Goal: Feedback & Contribution: Contribute content

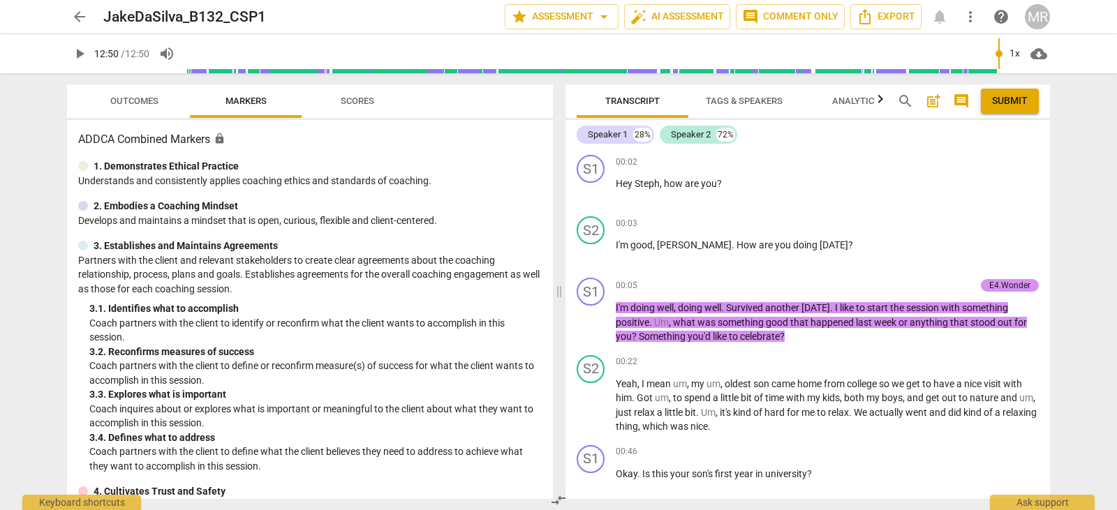
scroll to position [3642, 0]
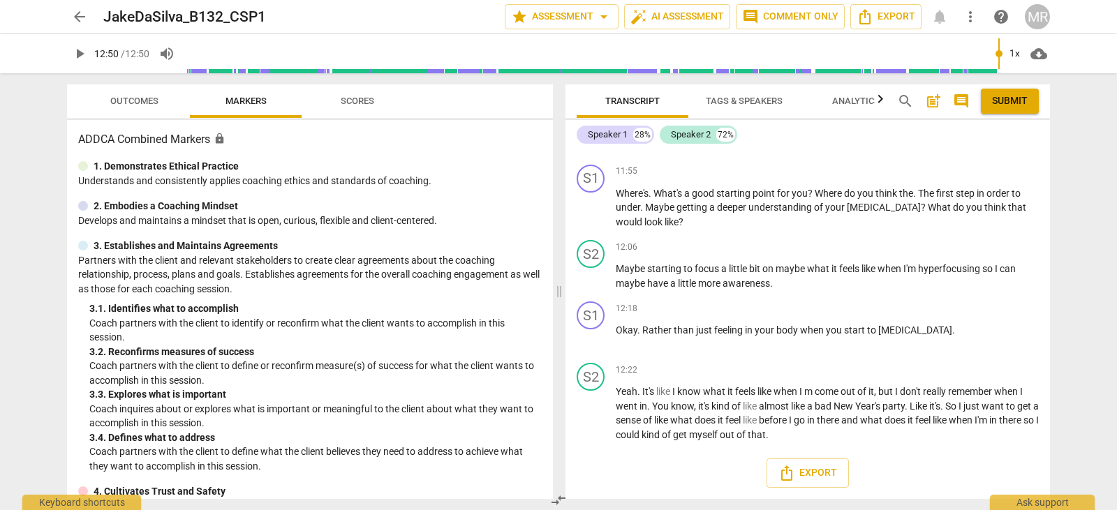
click at [1116, 411] on div "arrow_back JakeDaSilva_B132_CSP1 star Assessment arrow_drop_down auto_fix_high …" at bounding box center [558, 255] width 1117 height 510
click at [76, 14] on span "arrow_back" at bounding box center [79, 16] width 17 height 17
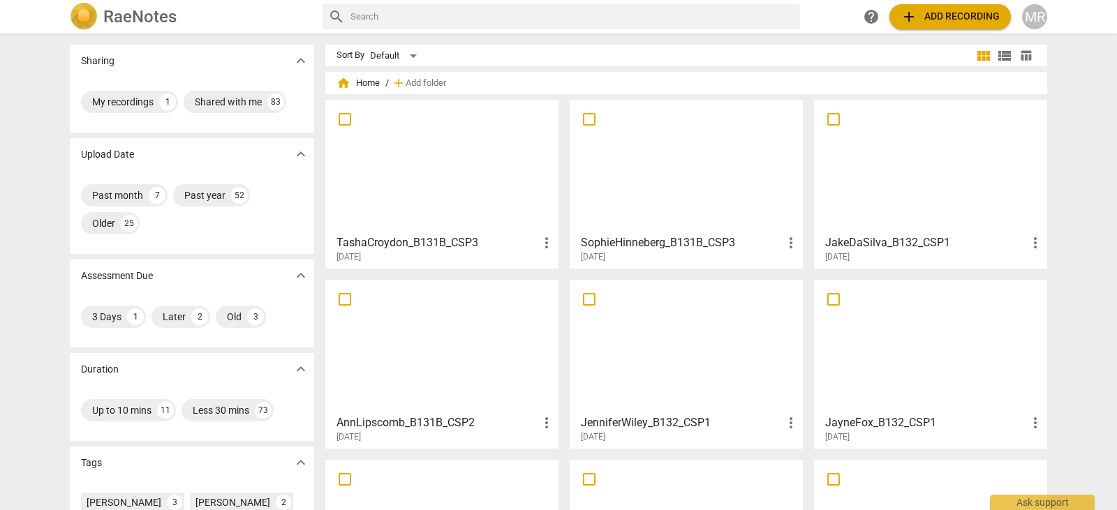
click at [939, 204] on div at bounding box center [930, 167] width 223 height 124
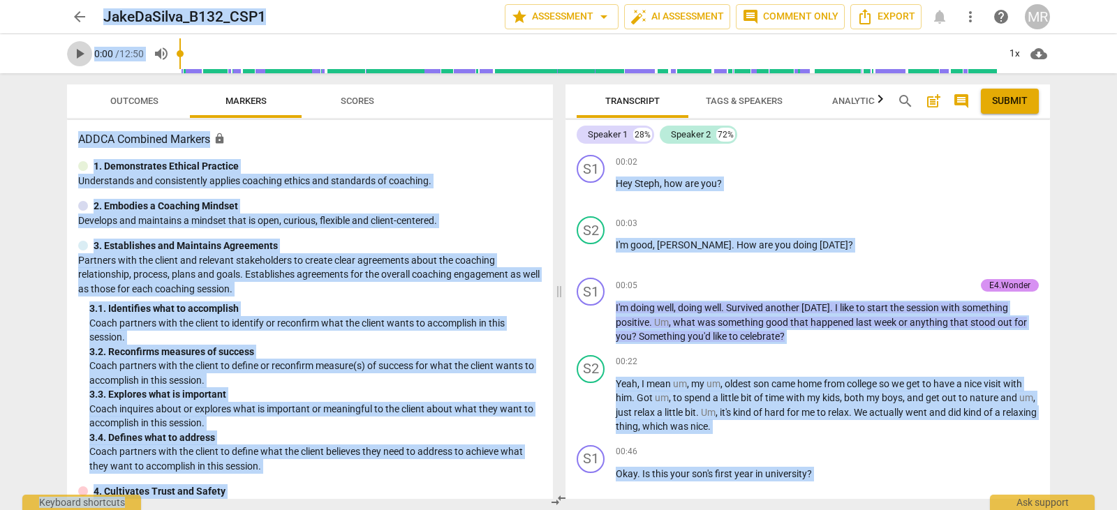
click at [84, 50] on span "play_arrow" at bounding box center [79, 53] width 17 height 17
click at [997, 452] on p "Add competency" at bounding box center [1005, 452] width 66 height 13
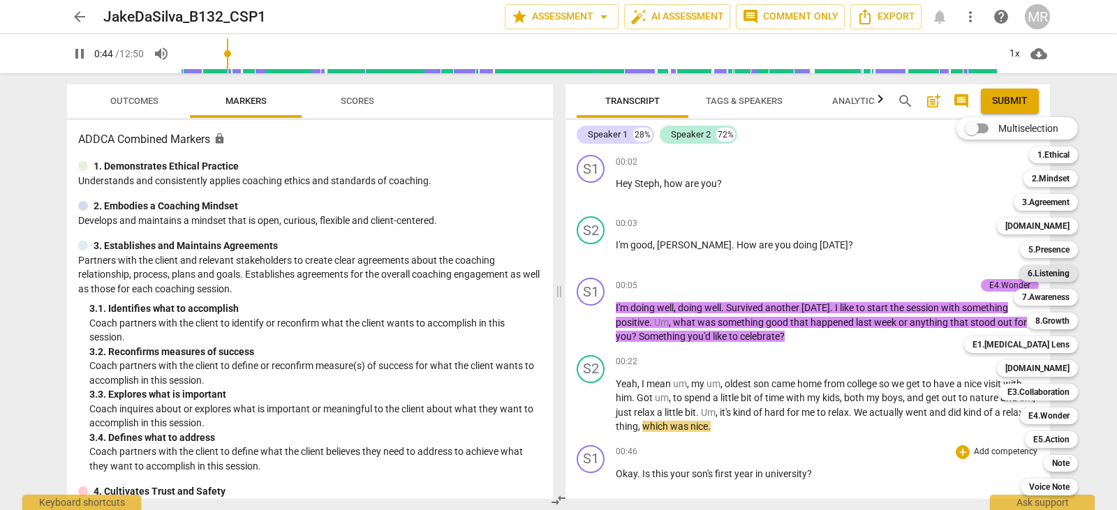
click at [1064, 270] on b "6.Listening" at bounding box center [1048, 273] width 42 height 17
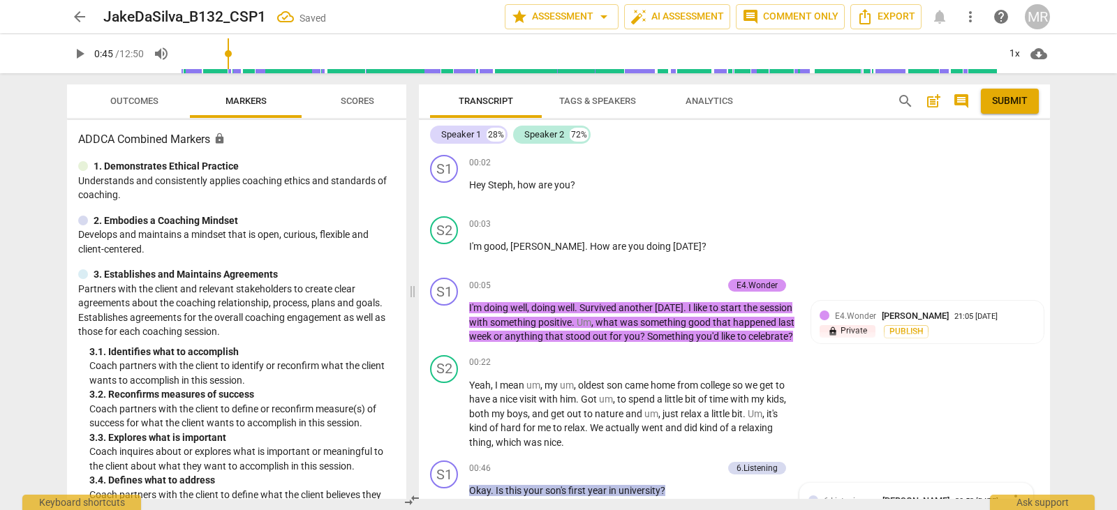
scroll to position [359, 0]
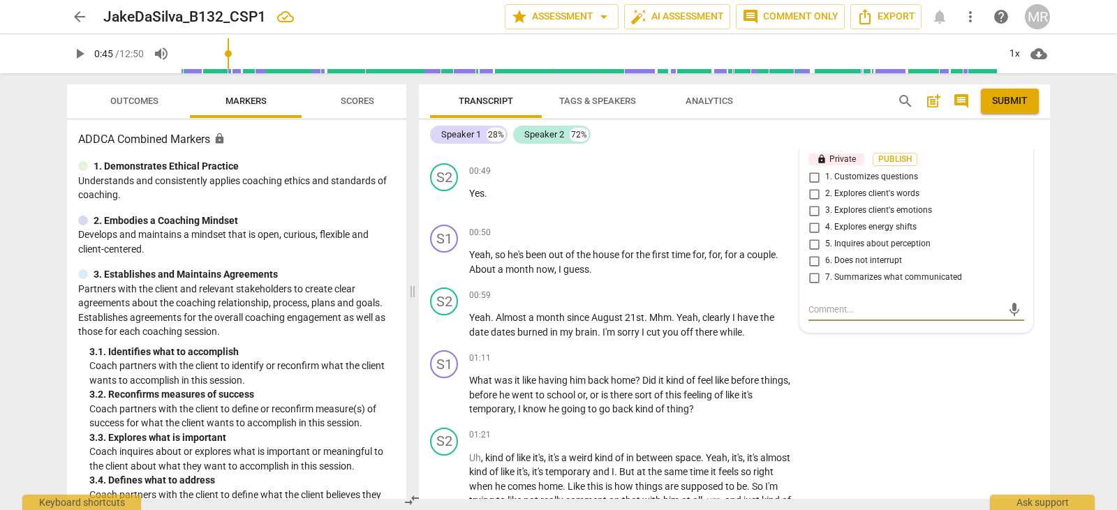
click at [1010, 150] on span "more_vert" at bounding box center [1015, 141] width 17 height 17
click at [1024, 179] on li "Delete" at bounding box center [1026, 182] width 48 height 27
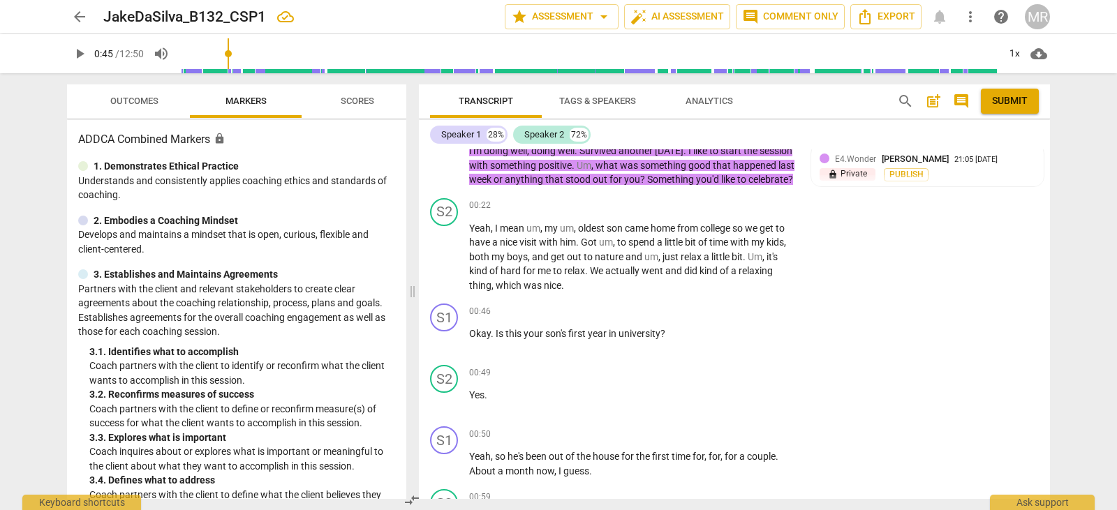
scroll to position [184, 0]
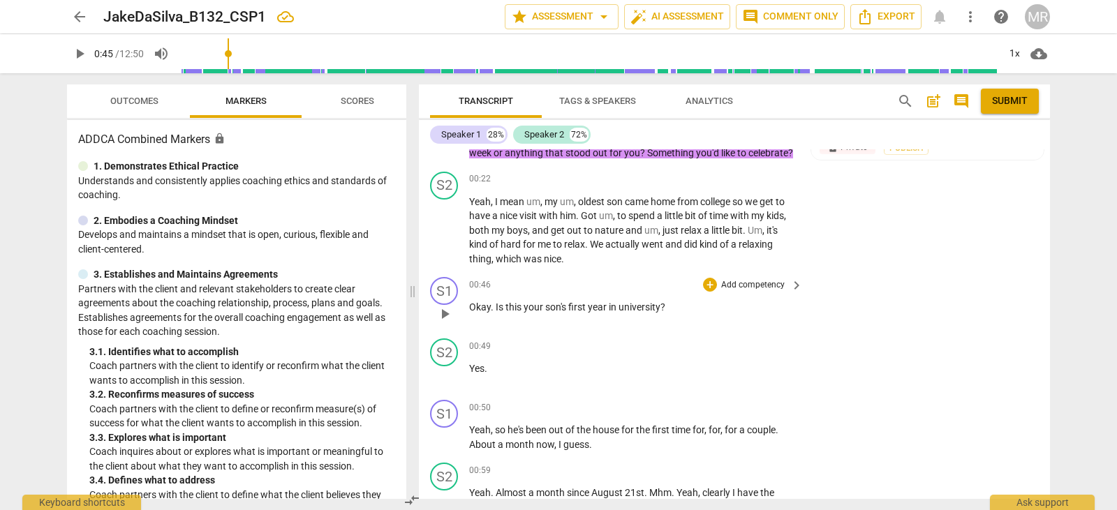
click at [737, 292] on p "Add competency" at bounding box center [753, 285] width 66 height 13
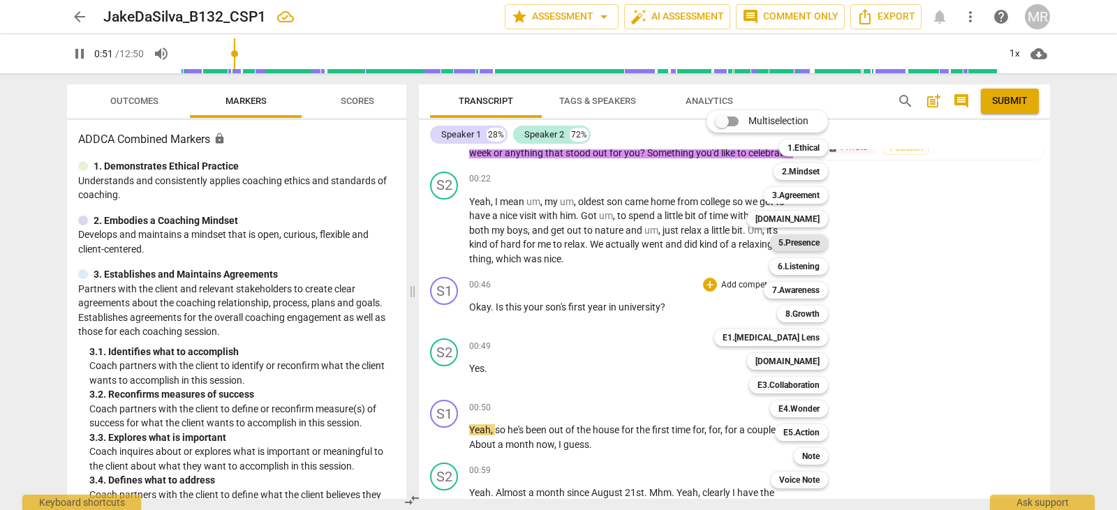
click at [805, 248] on b "5.Presence" at bounding box center [798, 242] width 41 height 17
type input "51"
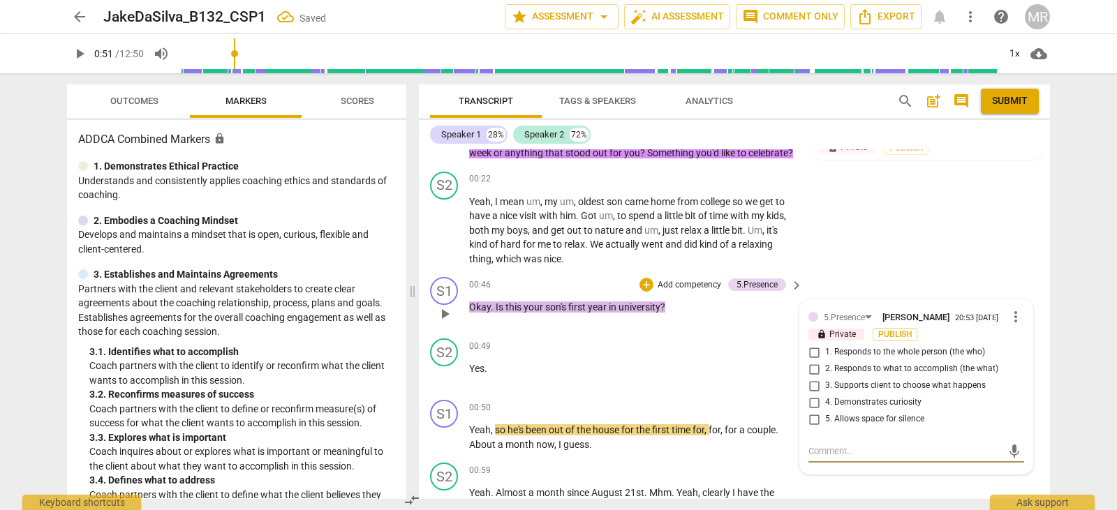
click at [807, 411] on input "4. Demonstrates curiosity" at bounding box center [814, 402] width 22 height 17
checkbox input "true"
click at [815, 458] on textarea at bounding box center [904, 451] width 193 height 13
type textarea "G"
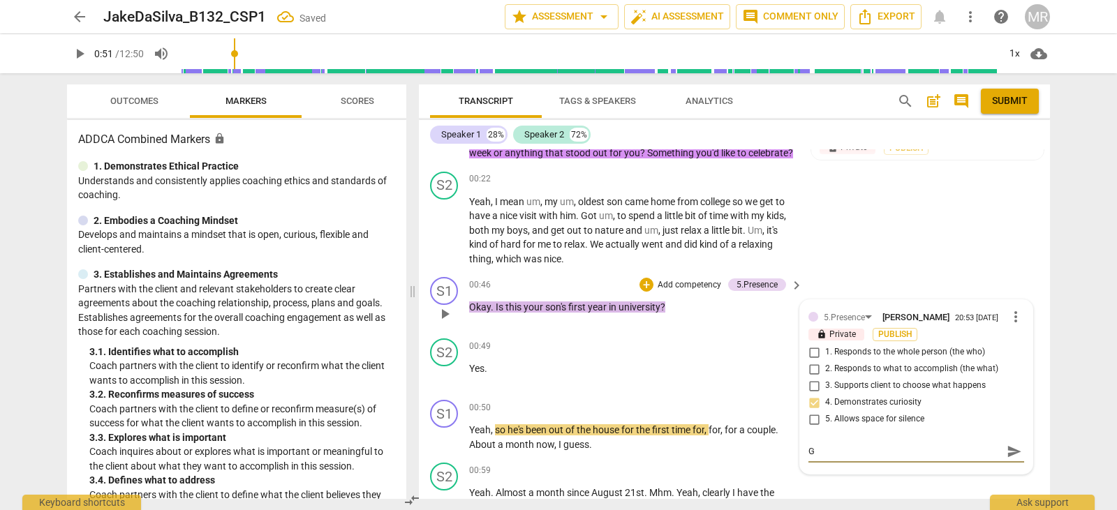
type textarea "Gr"
type textarea "Gre"
type textarea "Grea"
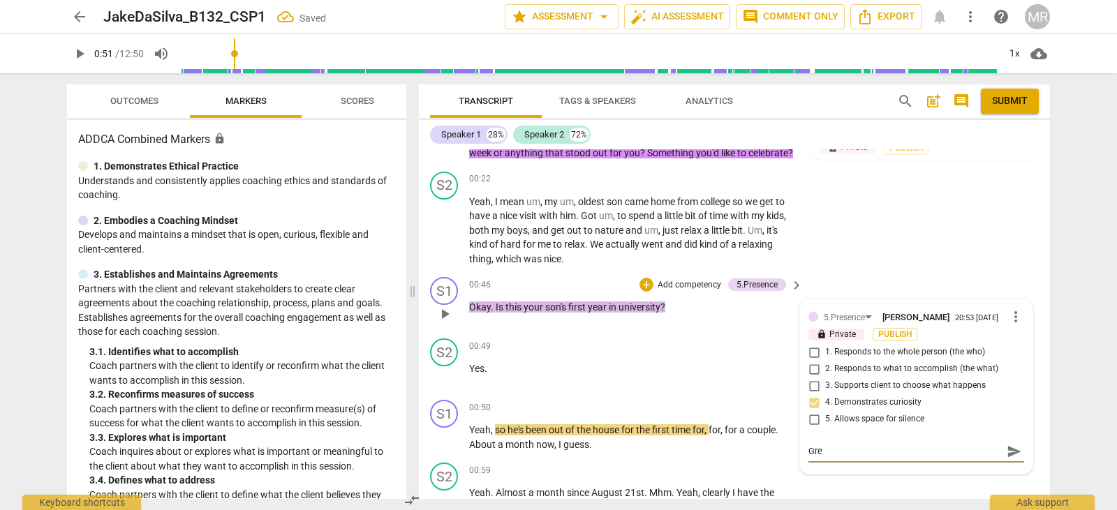
type textarea "Grea"
type textarea "Great"
type textarea "Great c"
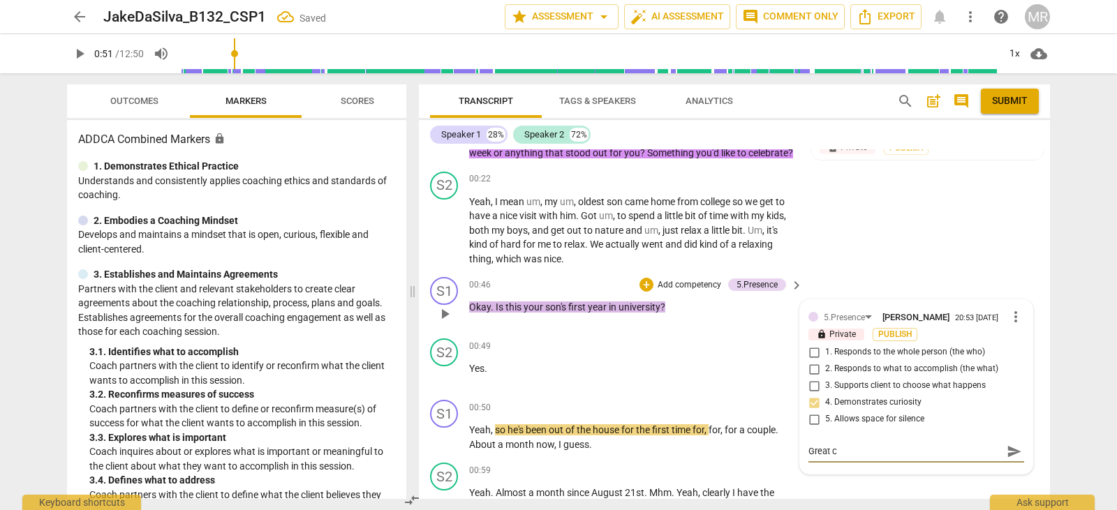
type textarea "Great cc"
type textarea "Great ccu"
type textarea "Great ccur"
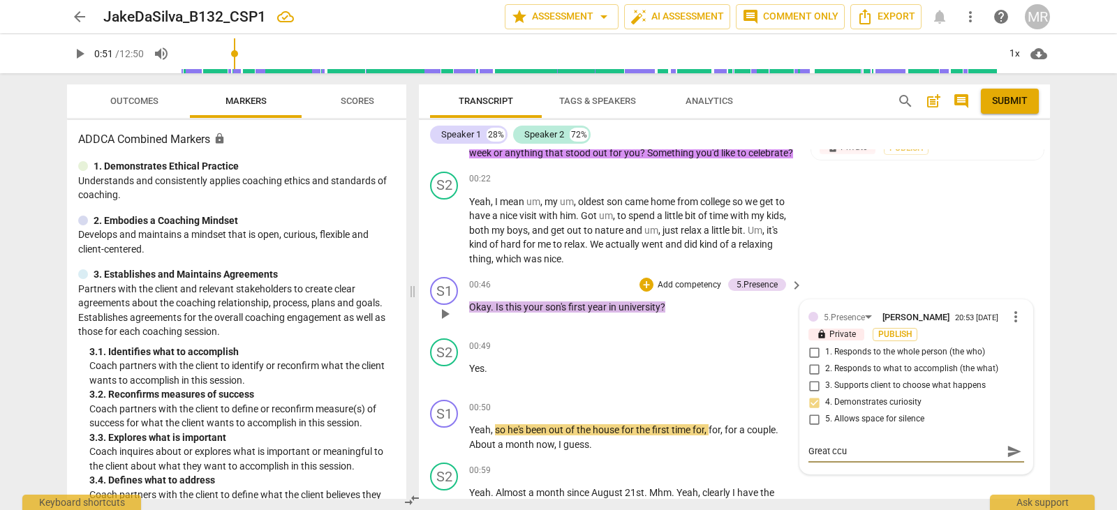
type textarea "Great ccur"
type textarea "Great ccu"
type textarea "Great c"
type textarea "Great cu"
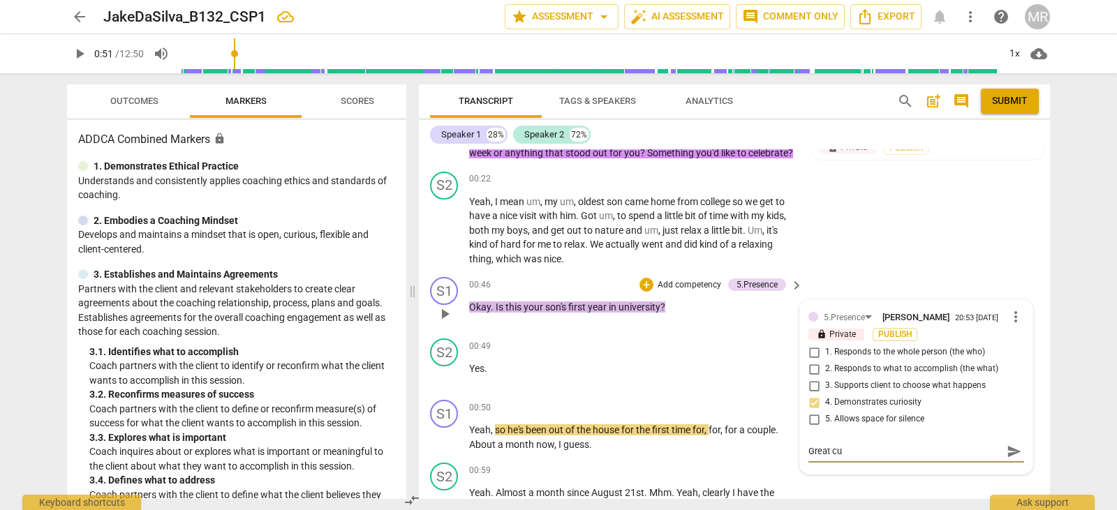
type textarea "Great cur"
type textarea "Great curi"
type textarea "Great curio"
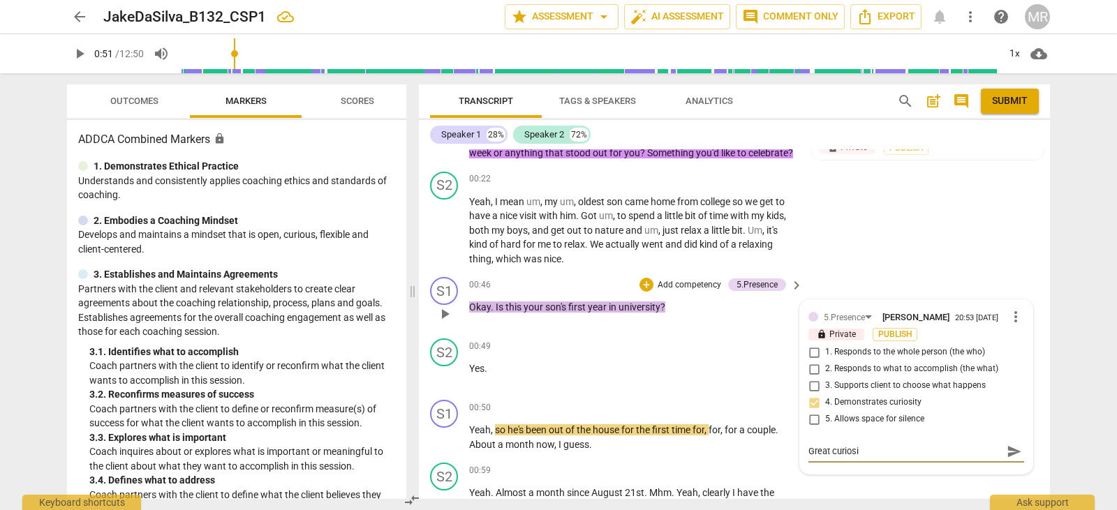
type textarea "Great curiosit"
type textarea "Great curiosity"
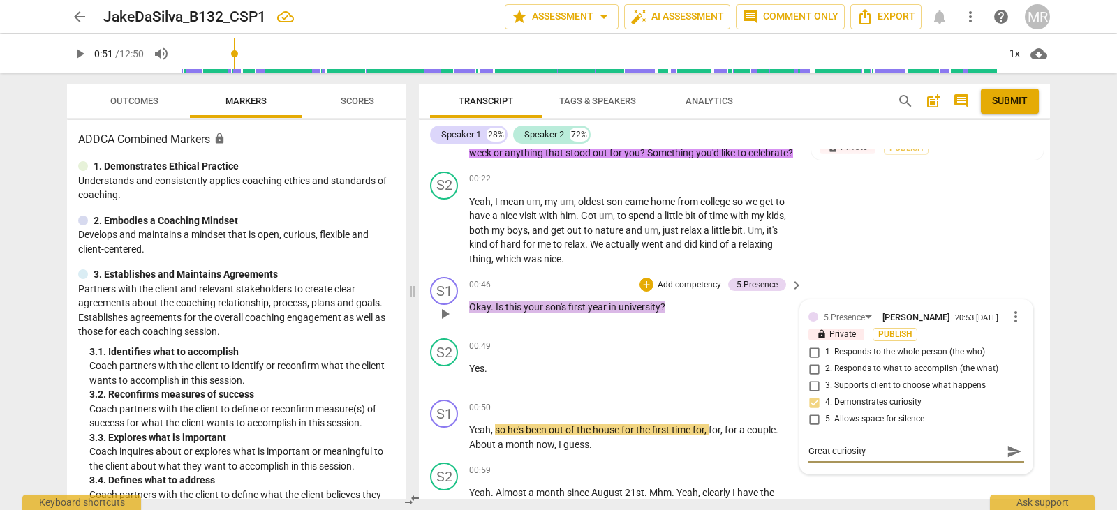
type textarea "Great curiosity q"
type textarea "Great curiosity qu"
type textarea "Great curiosity que"
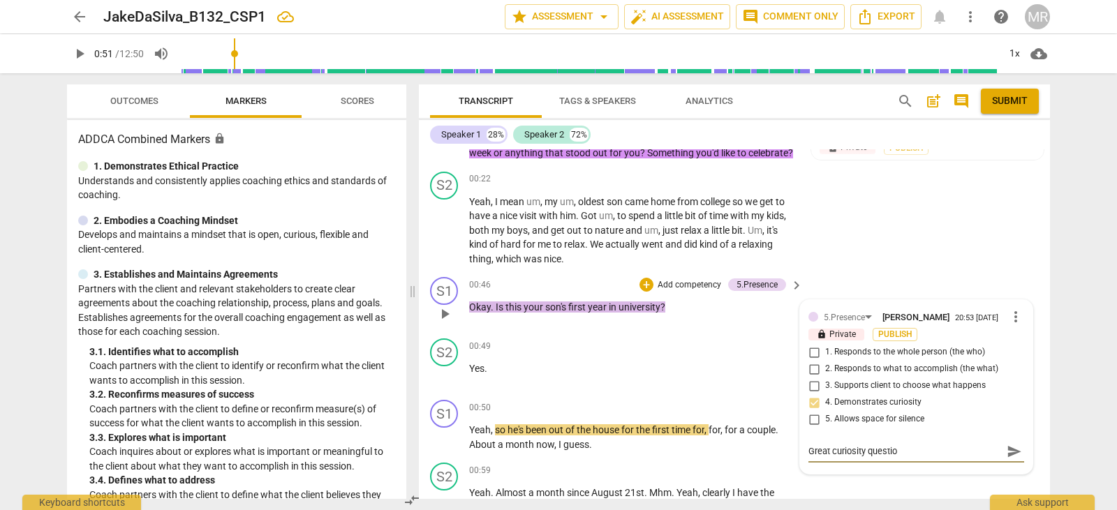
type textarea "Great curiosity question"
type textarea "Great curiosity question. Y"
type textarea "Great curiosity question. Yo"
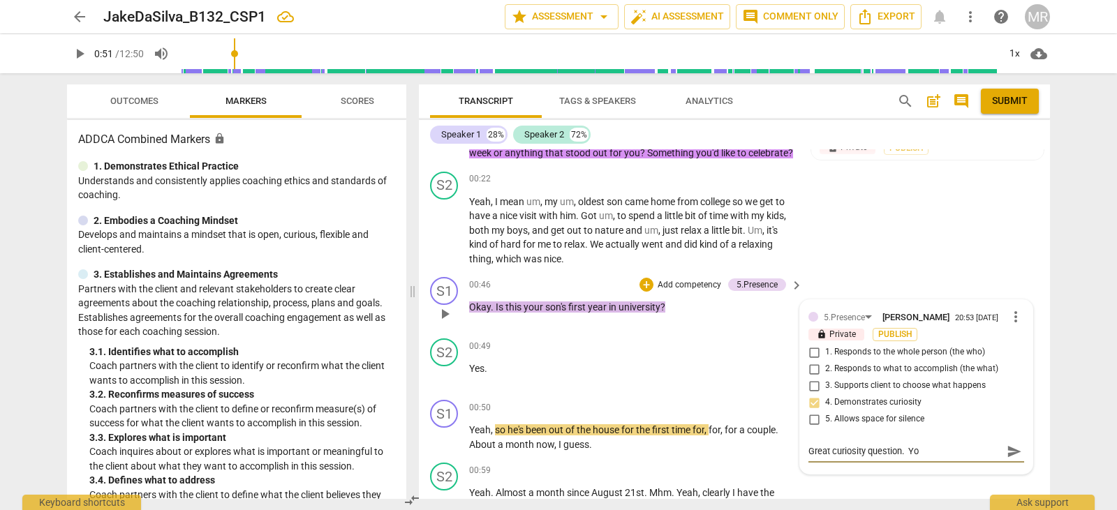
type textarea "Great curiosity question. You"
type textarea "Great curiosity question. You a"
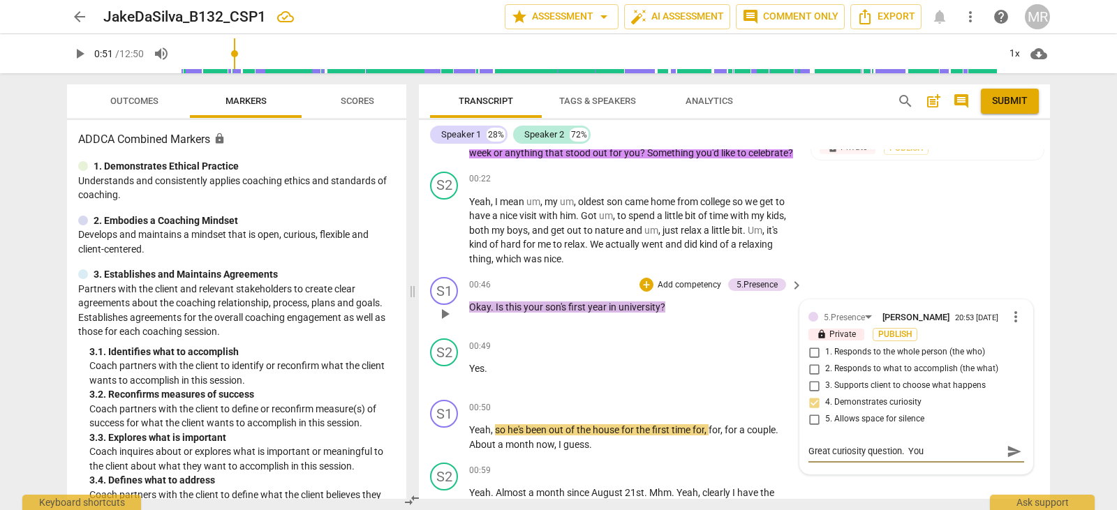
type textarea "Great curiosity question. You a"
type textarea "Great curiosity question. You ar"
type textarea "Great curiosity question. You are"
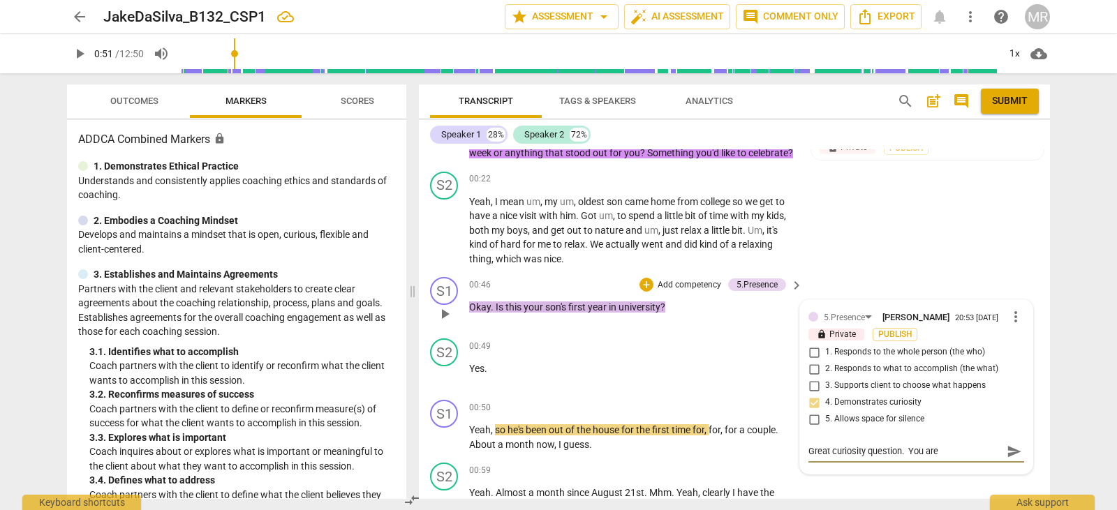
type textarea "Great curiosity question. You are"
type textarea "Great curiosity question. You are a"
type textarea "Great curiosity question. You are al"
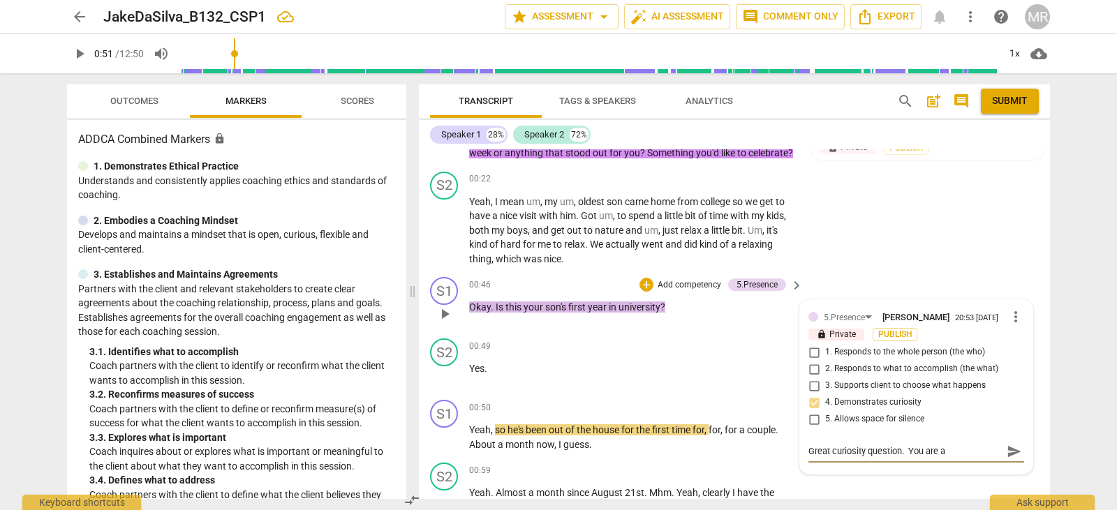
type textarea "Great curiosity question. You are al"
type textarea "Great curiosity question. You are als"
type textarea "Great curiosity question. You are also"
type textarea "Great curiosity question. You are also [PERSON_NAME]"
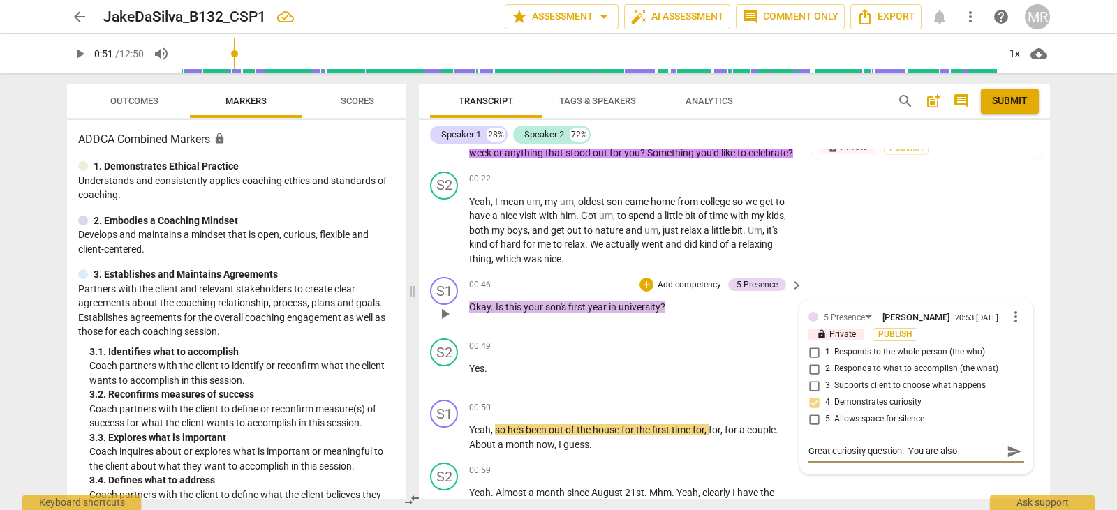
type textarea "Great curiosity question. You are also buil"
type textarea "Great curiosity question. You are also build"
type textarea "Great curiosity question. You are also buildi"
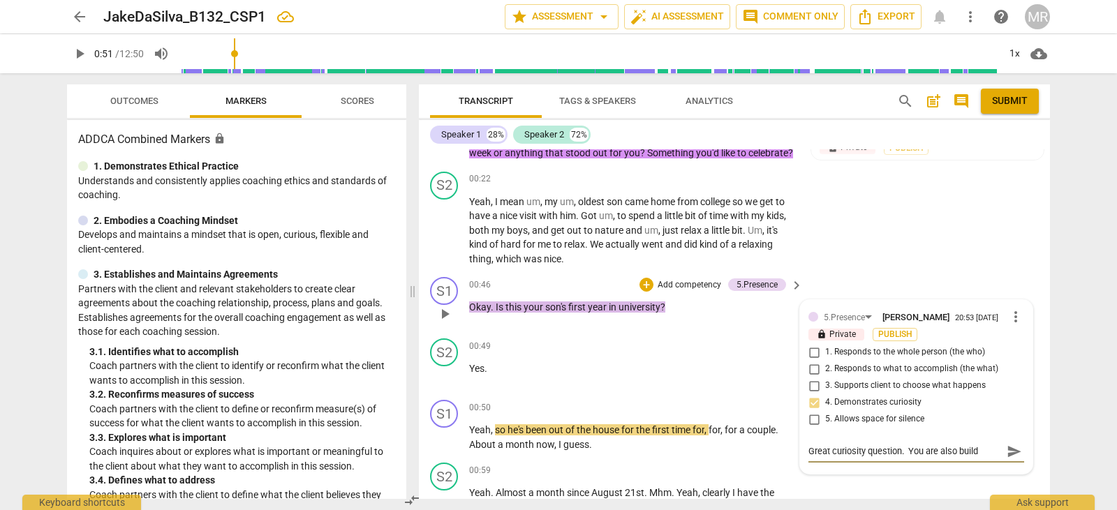
type textarea "Great curiosity question. You are also buildi"
type textarea "Great curiosity question. You are also buildin"
type textarea "Great curiosity question. You are also building"
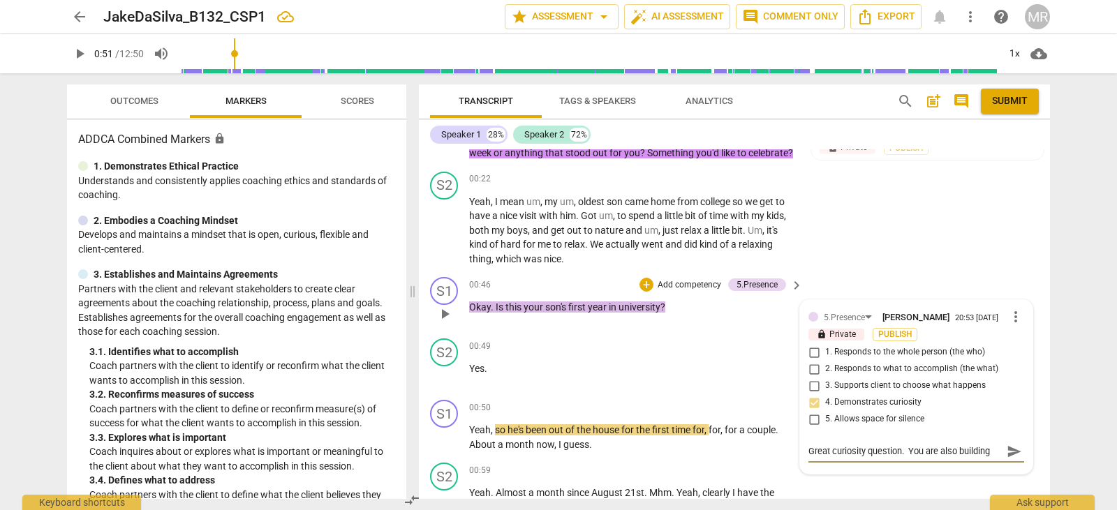
type textarea "Great curiosity question. You are also building"
type textarea "Great curiosity question. You are also building [PERSON_NAME]"
type textarea "Great curiosity question. You are also building rappo"
type textarea "Great curiosity question. You are also building rappor"
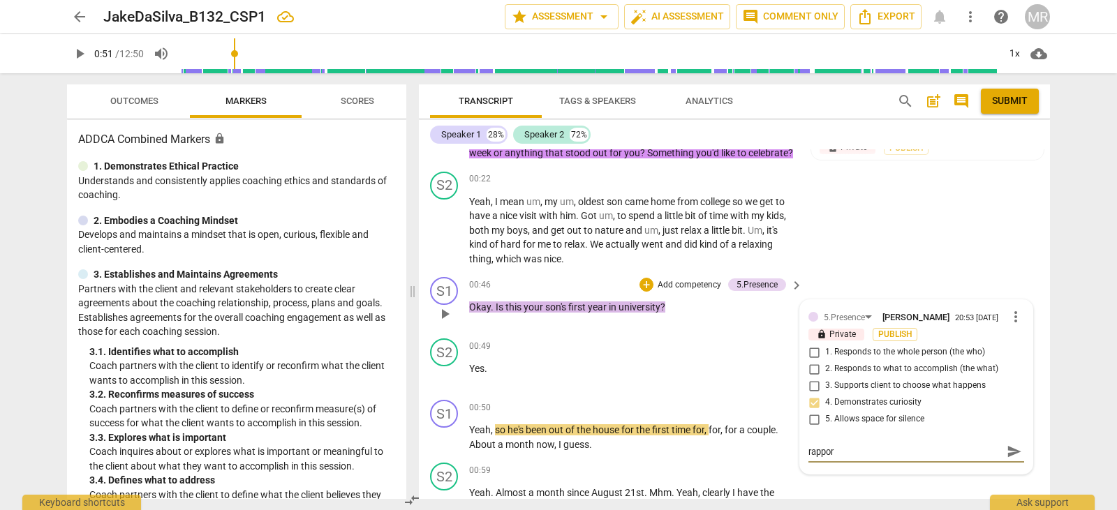
type textarea "Great curiosity question. You are also building rapport"
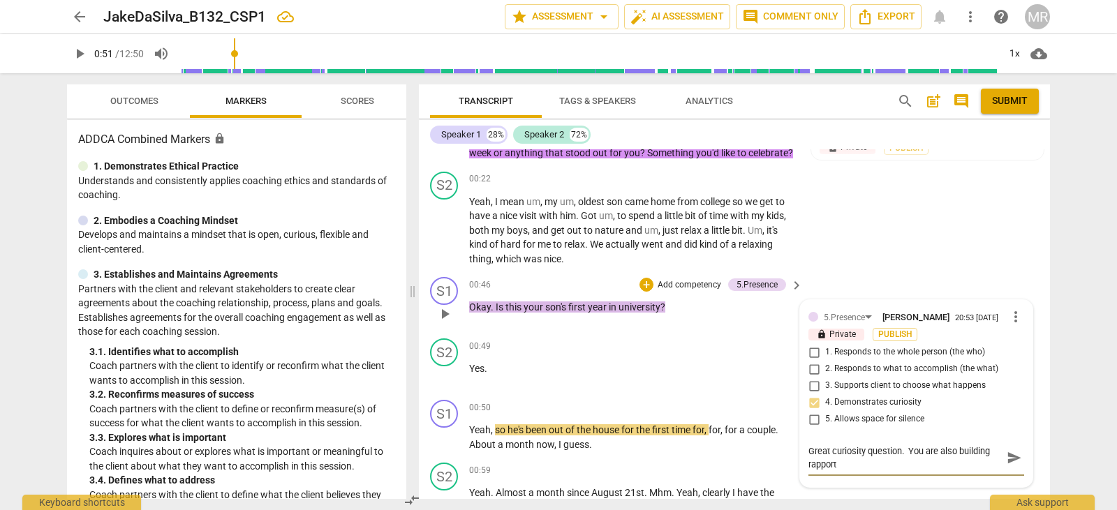
type textarea "Great curiosity question. You are also building rapport a"
type textarea "Great curiosity question. You are also building rapport an"
type textarea "Great curiosity question. You are also building rapport and"
type textarea "Great curiosity question. You are also building rapport and t"
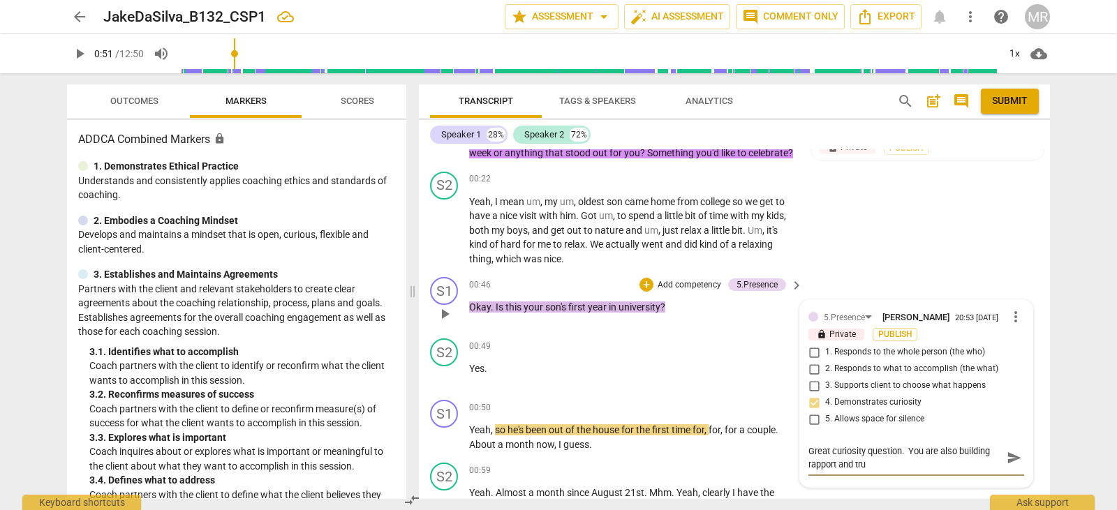
type textarea "Great curiosity question. You are also building rapport and trus"
type textarea "Great curiosity question. You are also building rapport and trust"
type textarea "Great curiosity question. You are also building rapport and trust."
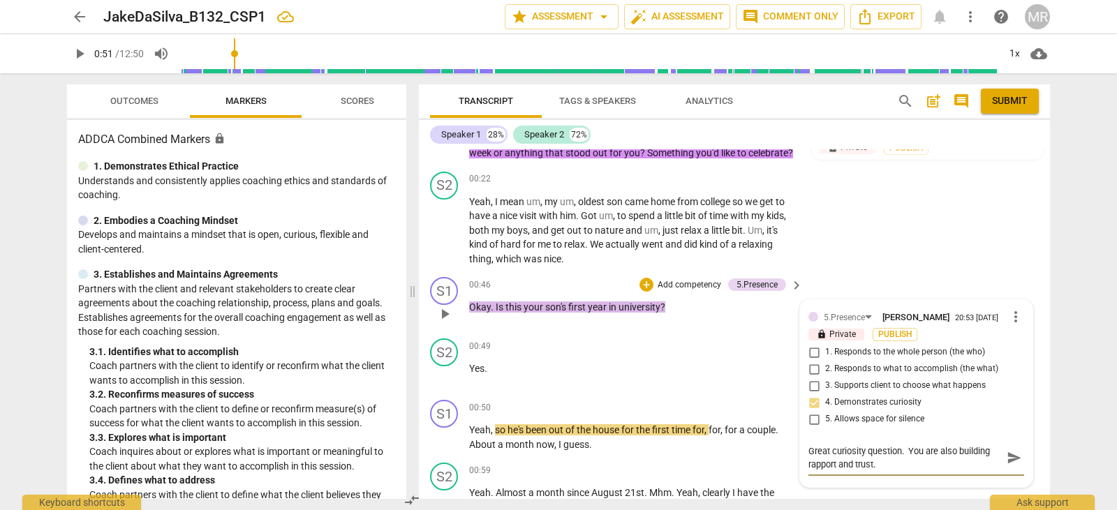
type textarea "Great curiosity question. You are also building rapport and trust."
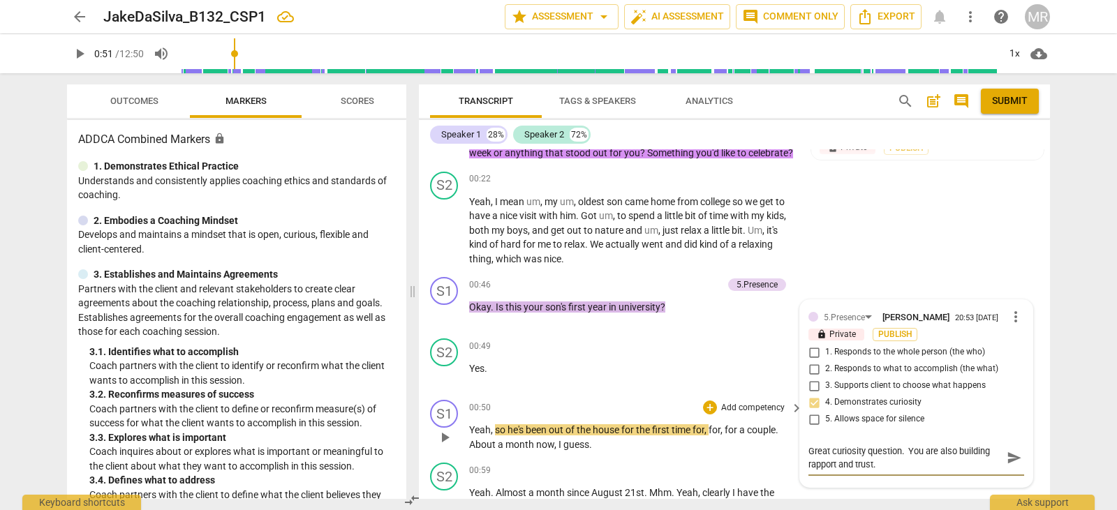
type textarea "Great curiosity question. You are also building rapport and trust."
click at [444, 446] on span "play_arrow" at bounding box center [444, 437] width 17 height 17
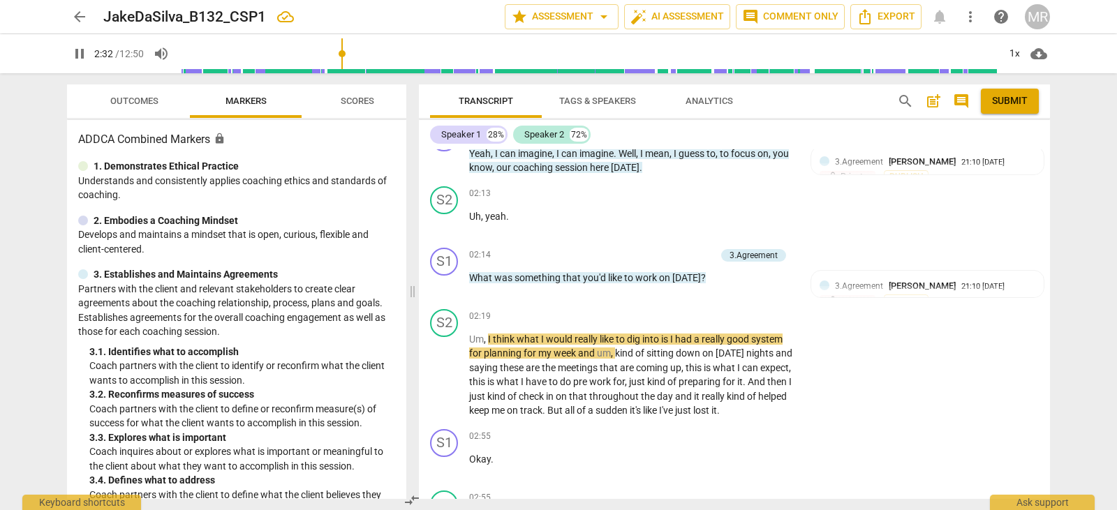
scroll to position [812, 0]
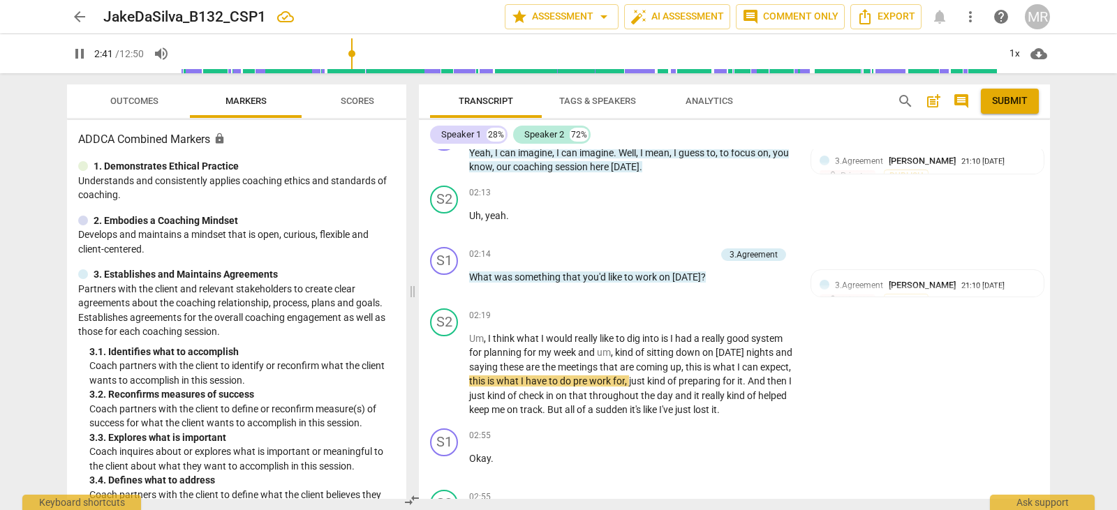
drag, startPoint x: 1054, startPoint y: 228, endPoint x: 1045, endPoint y: 234, distance: 11.6
click at [1045, 234] on div "Transcript Tags & Speakers Analytics search post_add comment Submit Speaker 1 2…" at bounding box center [737, 291] width 648 height 437
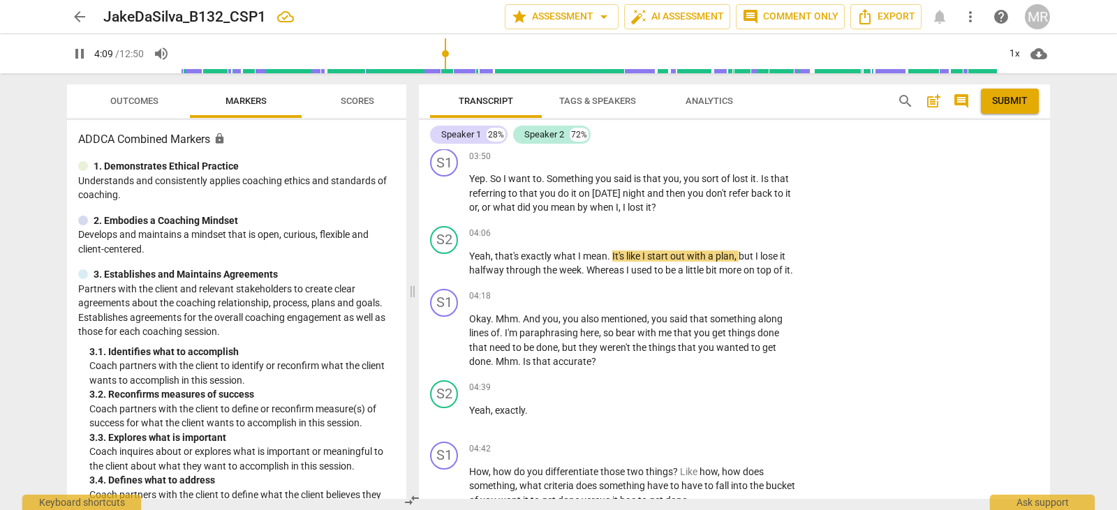
scroll to position [1327, 0]
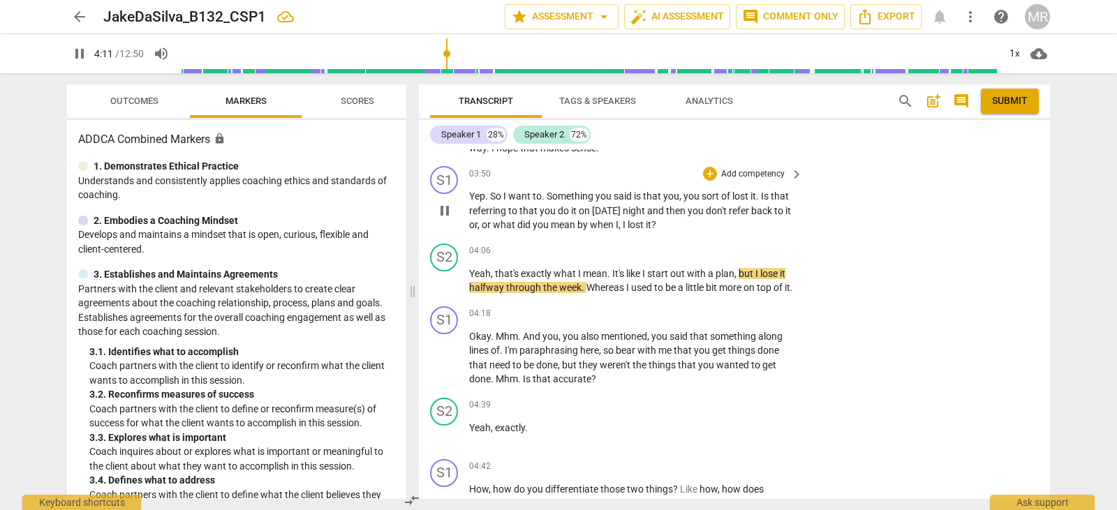
click at [759, 181] on p "Add competency" at bounding box center [753, 174] width 66 height 13
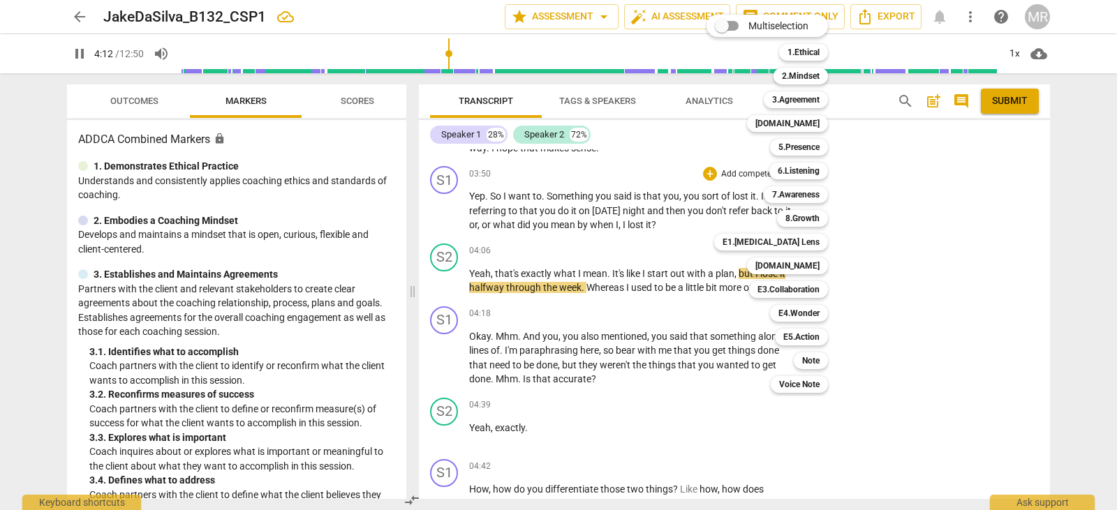
click at [786, 138] on div "5.Presence 5" at bounding box center [806, 147] width 84 height 24
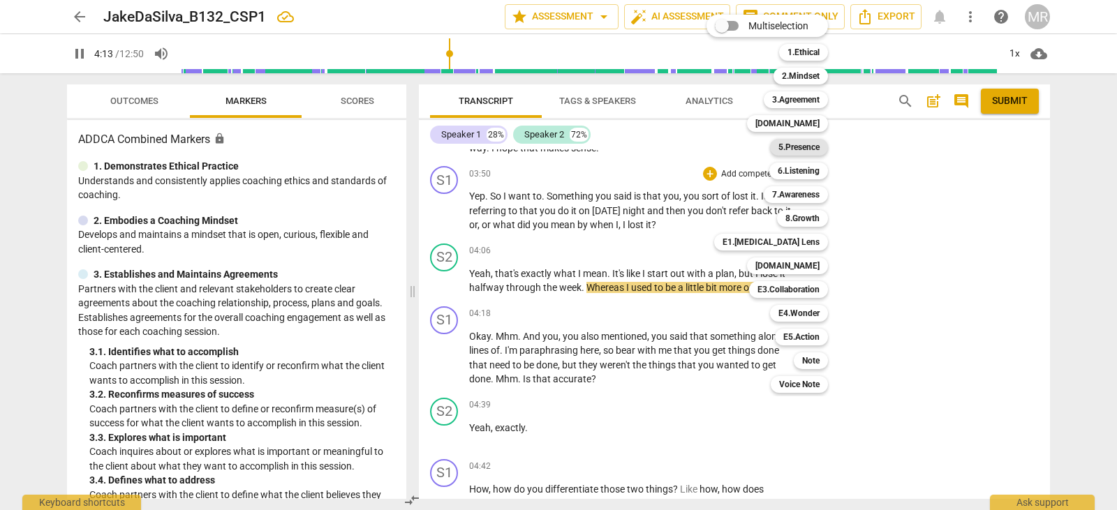
click at [787, 149] on b "5.Presence" at bounding box center [798, 147] width 41 height 17
type input "254"
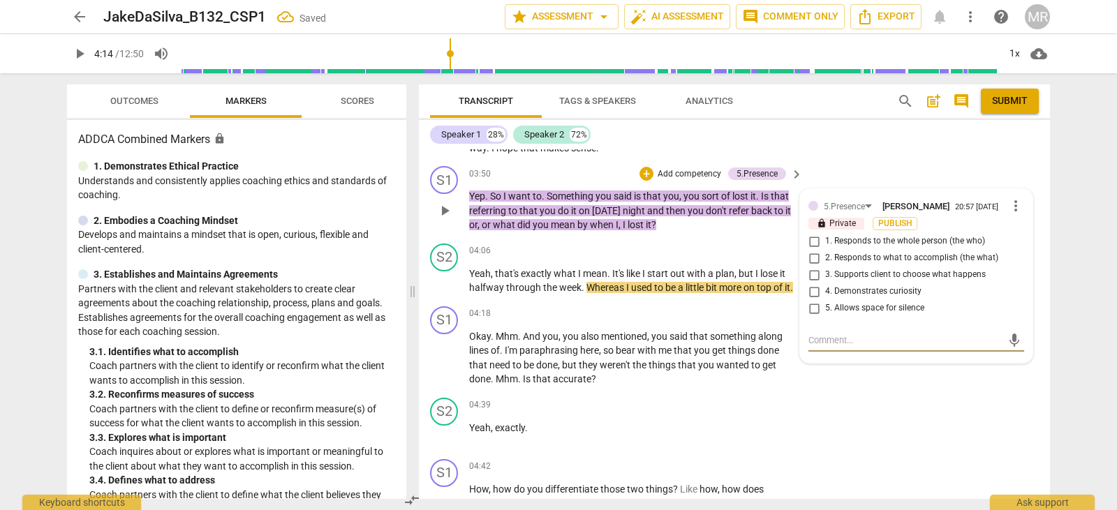
click at [807, 300] on input "4. Demonstrates curiosity" at bounding box center [814, 291] width 22 height 17
checkbox input "true"
click at [811, 250] on input "1. Responds to the whole person (the who)" at bounding box center [814, 241] width 22 height 17
checkbox input "true"
click at [815, 347] on textarea at bounding box center [904, 340] width 193 height 13
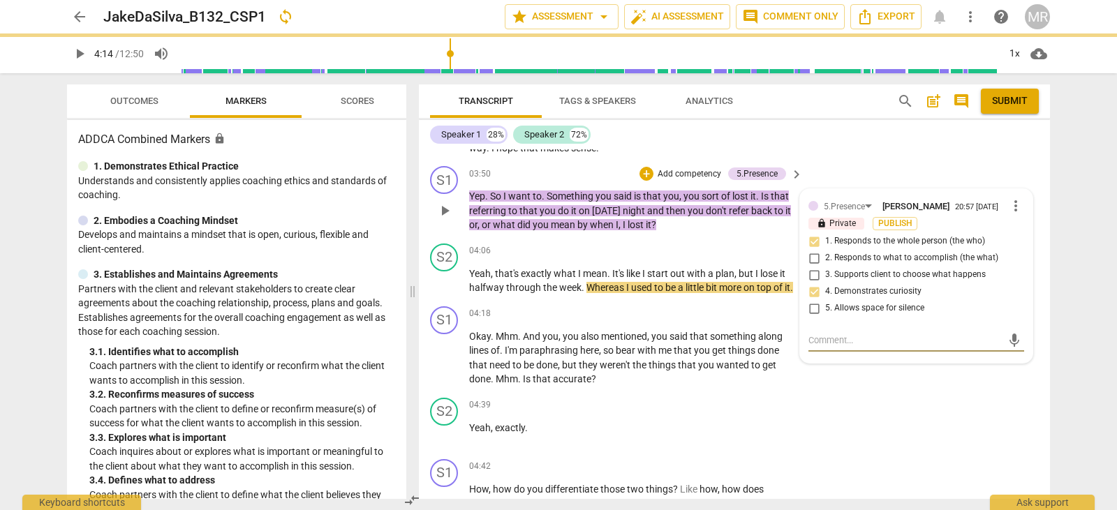
type textarea "G"
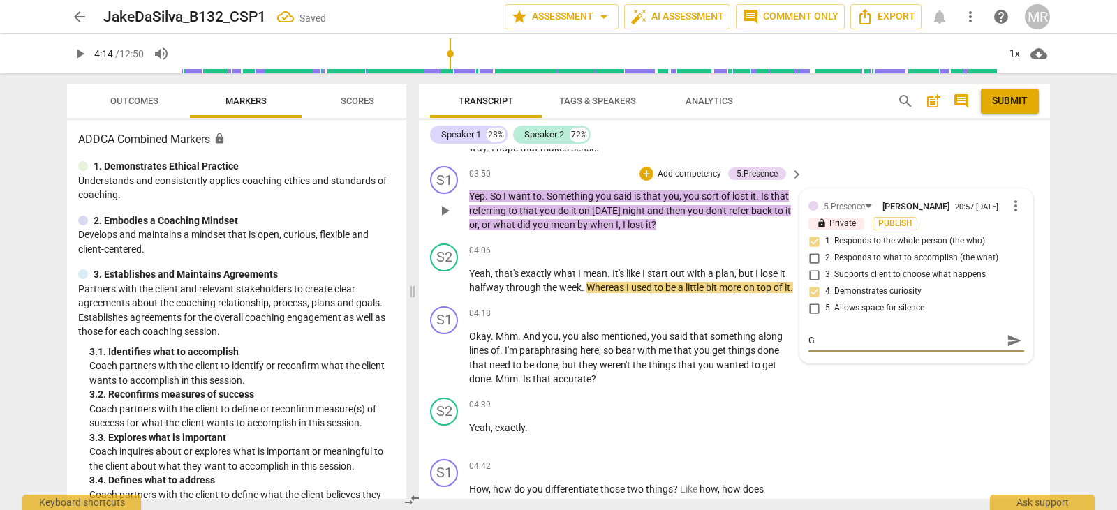
type textarea "Gr"
type textarea "Gre"
type textarea "Grea"
type textarea "Great"
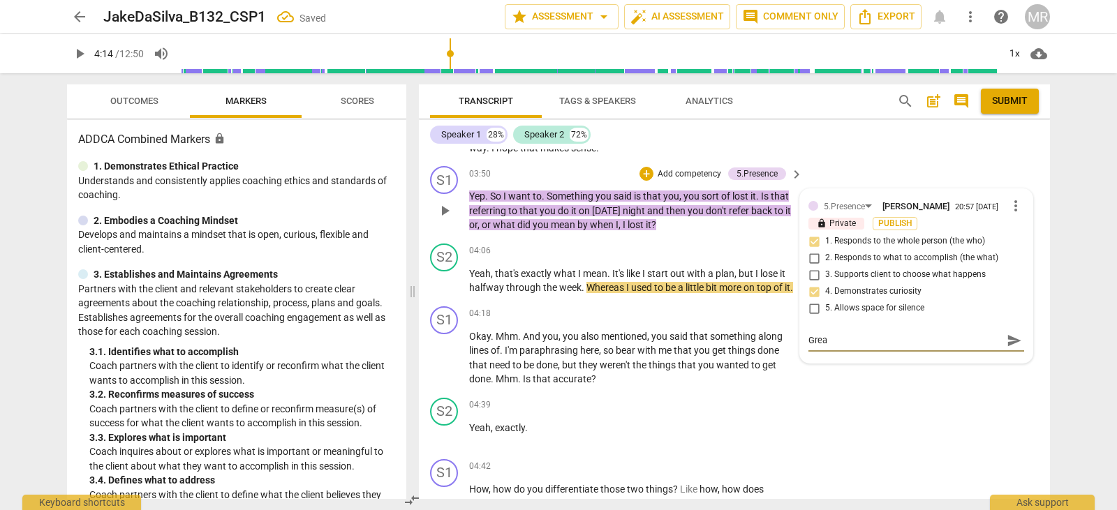
type textarea "Great"
type textarea "Great c"
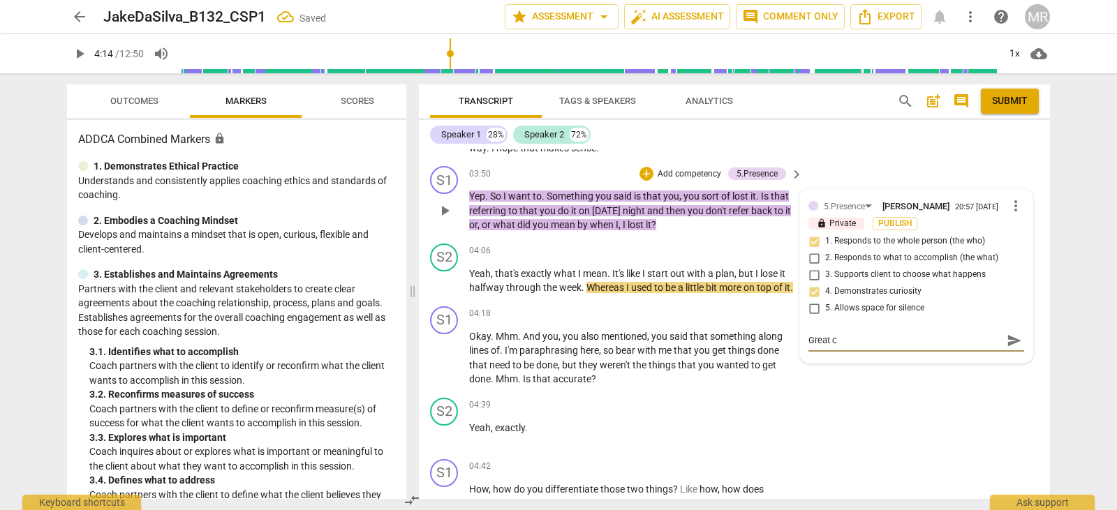
type textarea "Great cr"
type textarea "Great cu"
type textarea "Great cur"
type textarea "Great cu"
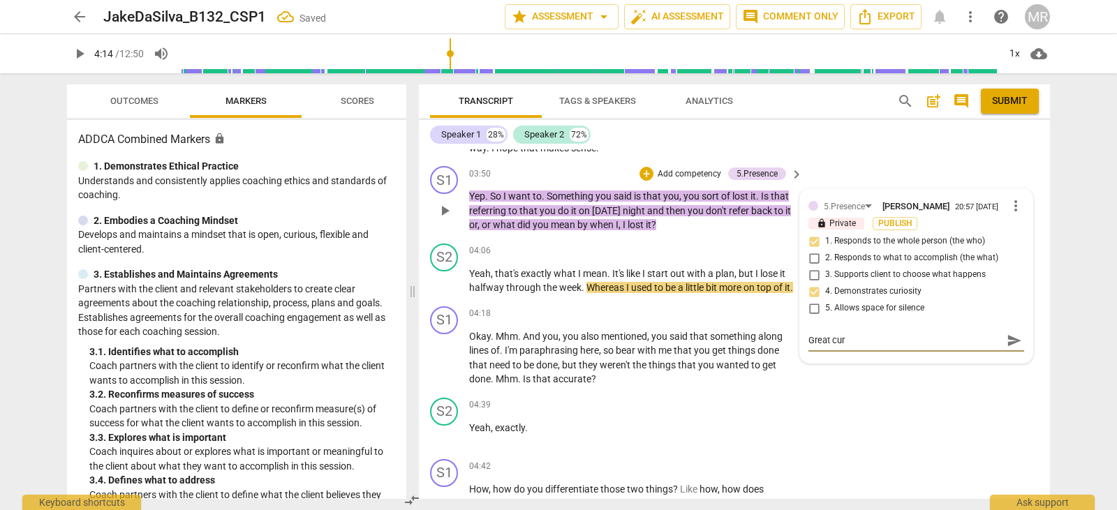
type textarea "Great cu"
type textarea "Great cur"
type textarea "Great curio"
type textarea "Great curios"
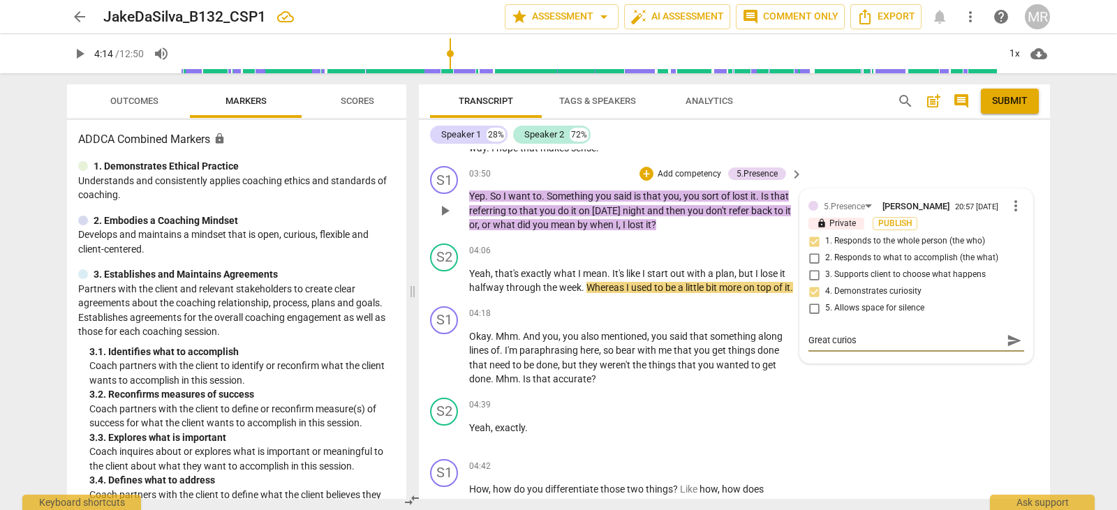
type textarea "Great curiosi"
type textarea "Great curiosit"
type textarea "Great curiosity"
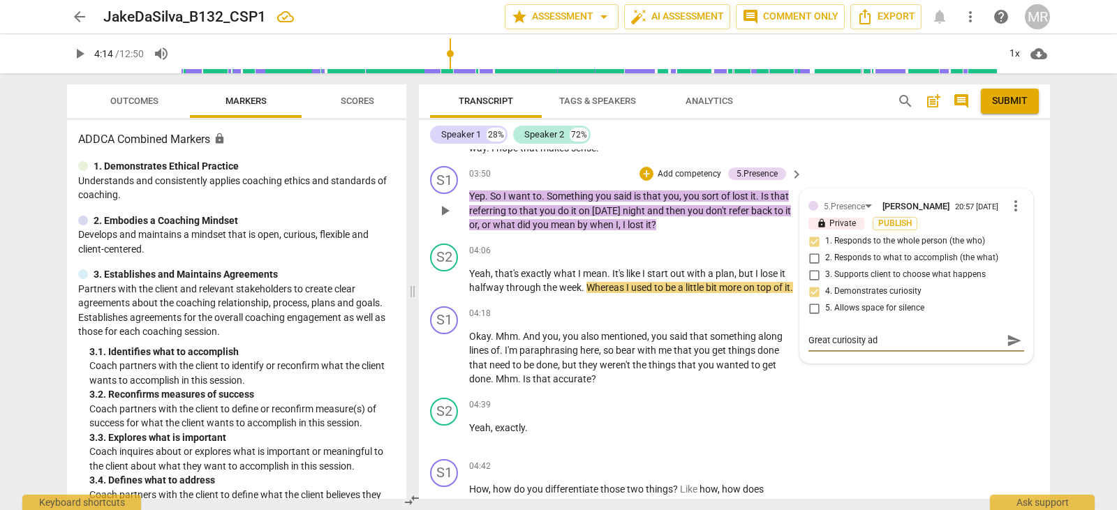
type textarea "Great curiosity ad"
type textarea "Great curiosity ad a"
type textarea "Great curiosity ad al"
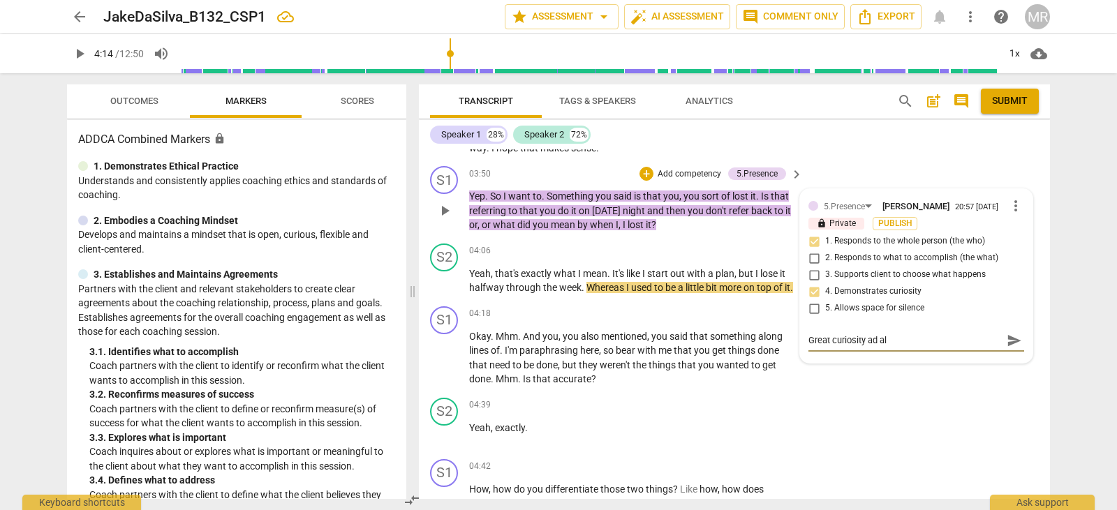
type textarea "Great curiosity ad a"
type textarea "Great curiosity ad"
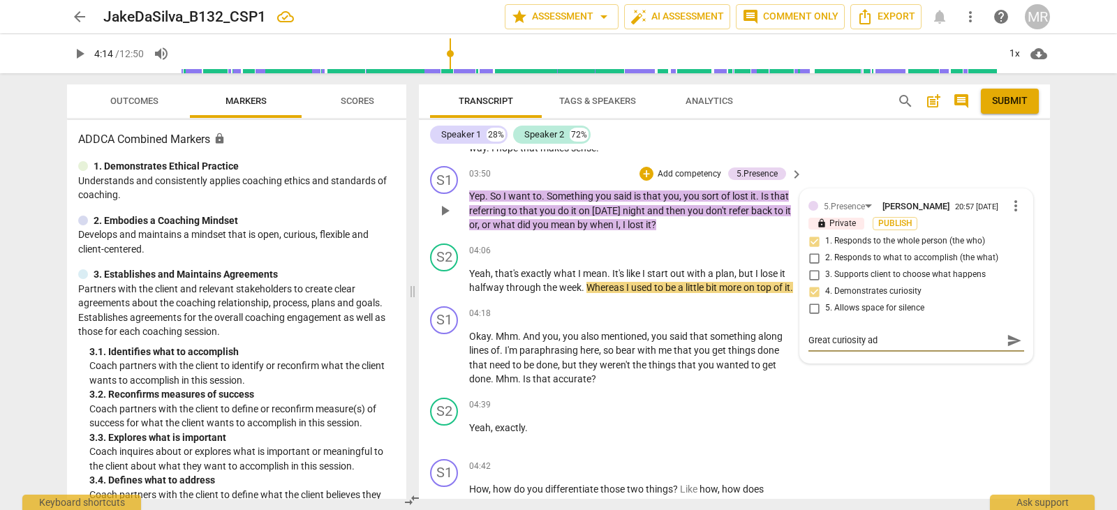
type textarea "Great curiosity ad"
type textarea "Great curiosity a"
type textarea "Great curiosity and"
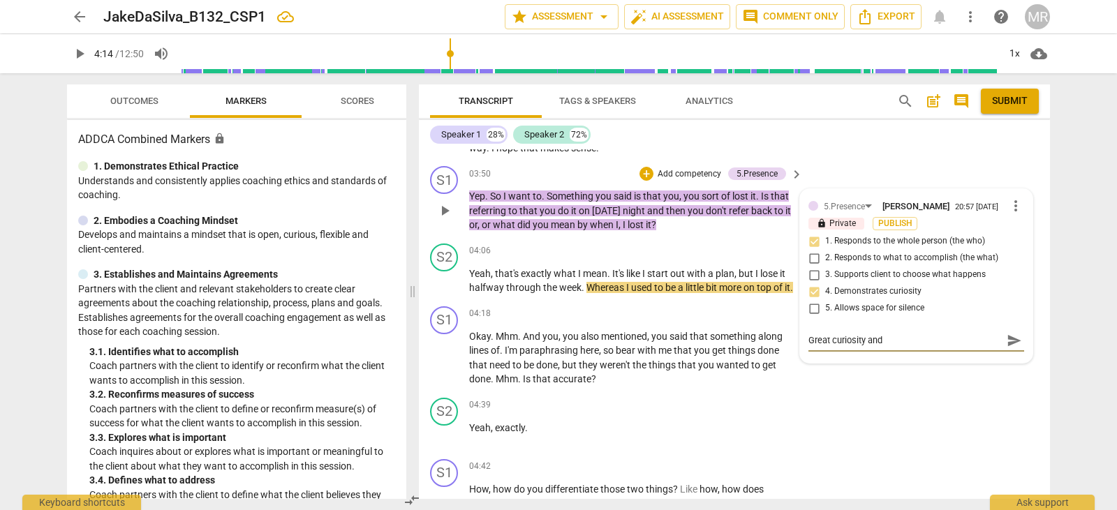
type textarea "Great curiosity and y"
type textarea "Great curiosity and yo"
type textarea "Great curiosity and you"
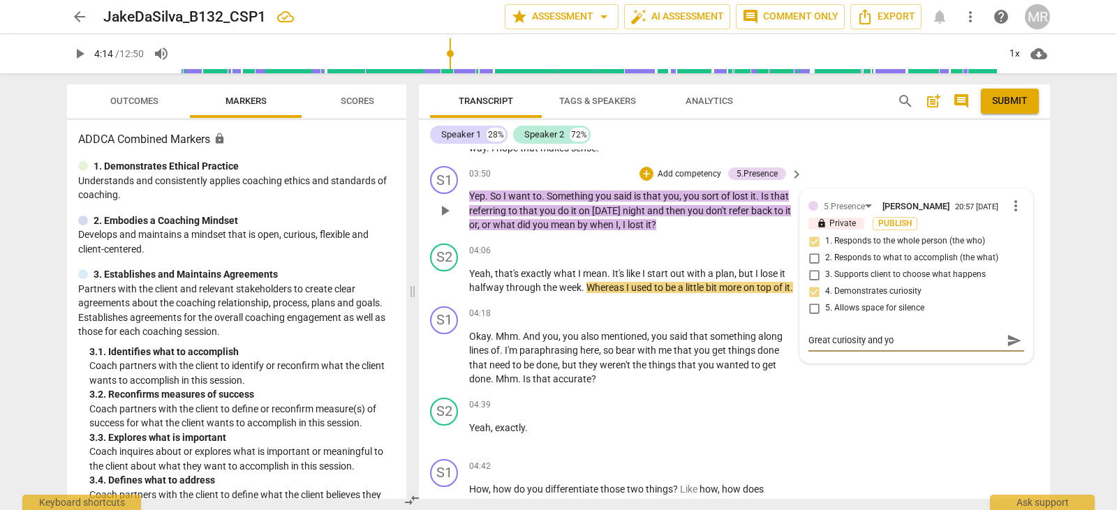
type textarea "Great curiosity and you"
type textarea "Great curiosity and you a"
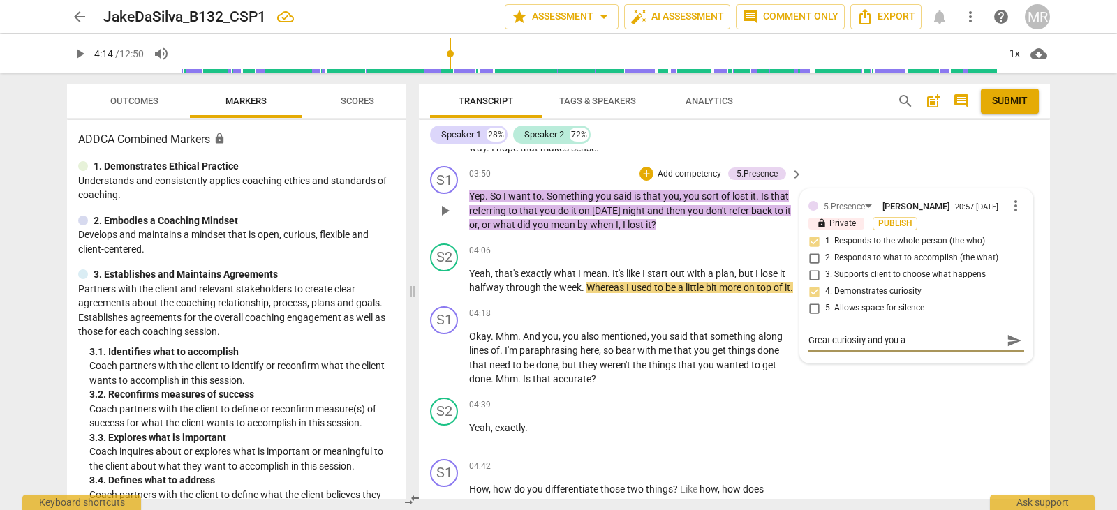
type textarea "Great curiosity and you ar"
type textarea "Great curiosity and you are re"
type textarea "Great curiosity and you are res"
type textarea "Great curiosity and you are resp"
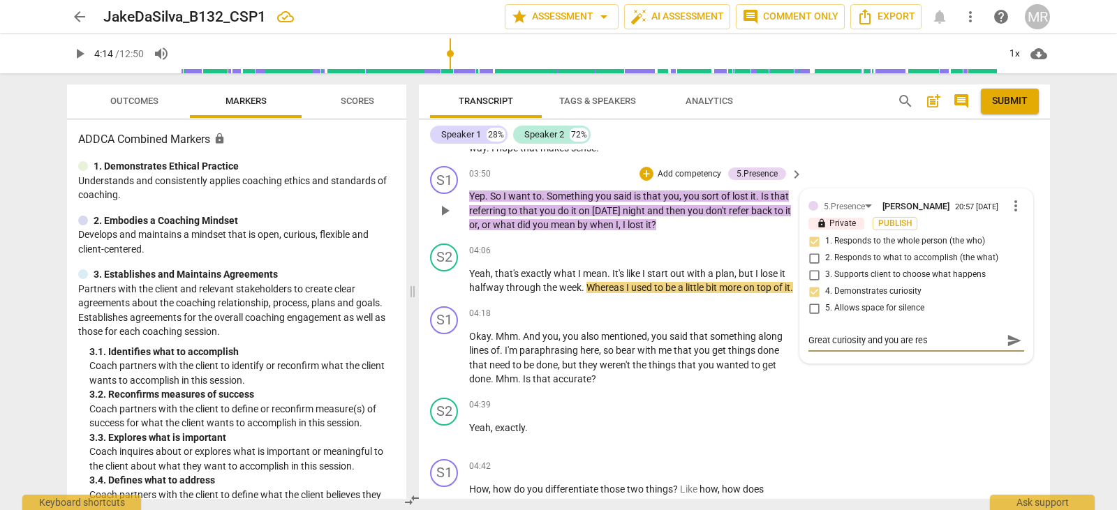
type textarea "Great curiosity and you are resp"
type textarea "Great curiosity and you are respo"
type textarea "Great curiosity and you are respod"
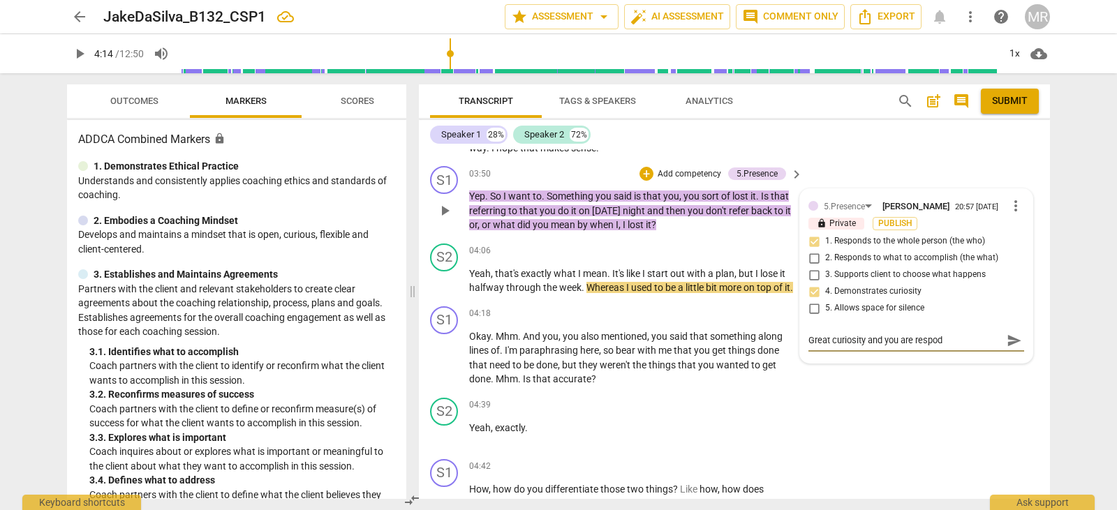
type textarea "Great curiosity and you are respodi"
type textarea "Great curiosity and you are respodin"
type textarea "Great curiosity and you are respoding"
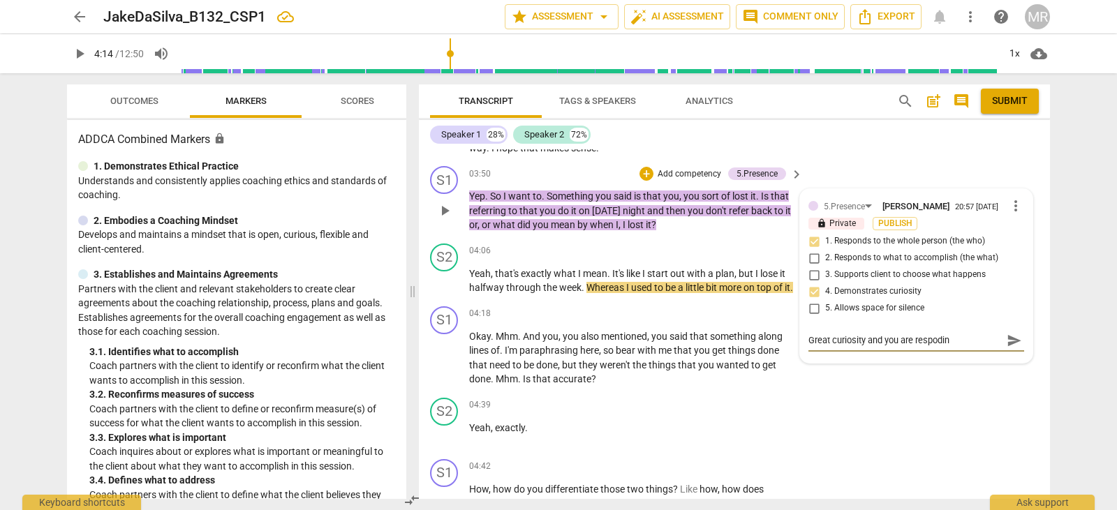
type textarea "Great curiosity and you are respoding"
type textarea "Great curiosity and you are respoding to the"
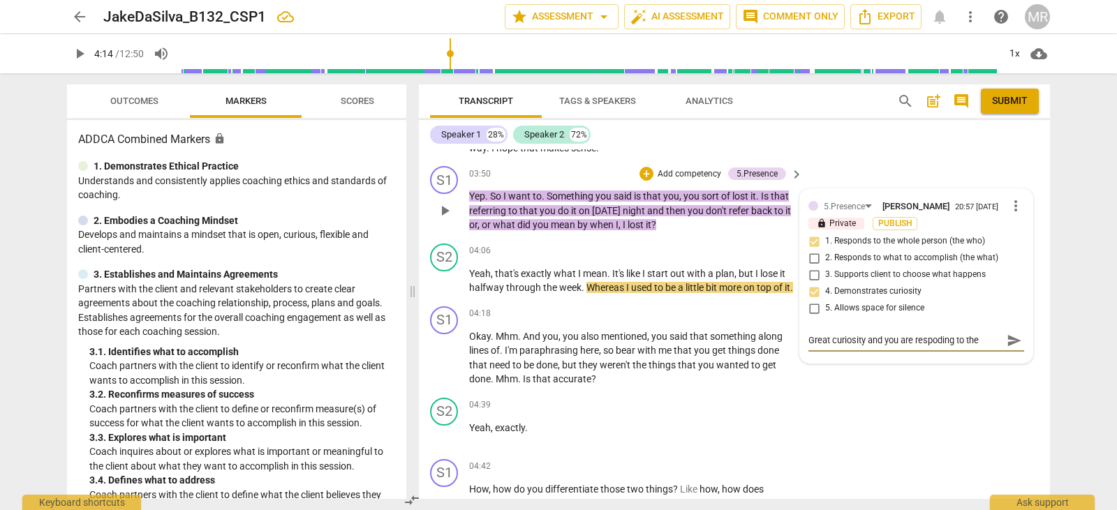
type textarea "Great curiosity and you are respoding to the w"
type textarea "Great curiosity and you are respoding to the wh"
type textarea "Great curiosity and you are respoding to the who"
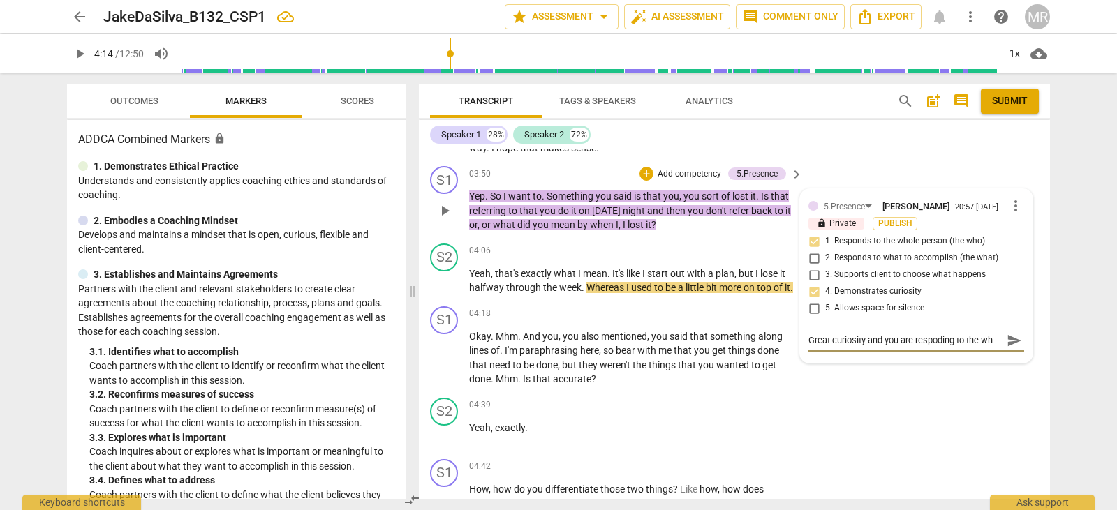
type textarea "Great curiosity and you are respoding to the who"
type textarea "Great curiosity and you are respoding to the whol"
type textarea "Great curiosity and you are respoding to the whole"
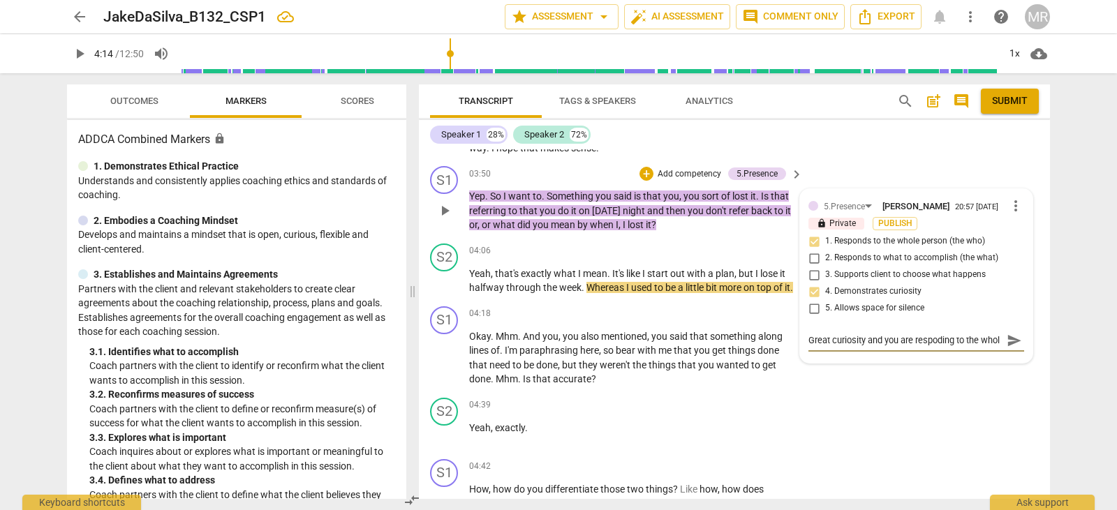
type textarea "Great curiosity and you are respoding to the whole"
type textarea "Great curiosity and you are respoding to the whole perso"
type textarea "Great curiosity and you are respoding to the whole person"
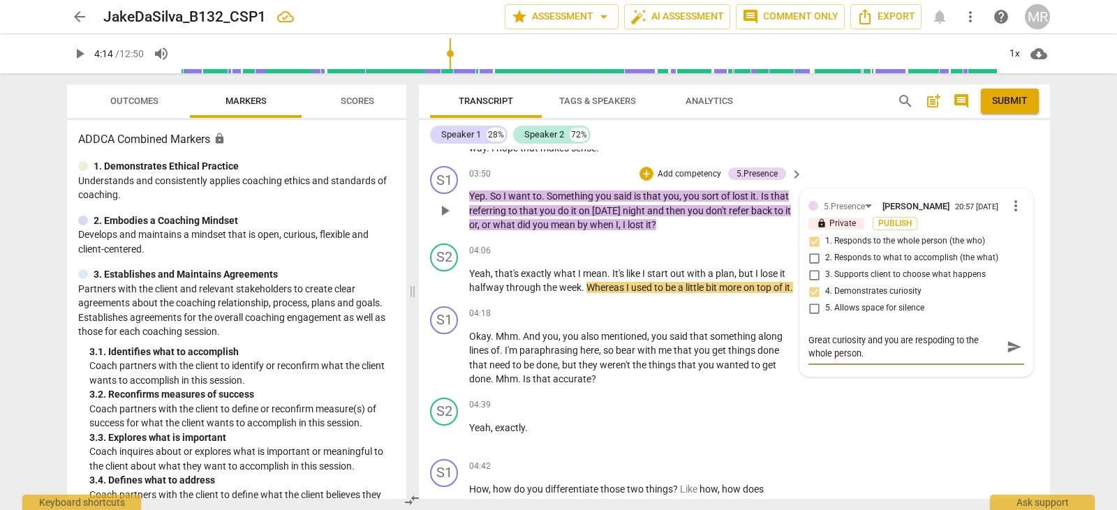
type textarea "Great curiosity and you are respoding to the whole person."
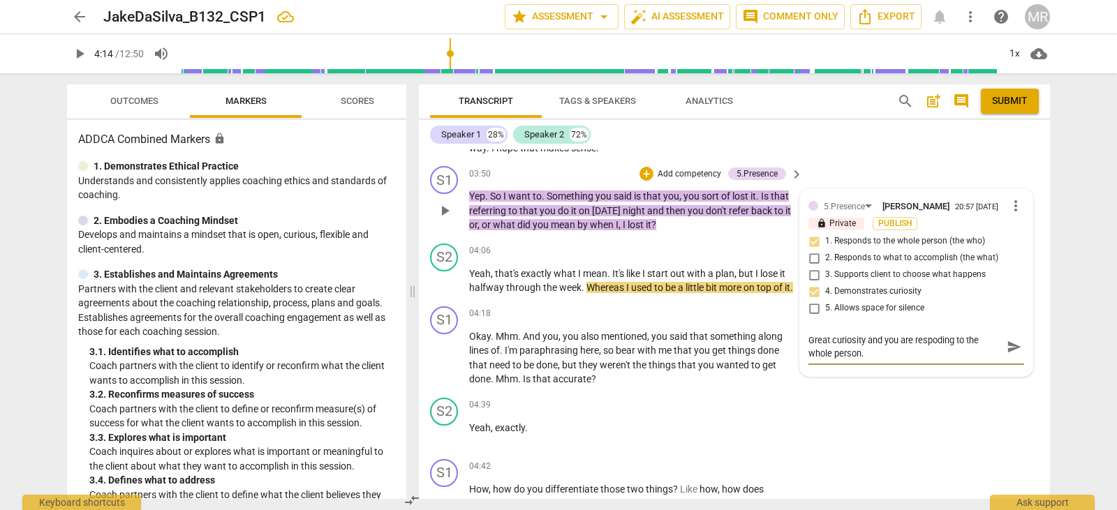
type textarea "Great curiosity and you are respoding to the whole person. W"
type textarea "Great curiosity and you are respoding to the whole person. What"
type textarea "Great curiosity and you are respoding to the whole person. What d"
type textarea "Great curiosity and you are respoding to the whole person. What do"
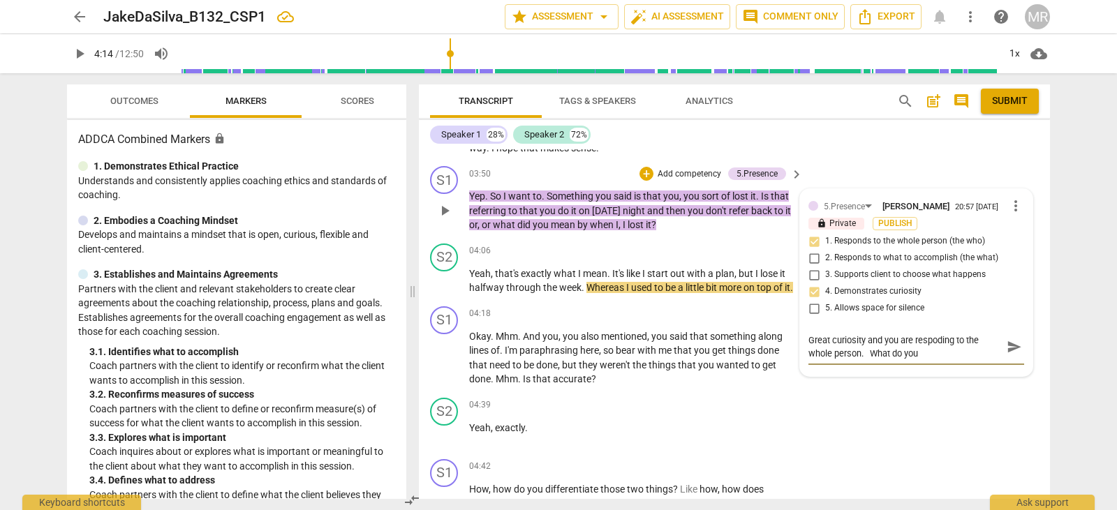
type textarea "Great curiosity and you are respoding to the whole person. What do you"
type textarea "Great curiosity and you are respoding to the whole person. What do you m"
type textarea "Great curiosity and you are respoding to the whole person. What do you me"
click at [1011, 362] on span "send" at bounding box center [1013, 353] width 15 height 15
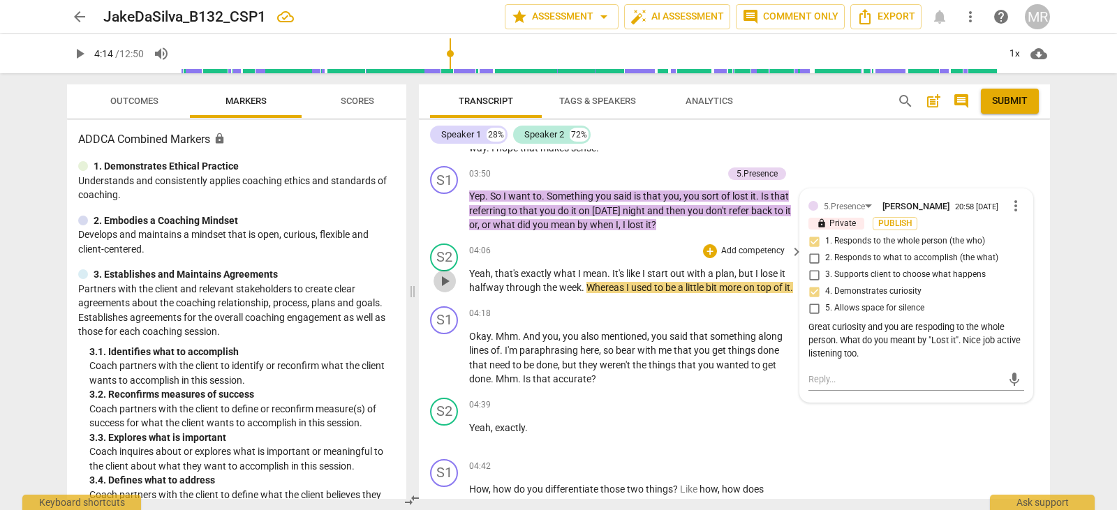
click at [447, 290] on span "play_arrow" at bounding box center [444, 281] width 17 height 17
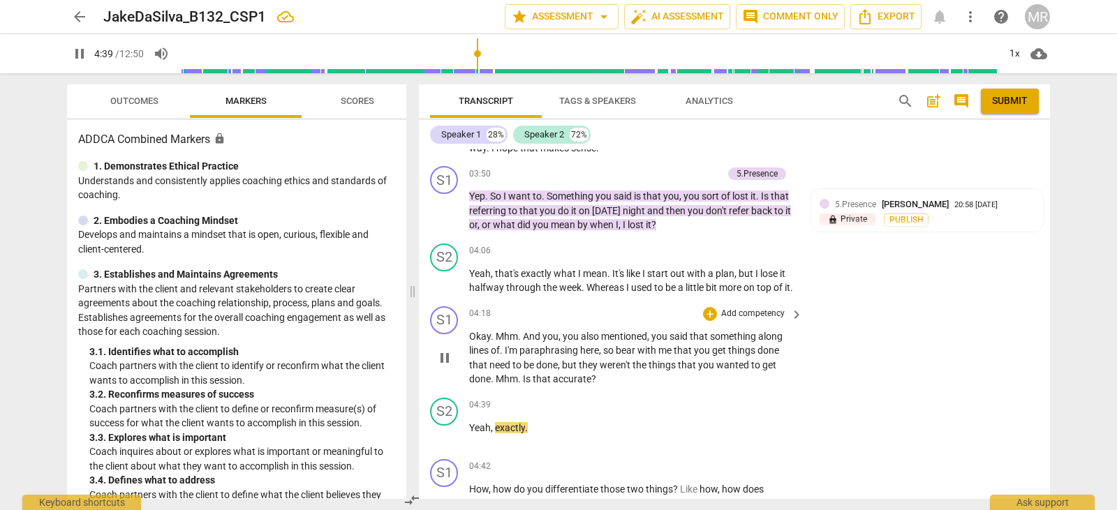
click at [745, 320] on p "Add competency" at bounding box center [753, 314] width 66 height 13
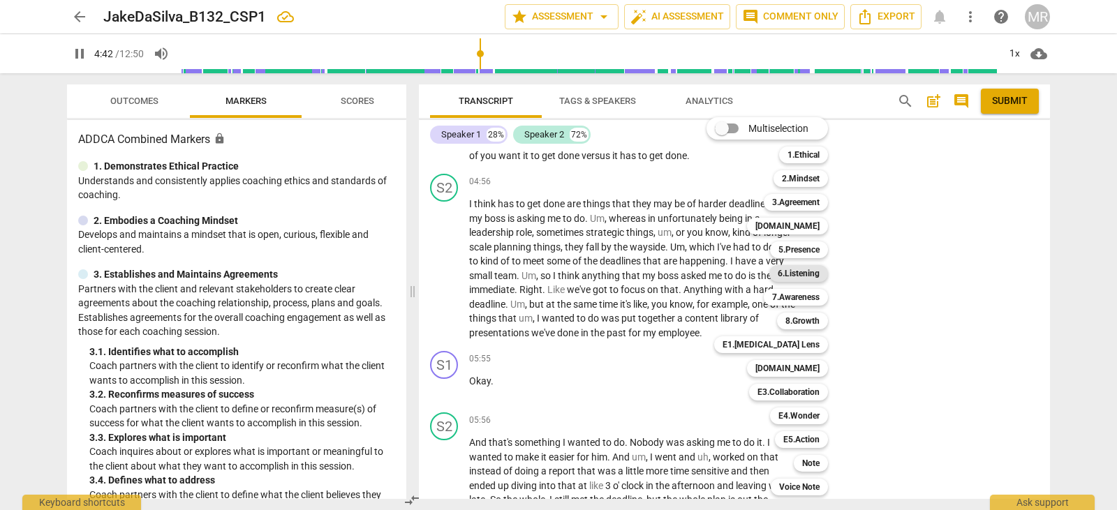
click at [807, 276] on b "6.Listening" at bounding box center [798, 273] width 42 height 17
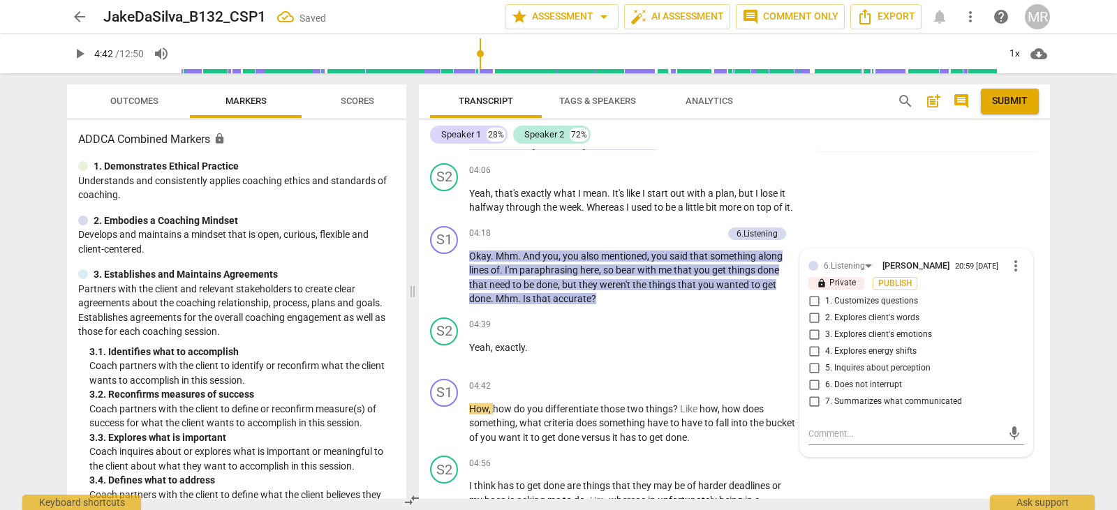
scroll to position [1378, 0]
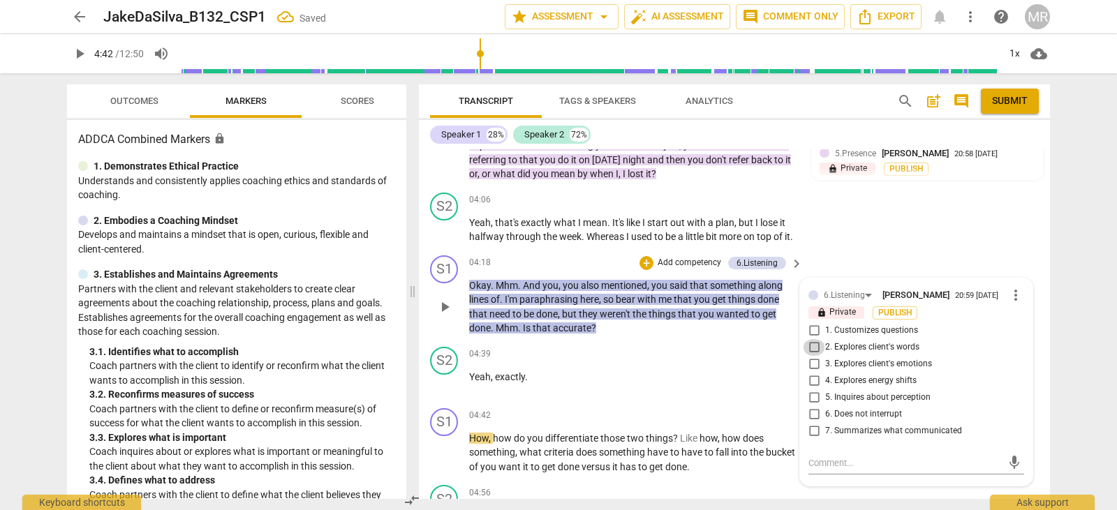
click at [817, 356] on input "2. Explores client's words" at bounding box center [814, 347] width 22 height 17
click at [815, 440] on input "7. Summarizes what communicated" at bounding box center [814, 431] width 22 height 17
click at [449, 461] on span "play_arrow" at bounding box center [444, 453] width 17 height 17
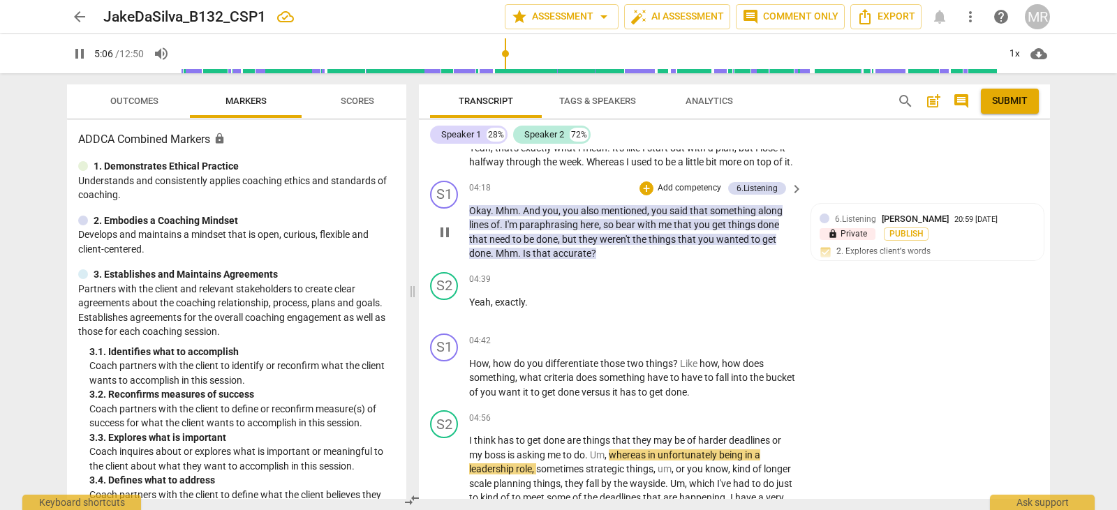
scroll to position [1460, 0]
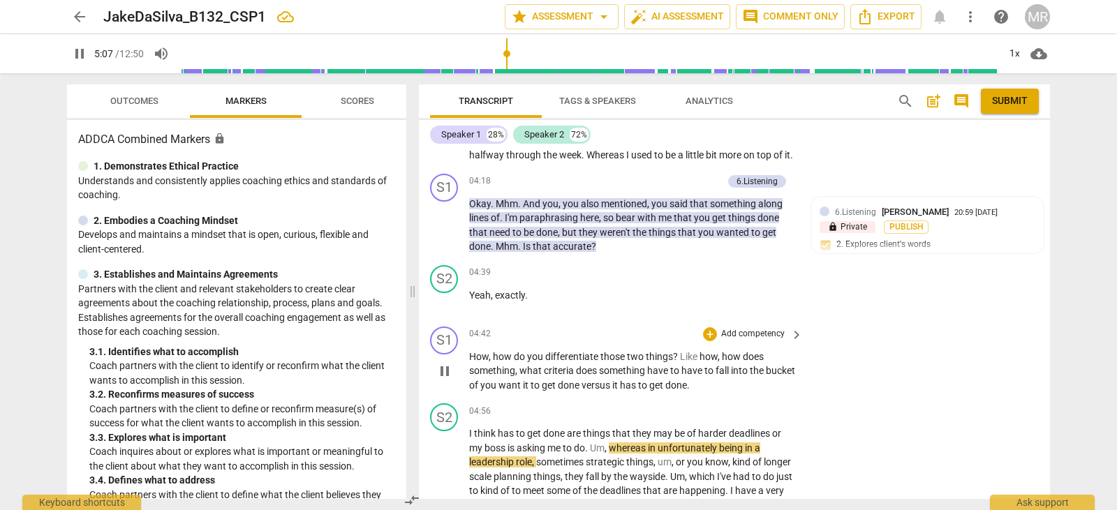
click at [746, 341] on p "Add competency" at bounding box center [753, 334] width 66 height 13
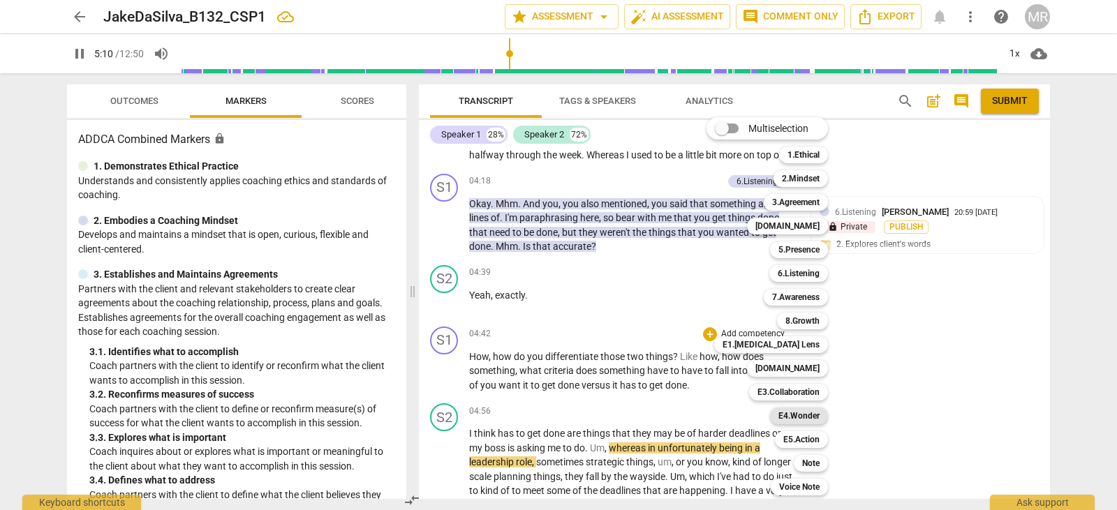
click at [817, 415] on b "E4.Wonder" at bounding box center [798, 416] width 41 height 17
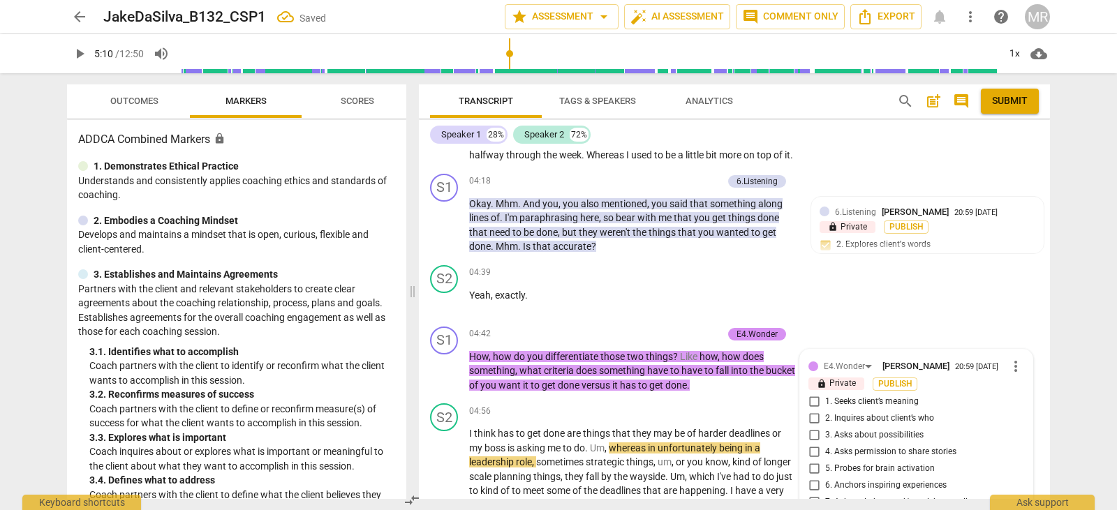
scroll to position [1699, 0]
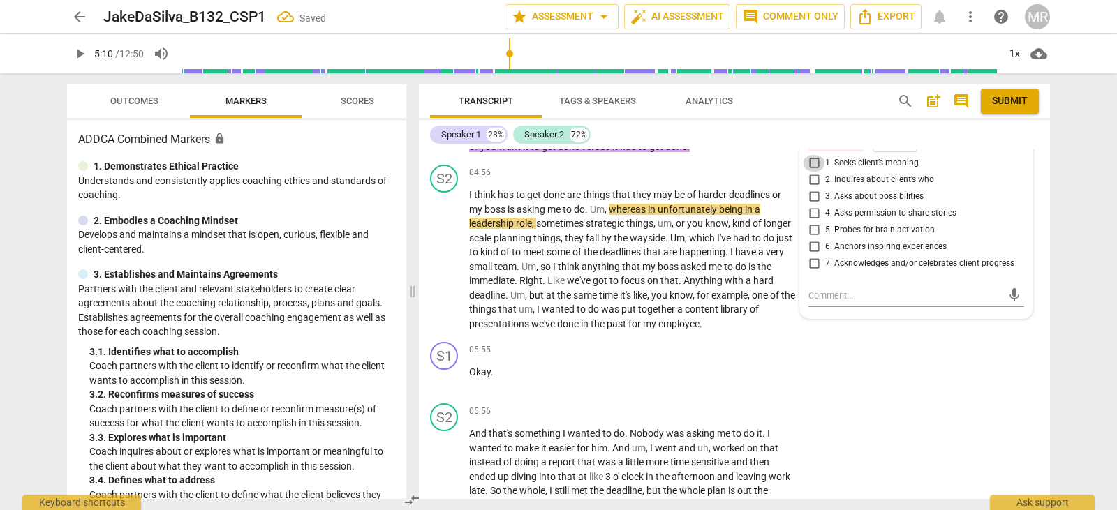
click at [815, 172] on input "1. Seeks client’s meaning" at bounding box center [814, 163] width 22 height 17
click at [441, 268] on span "play_arrow" at bounding box center [444, 259] width 17 height 17
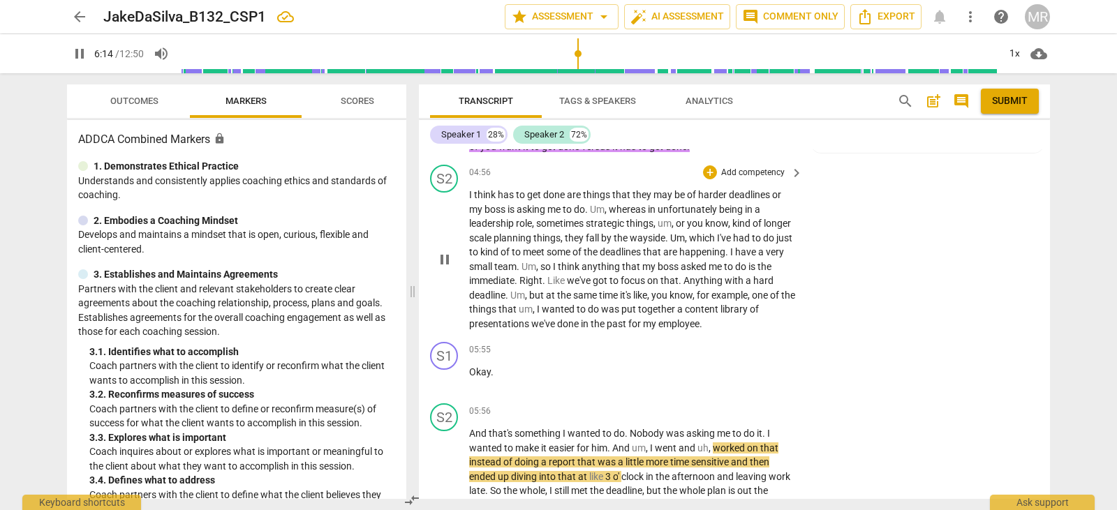
scroll to position [2048, 0]
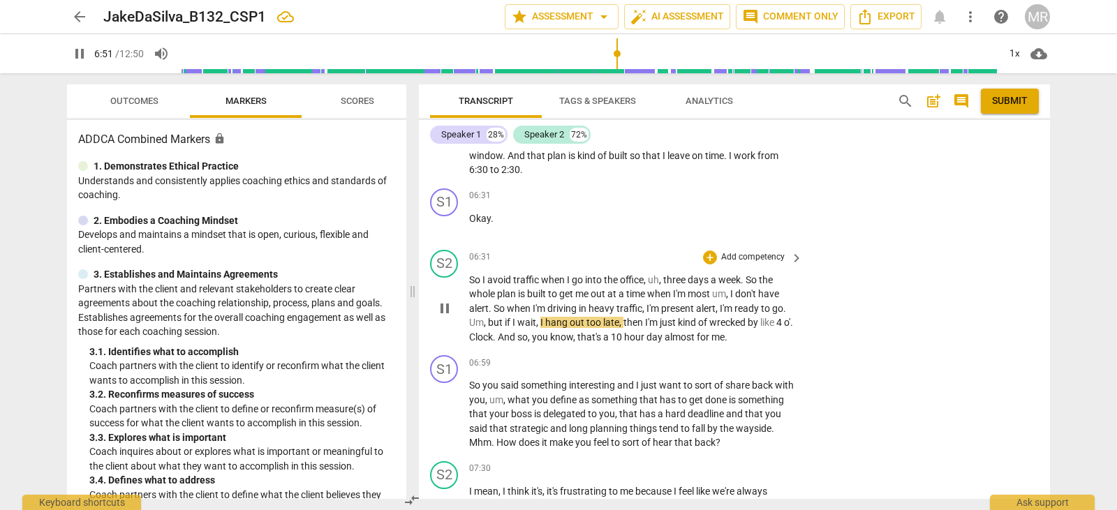
drag, startPoint x: 441, startPoint y: 291, endPoint x: 618, endPoint y: 310, distance: 178.3
click at [618, 310] on div "S2 play_arrow pause 06:31 + Add competency keyboard_arrow_right So I avoid traf…" at bounding box center [734, 297] width 631 height 106
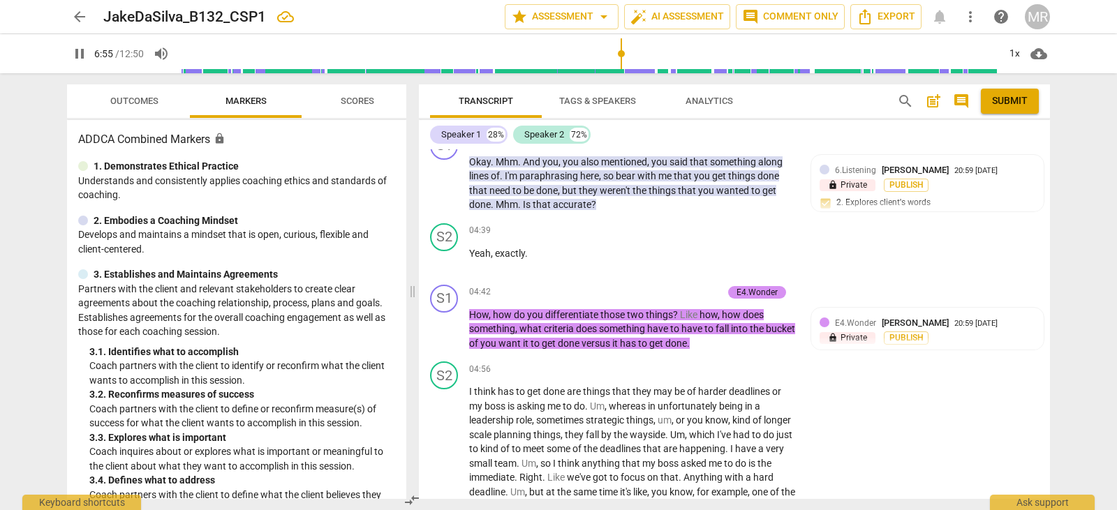
scroll to position [1555, 0]
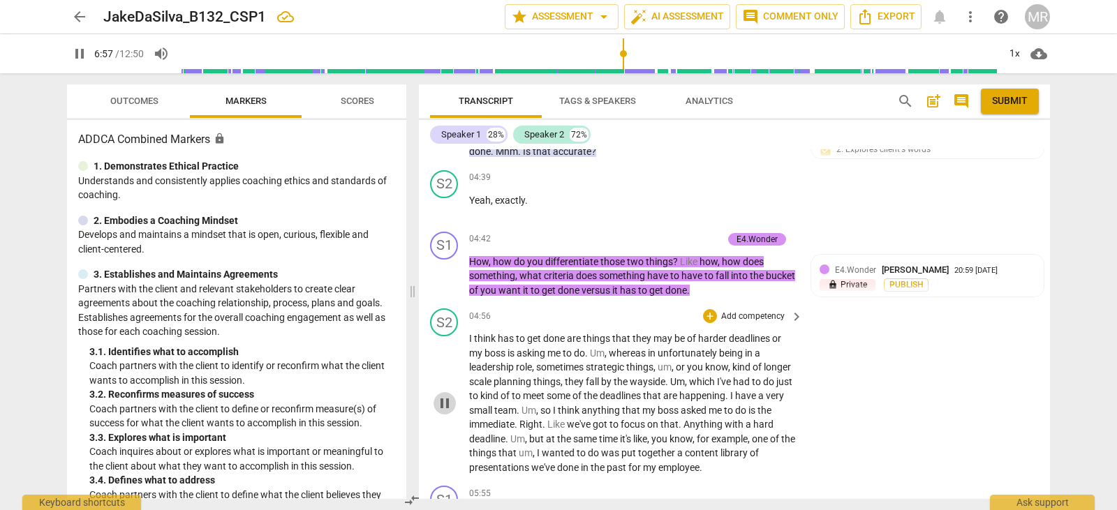
click at [439, 412] on span "pause" at bounding box center [444, 403] width 17 height 17
click at [77, 52] on span "play_arrow" at bounding box center [79, 53] width 17 height 17
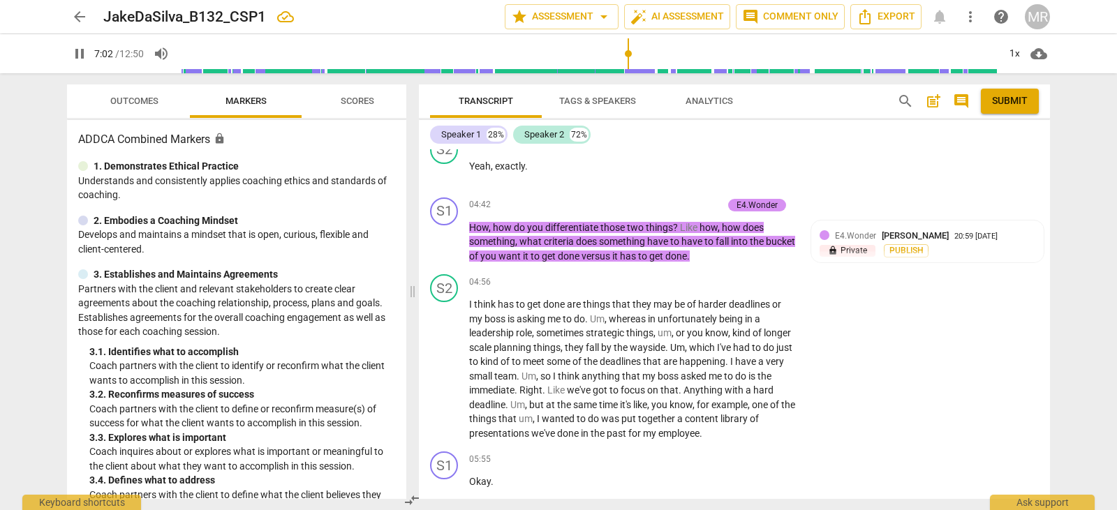
scroll to position [1590, 0]
drag, startPoint x: 1043, startPoint y: 288, endPoint x: 1042, endPoint y: 308, distance: 20.3
click at [1042, 308] on div "S1 play_arrow pause 00:02 + Add competency keyboard_arrow_right Hey [PERSON_NAM…" at bounding box center [734, 324] width 631 height 350
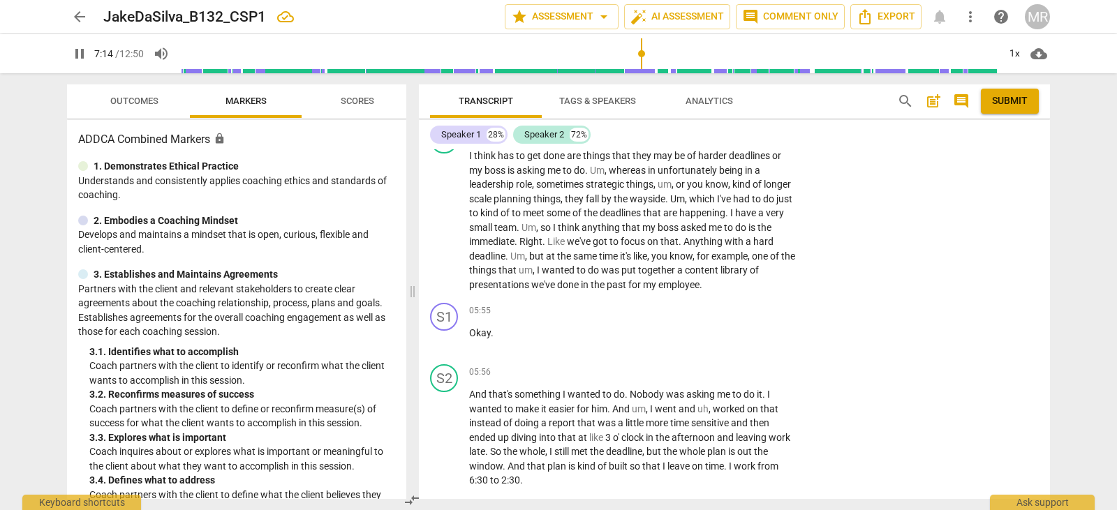
scroll to position [1720, 0]
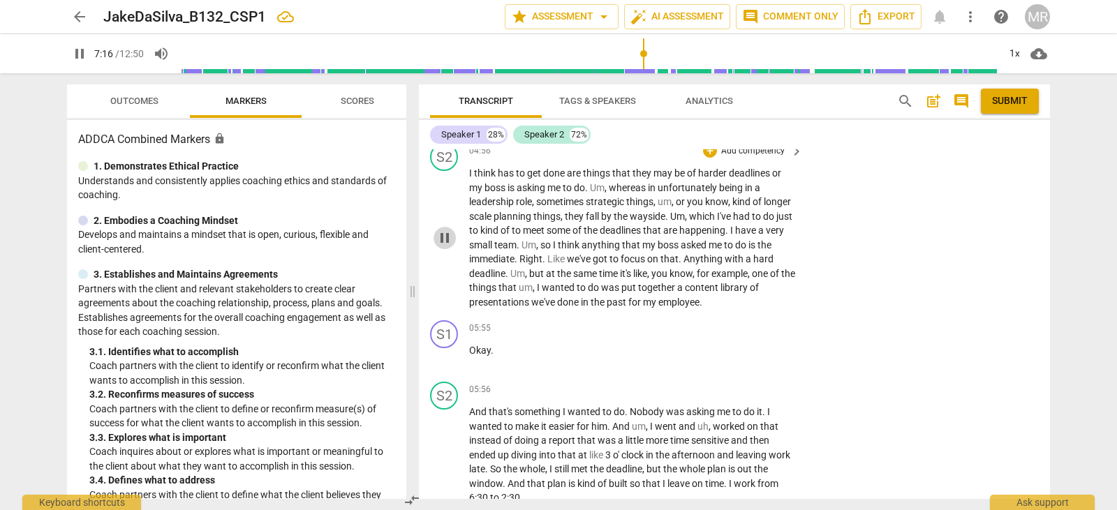
click at [438, 246] on span "pause" at bounding box center [444, 238] width 17 height 17
click at [438, 246] on span "play_arrow" at bounding box center [444, 238] width 17 height 17
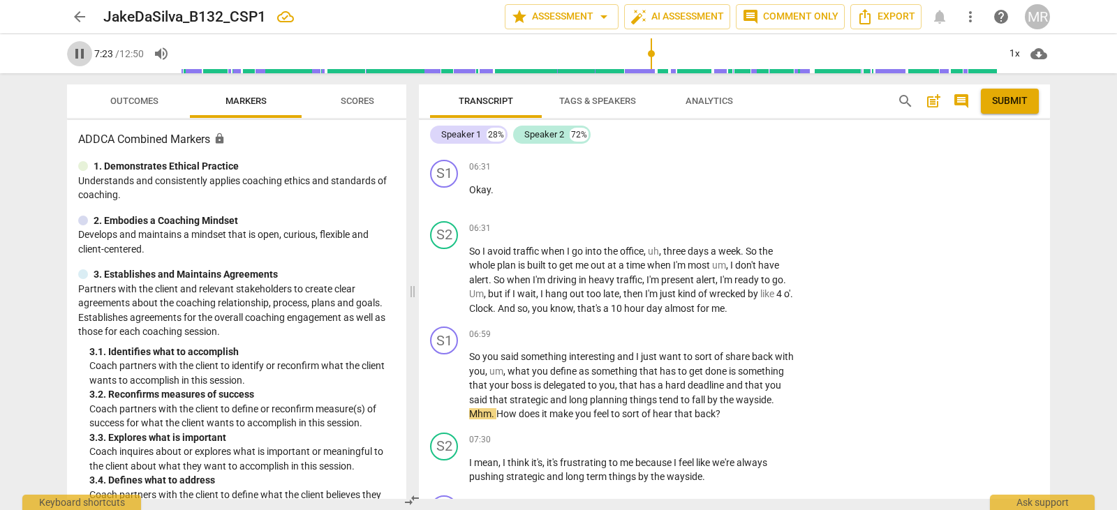
click at [74, 55] on span "pause" at bounding box center [79, 53] width 17 height 17
click at [79, 52] on span "play_arrow" at bounding box center [79, 53] width 17 height 17
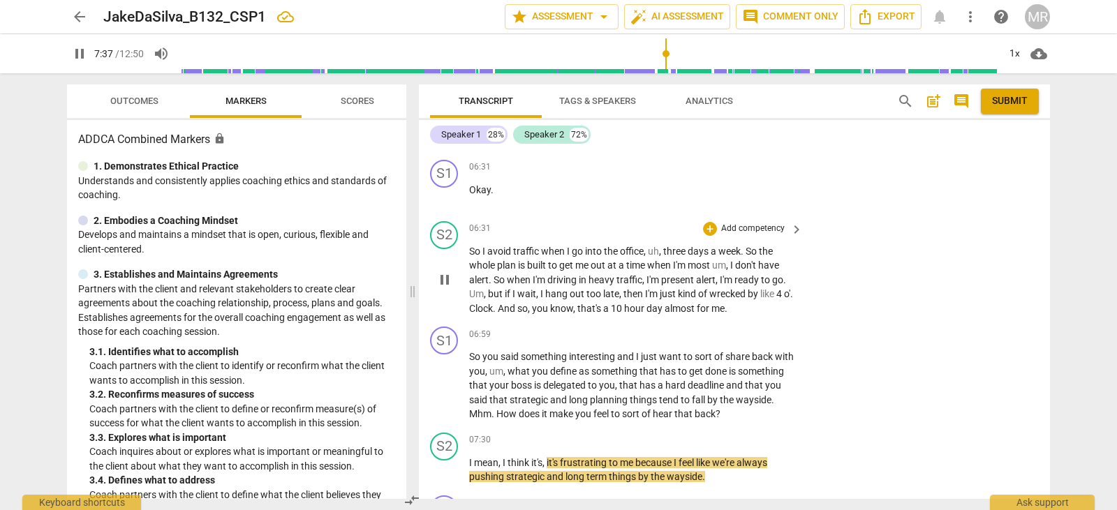
click at [447, 288] on span "pause" at bounding box center [444, 279] width 17 height 17
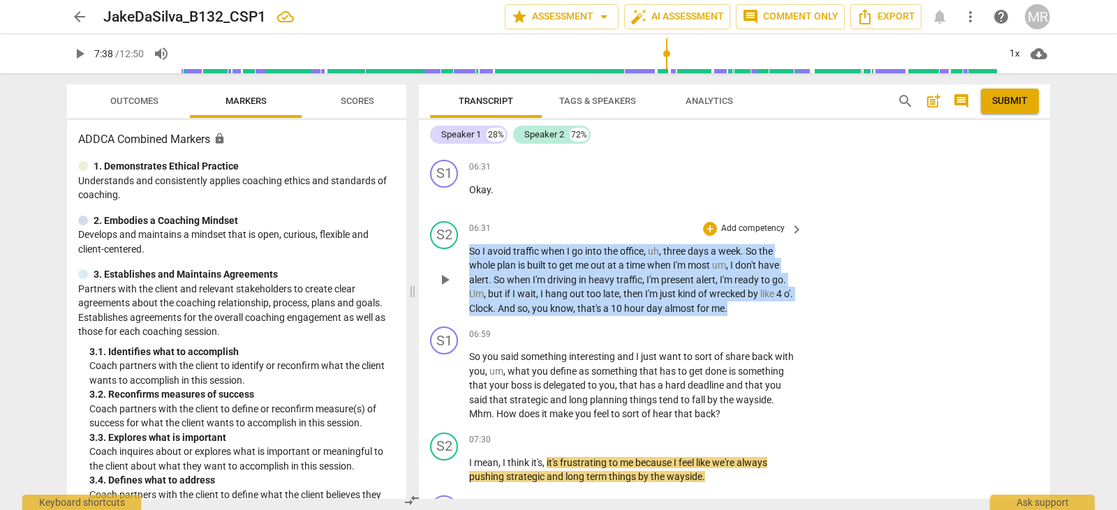
drag, startPoint x: 1050, startPoint y: 331, endPoint x: 1044, endPoint y: 248, distance: 82.5
click at [1044, 248] on div "Transcript Tags & Speakers Analytics search post_add comment Submit Speaker 1 2…" at bounding box center [737, 291] width 648 height 437
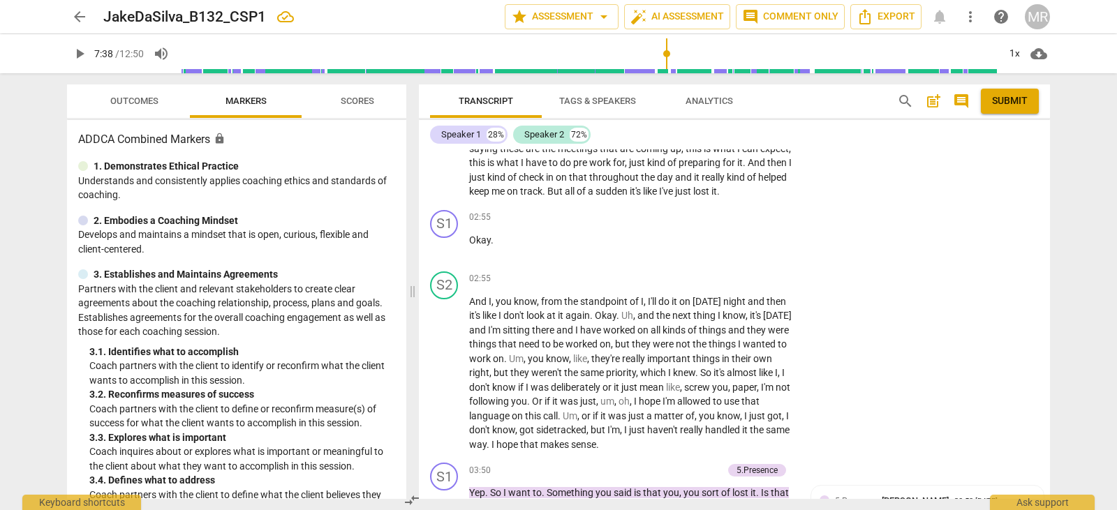
scroll to position [1022, 0]
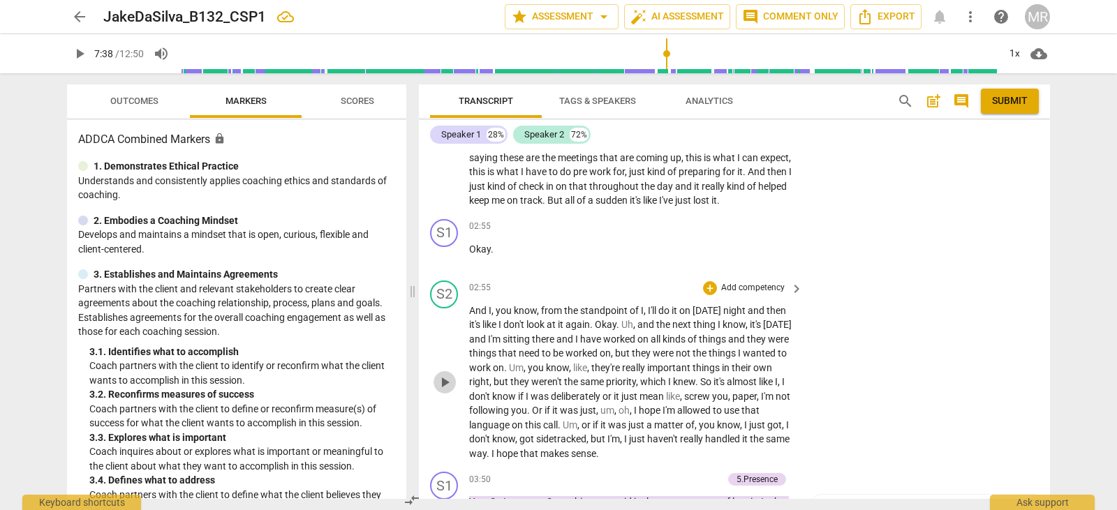
click at [443, 391] on span "play_arrow" at bounding box center [444, 382] width 17 height 17
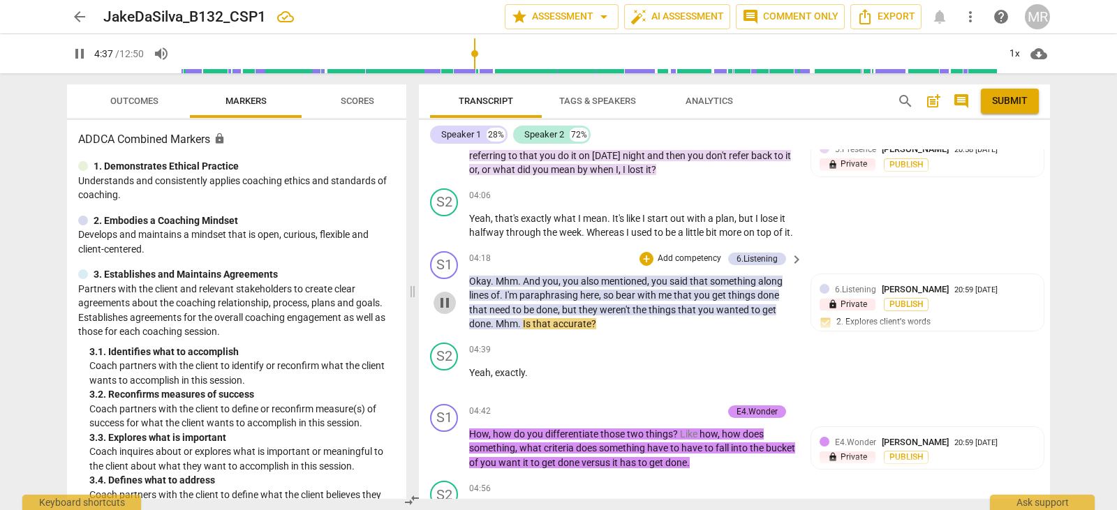
click at [443, 311] on span "pause" at bounding box center [444, 303] width 17 height 17
click at [684, 265] on p "Add competency" at bounding box center [689, 259] width 66 height 13
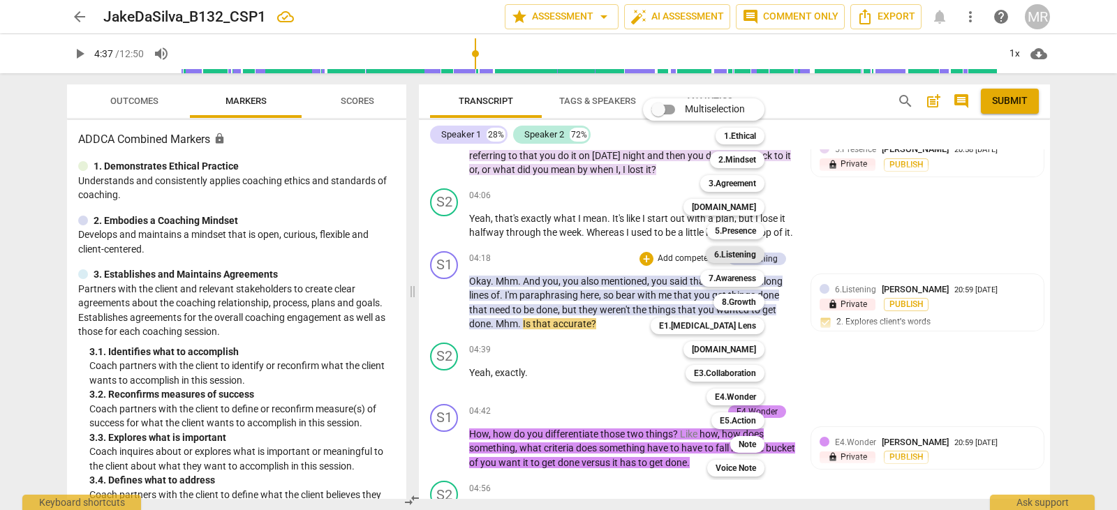
click at [737, 251] on b "6.Listening" at bounding box center [735, 254] width 42 height 17
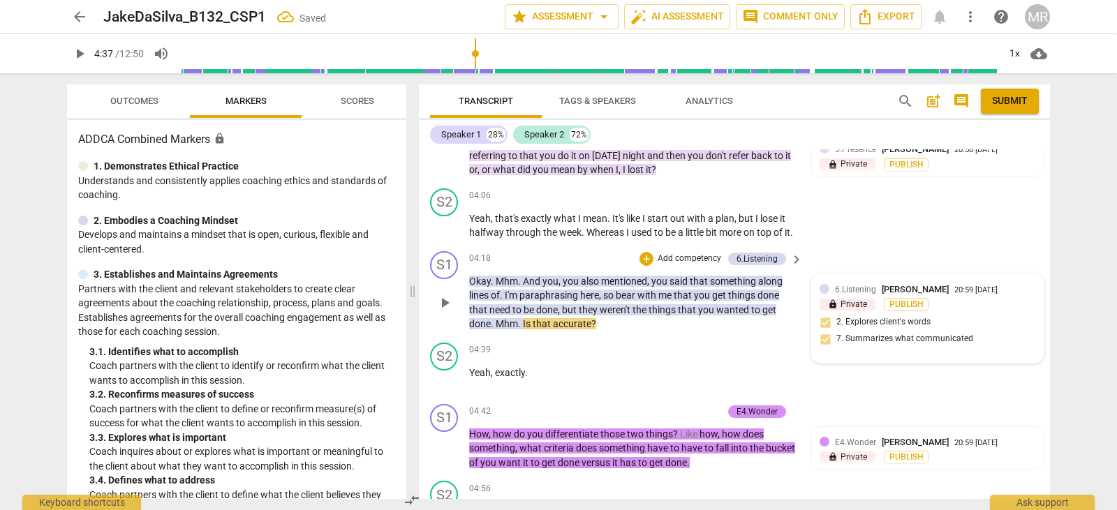
click at [851, 295] on span "6.Listening" at bounding box center [855, 290] width 41 height 10
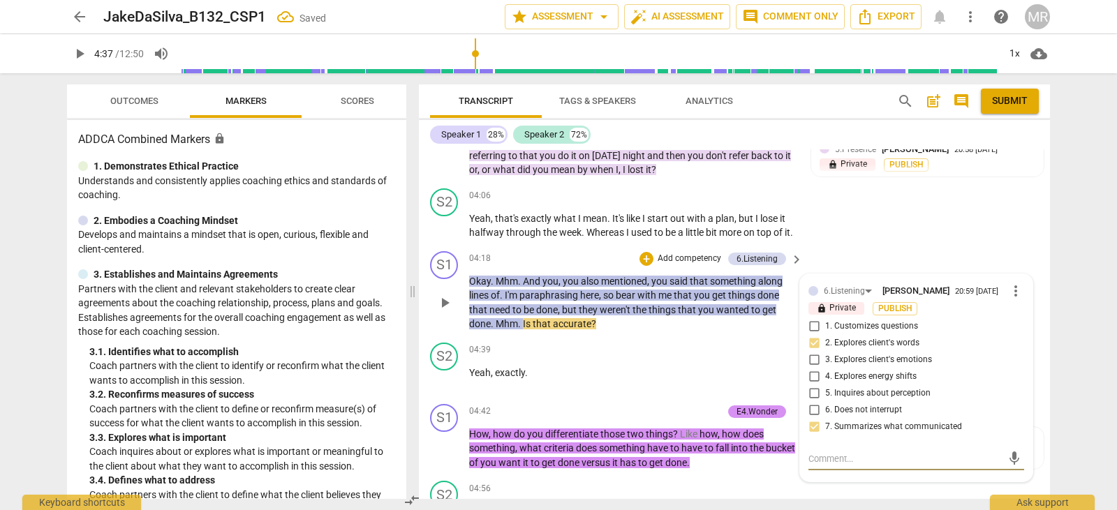
click at [858, 298] on div "6.Listening" at bounding box center [843, 291] width 41 height 13
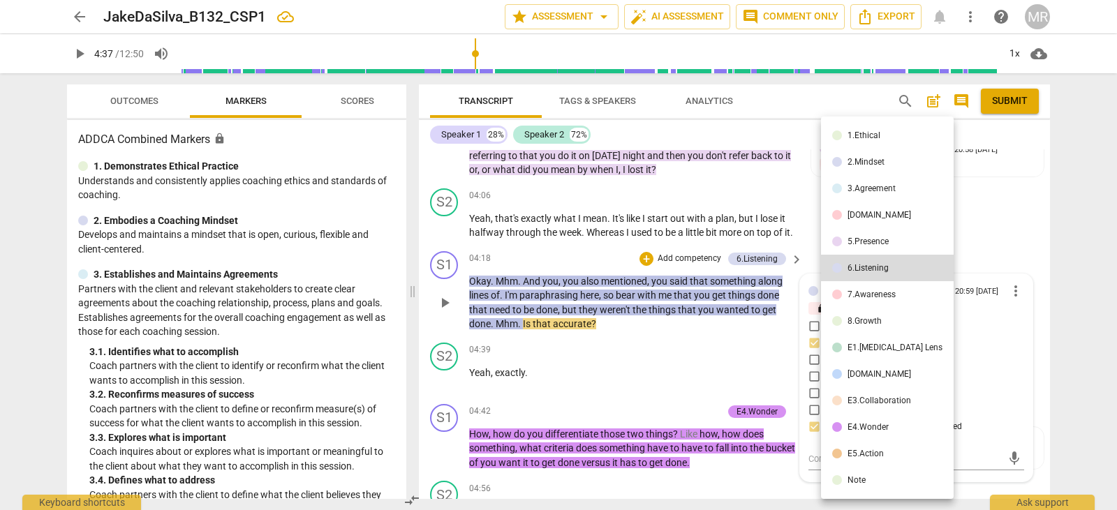
click at [759, 357] on div at bounding box center [558, 255] width 1117 height 510
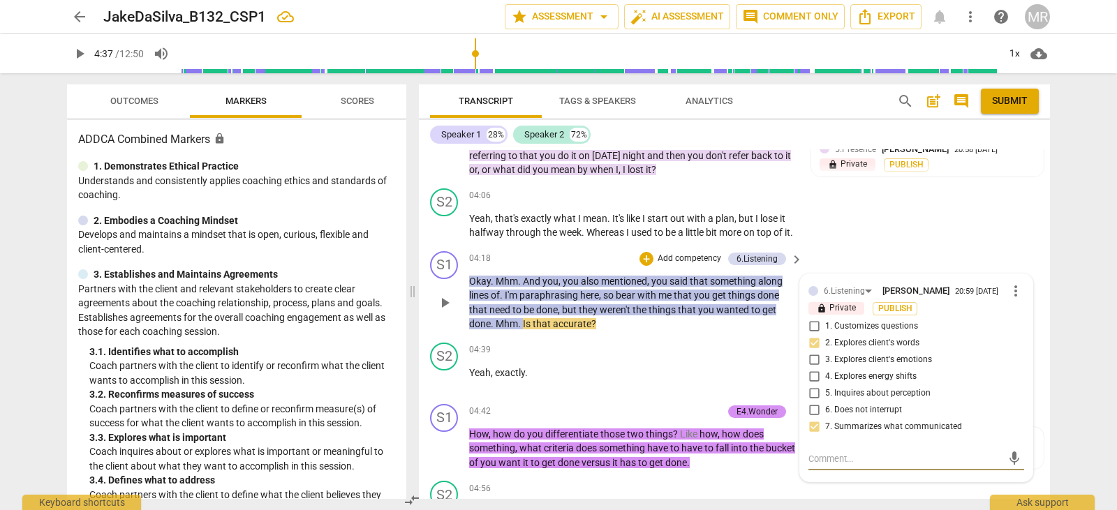
click at [811, 470] on div "mic" at bounding box center [916, 459] width 216 height 22
click at [812, 465] on textarea at bounding box center [904, 458] width 193 height 13
click at [1014, 299] on span "more_vert" at bounding box center [1015, 291] width 17 height 17
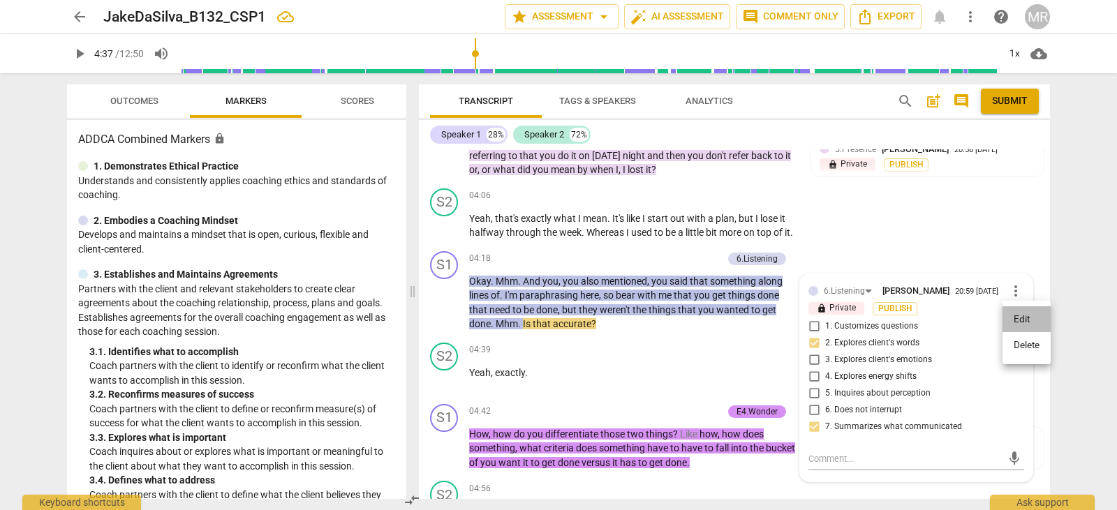
click at [1014, 321] on li "Edit" at bounding box center [1026, 319] width 48 height 27
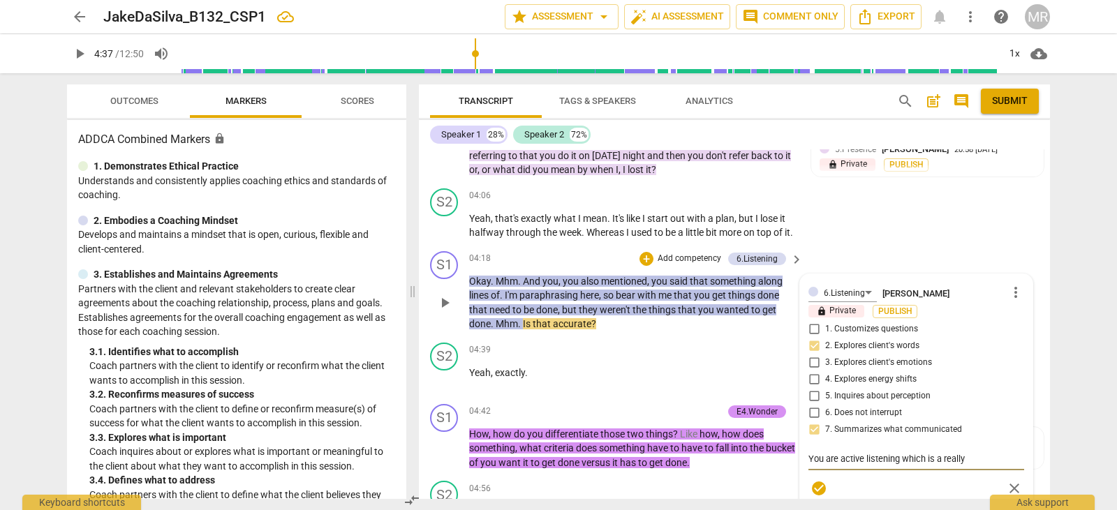
click at [836, 465] on textarea "You are active listening which is a really" at bounding box center [916, 458] width 216 height 13
click at [949, 465] on textarea "You are present, and active listening which is a really" at bounding box center [916, 458] width 216 height 13
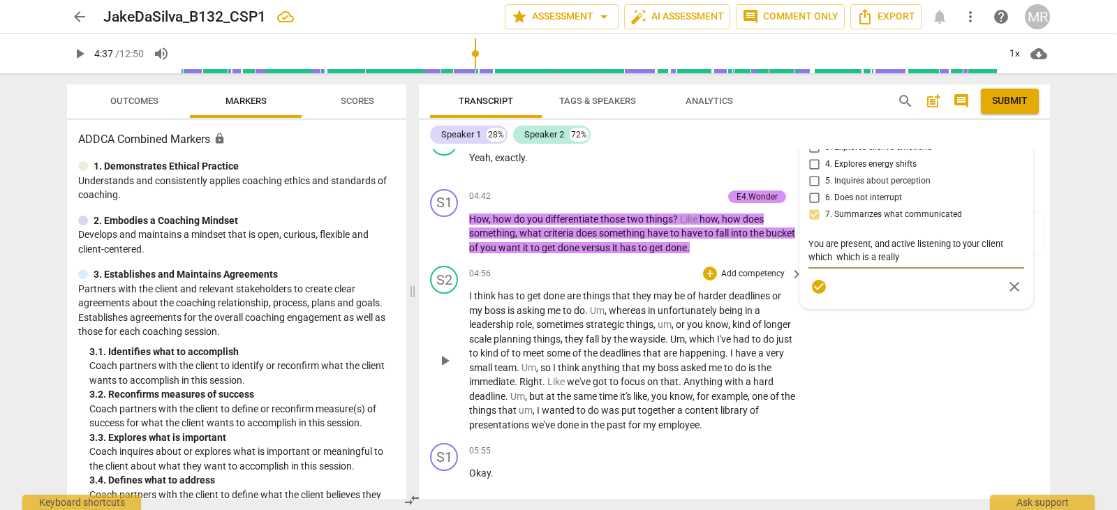
scroll to position [1600, 0]
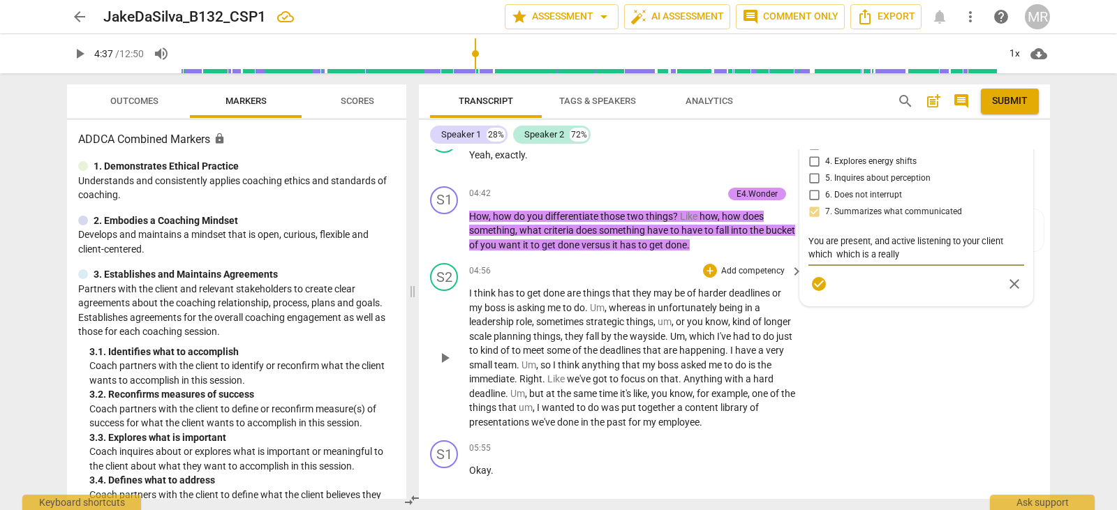
drag, startPoint x: 909, startPoint y: 490, endPoint x: 839, endPoint y: 416, distance: 102.2
click at [839, 416] on div "S1 play_arrow pause 00:02 + Add competency keyboard_arrow_right Hey [PERSON_NAM…" at bounding box center [734, 324] width 631 height 350
click at [905, 261] on textarea "You are present, and active listening to your client which which is a really" at bounding box center [916, 247] width 216 height 27
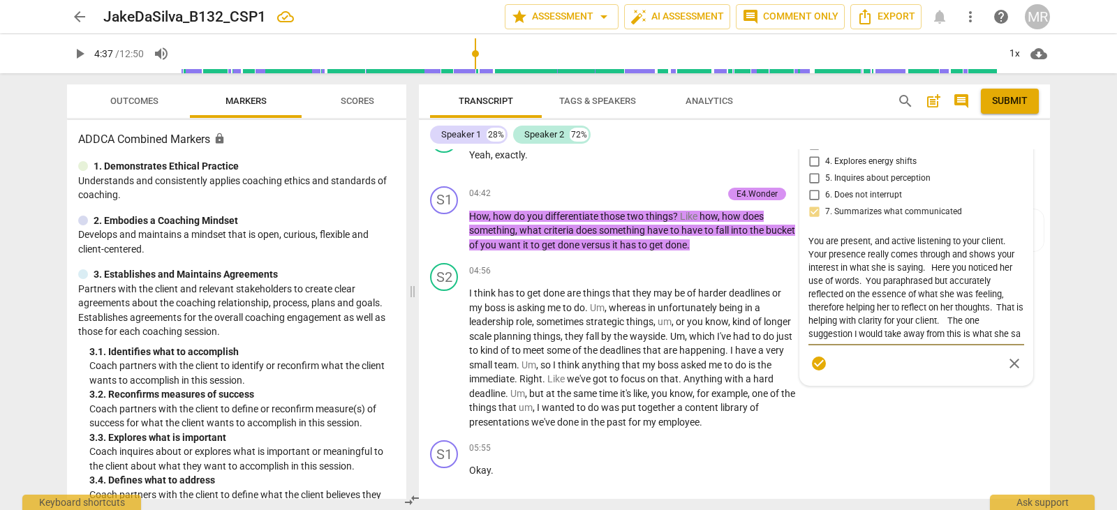
scroll to position [13, 0]
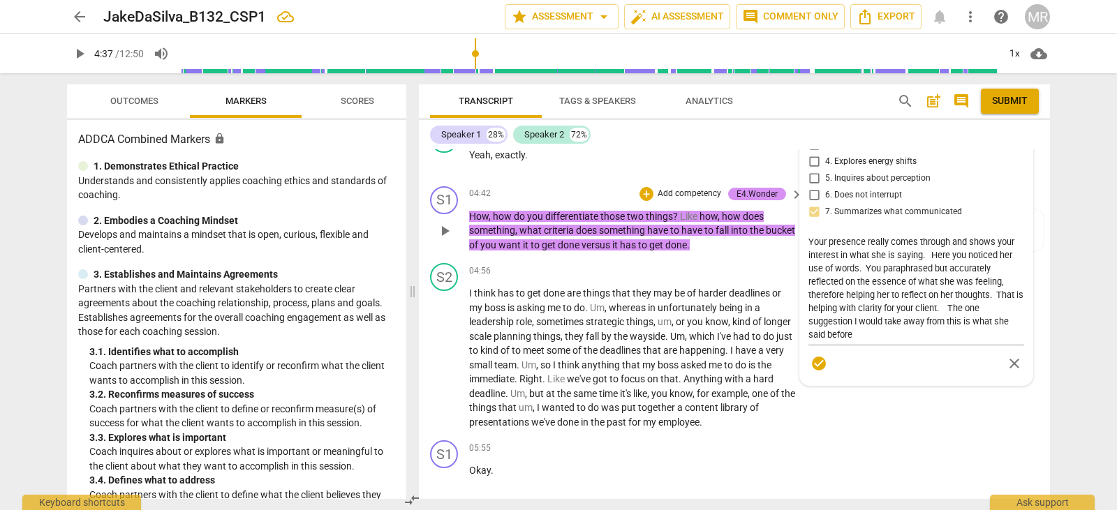
click at [724, 222] on span "how" at bounding box center [732, 216] width 21 height 11
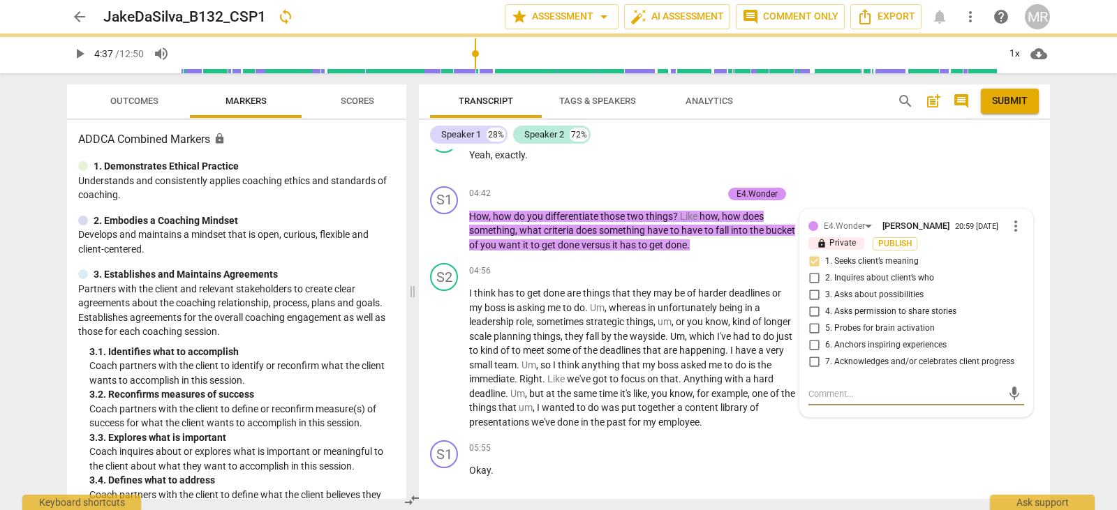
click at [133, 92] on span "Outcomes" at bounding box center [135, 101] width 82 height 19
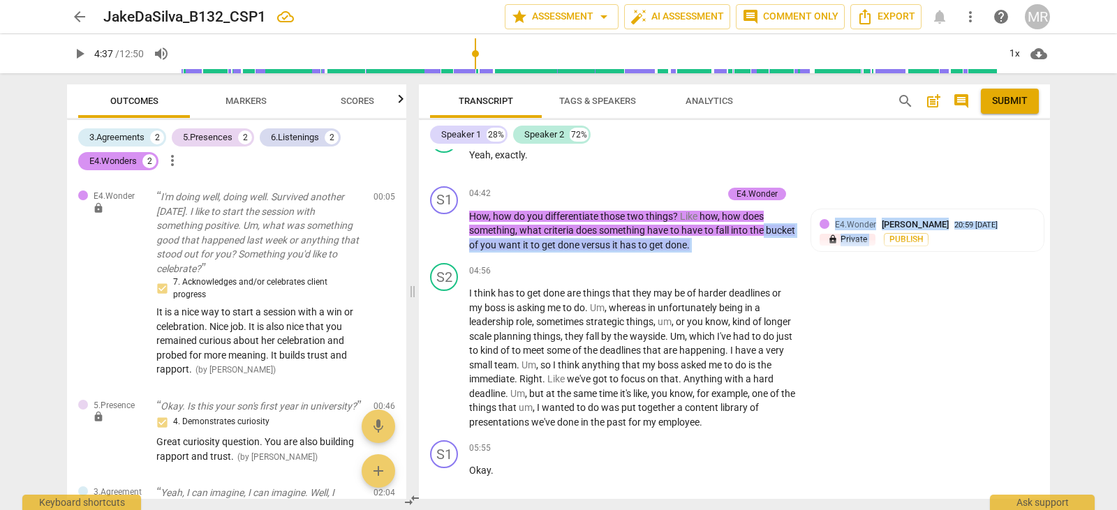
drag, startPoint x: 425, startPoint y: 176, endPoint x: 1047, endPoint y: 290, distance: 632.3
click at [1047, 290] on div "Transcript Tags & Speakers Analytics search post_add comment Submit Speaker 1 2…" at bounding box center [737, 291] width 648 height 437
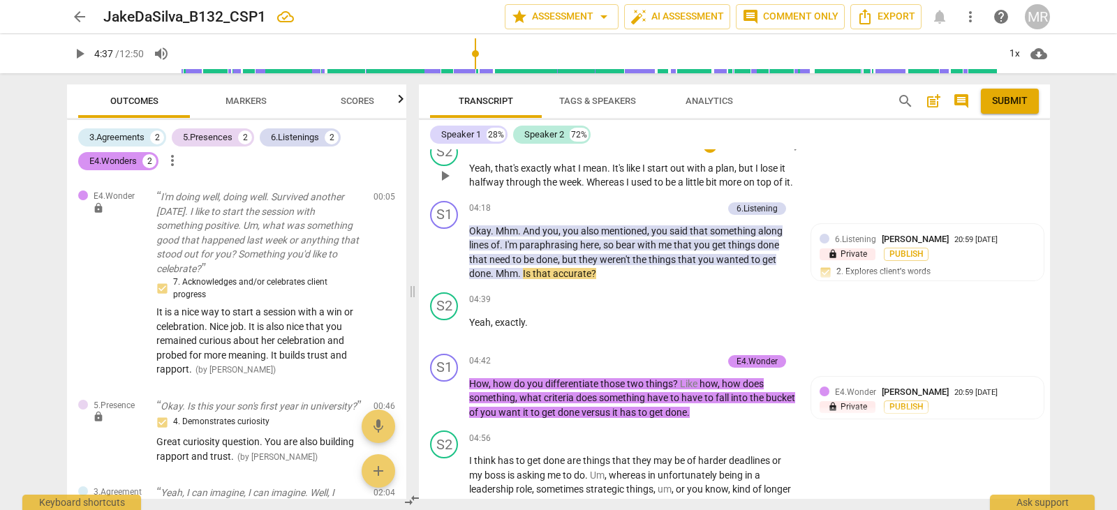
scroll to position [1432, 0]
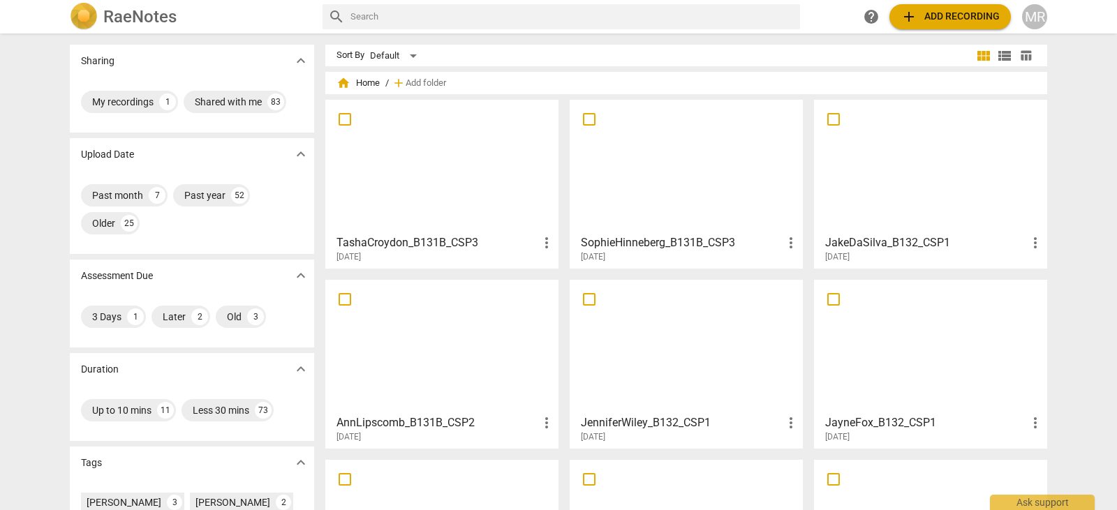
click at [886, 233] on div "JakeDaSilva_B132_CSP1 more_vert [DATE]" at bounding box center [931, 245] width 225 height 35
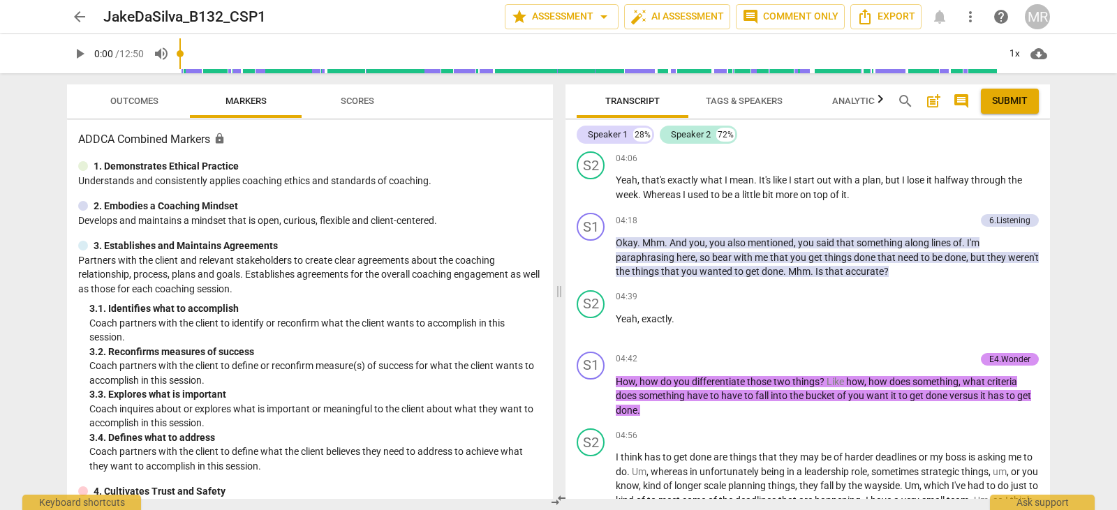
scroll to position [1285, 0]
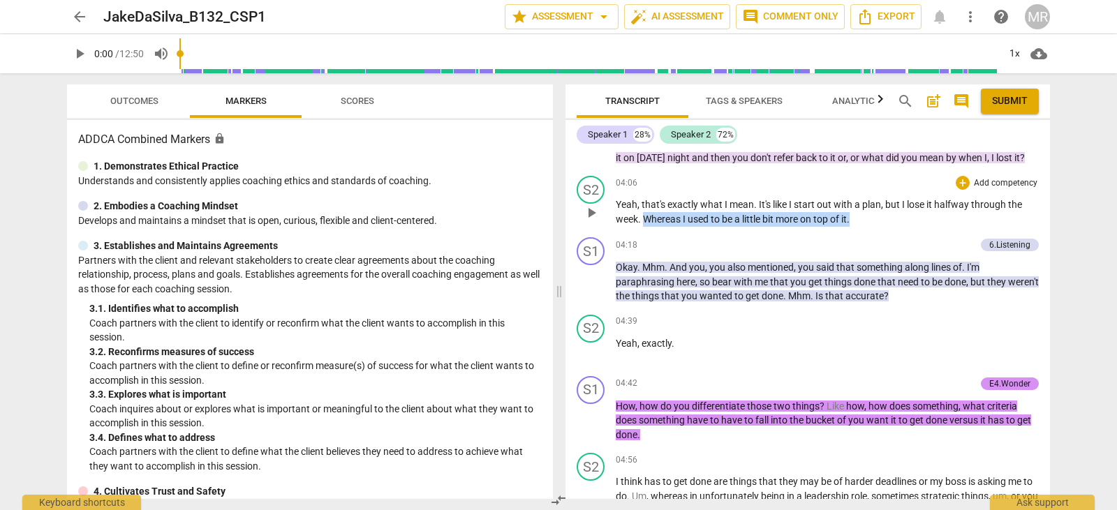
drag, startPoint x: 645, startPoint y: 246, endPoint x: 867, endPoint y: 241, distance: 222.0
click at [867, 226] on p "Yeah , that's exactly what I mean . It's like I start out with a plan , but I l…" at bounding box center [827, 212] width 423 height 29
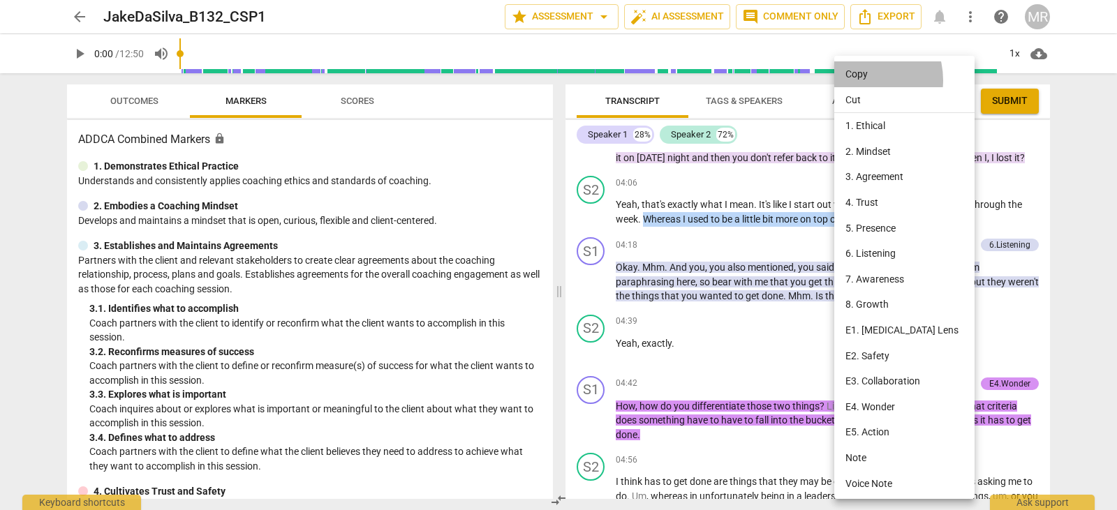
click at [857, 80] on li "Copy" at bounding box center [906, 74] width 145 height 26
copy p "Whereas I used to be a little bit more on top of it ."
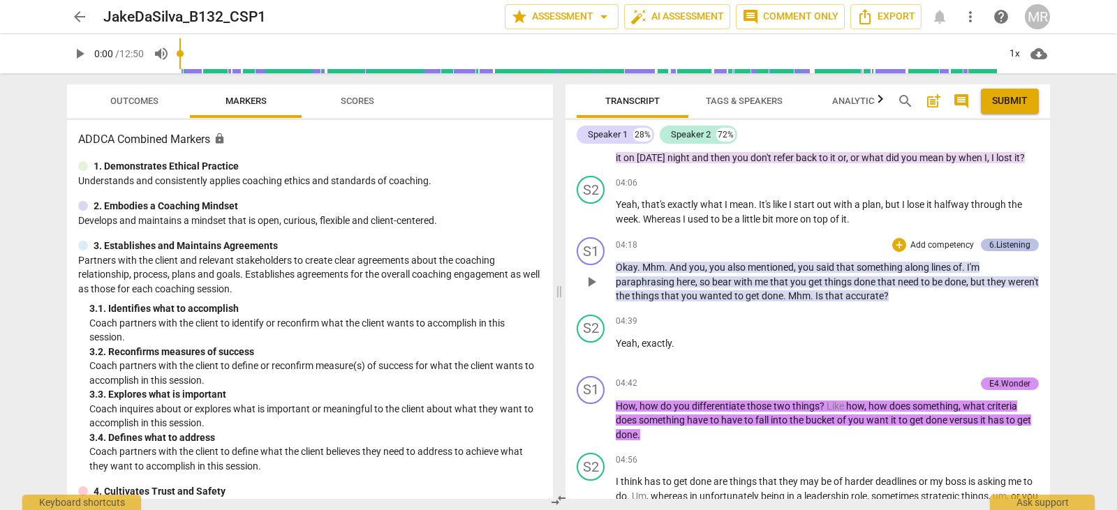
click at [1004, 251] on div "6.Listening" at bounding box center [1009, 245] width 41 height 13
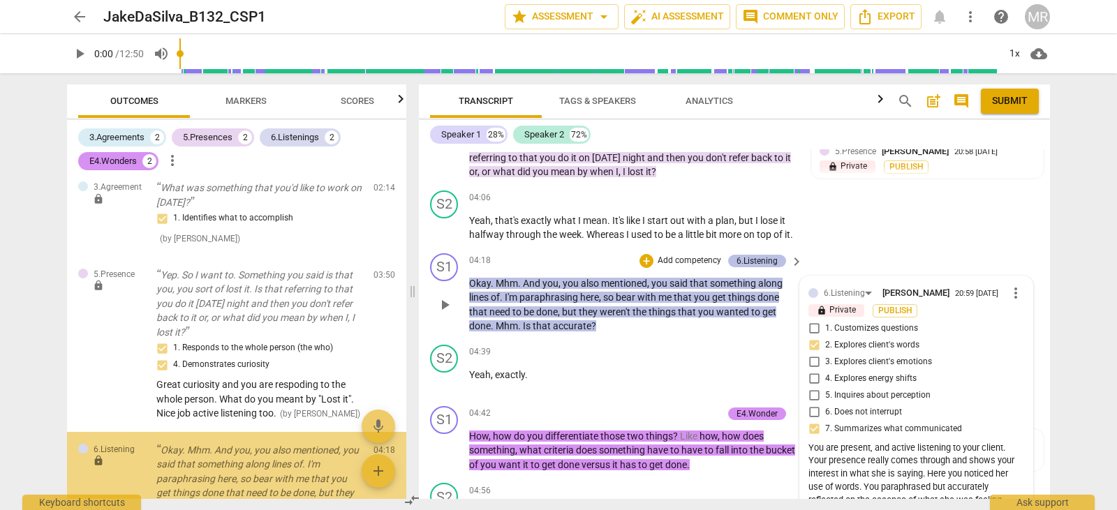
scroll to position [424, 0]
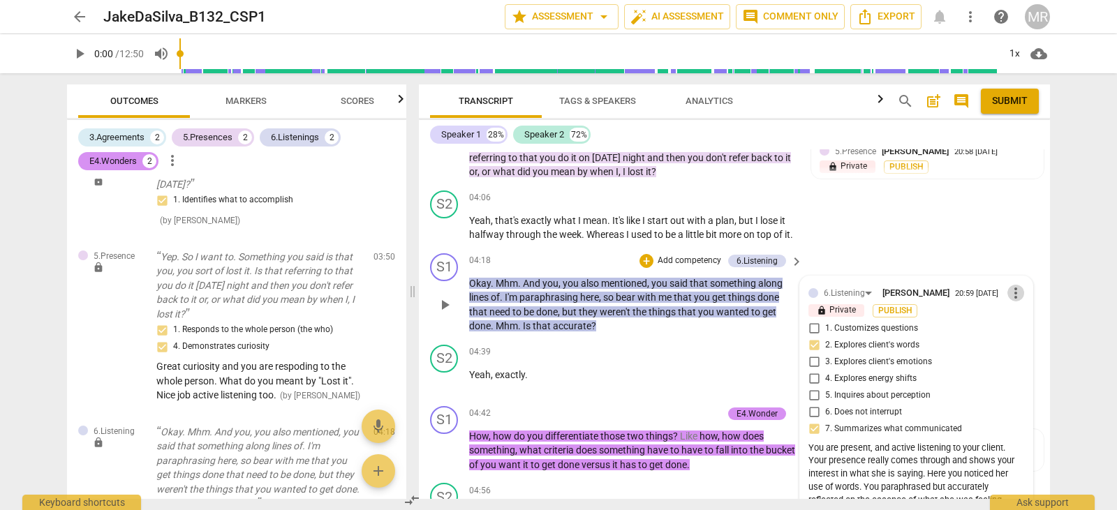
click at [1011, 301] on span "more_vert" at bounding box center [1015, 293] width 17 height 17
click at [1011, 320] on li "Edit" at bounding box center [1026, 321] width 48 height 27
drag, startPoint x: 1045, startPoint y: 292, endPoint x: 1047, endPoint y: 281, distance: 11.3
click at [1047, 281] on div "S1 play_arrow pause 00:02 + Add competency keyboard_arrow_right Hey [PERSON_NAM…" at bounding box center [734, 324] width 631 height 350
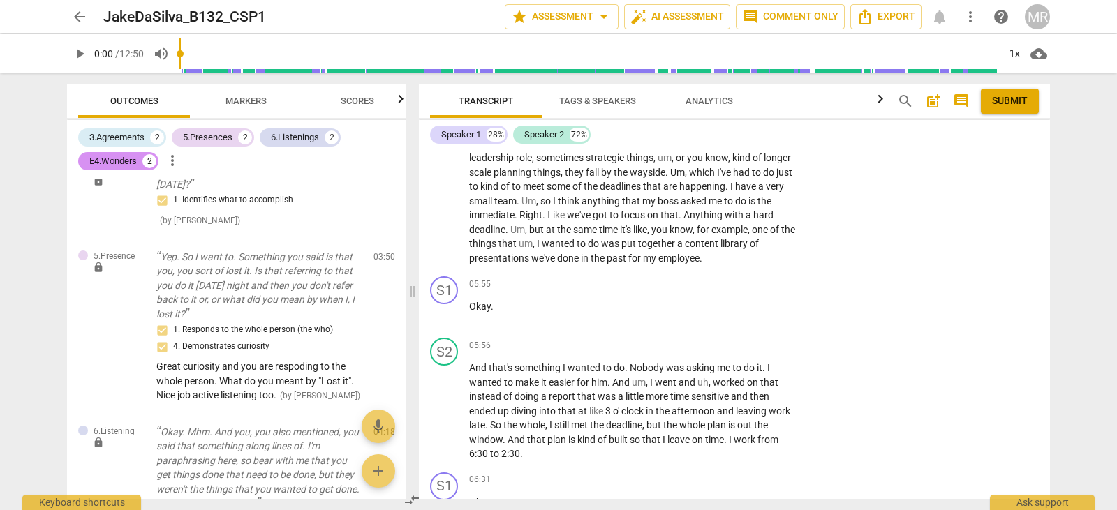
scroll to position [1459, 0]
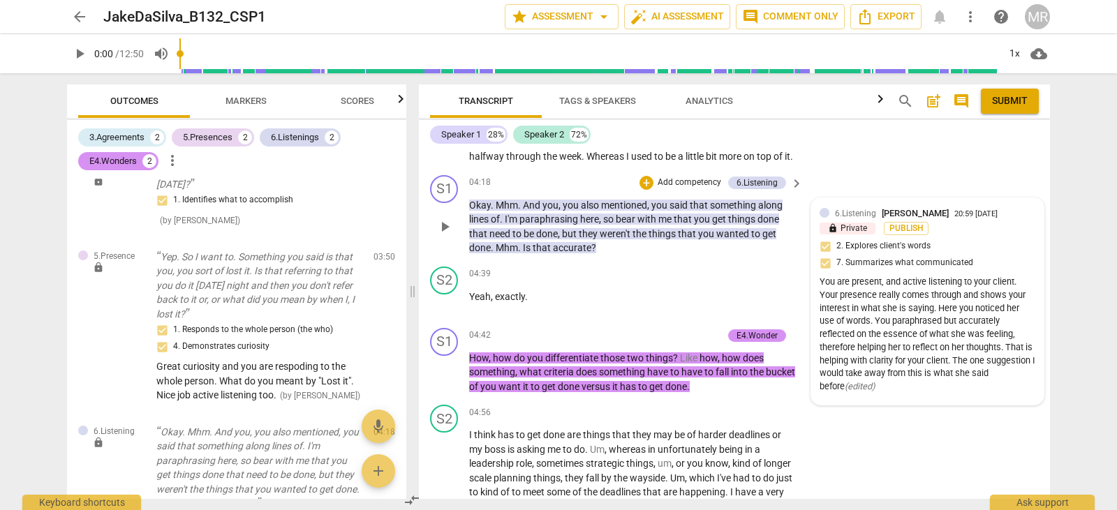
click at [1003, 284] on div "6.Listening [PERSON_NAME] 20:59 [DATE] lock Private Publish 2. Explores client'…" at bounding box center [927, 302] width 216 height 190
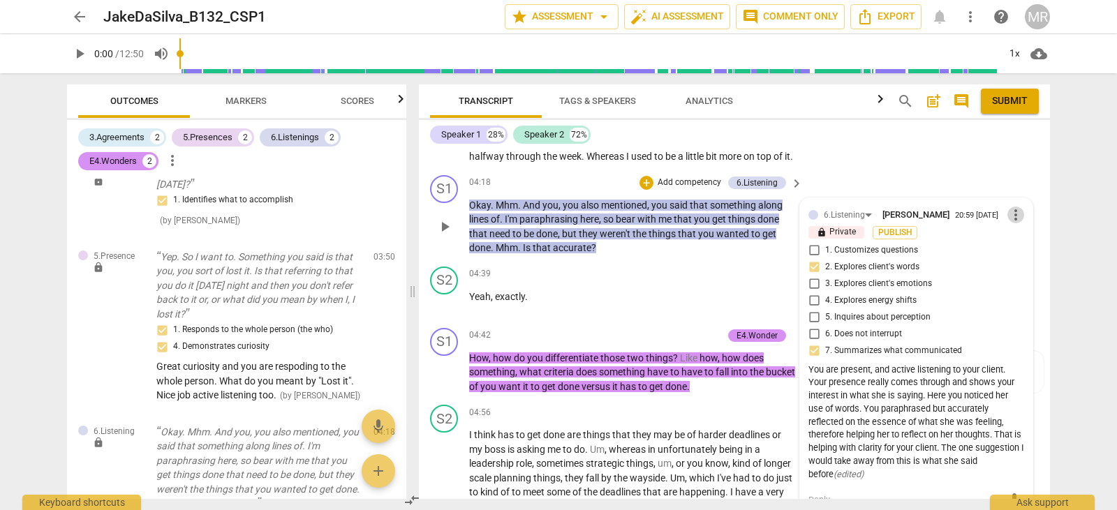
click at [1017, 223] on span "more_vert" at bounding box center [1015, 215] width 17 height 17
click at [1015, 244] on li "Edit" at bounding box center [1026, 243] width 48 height 27
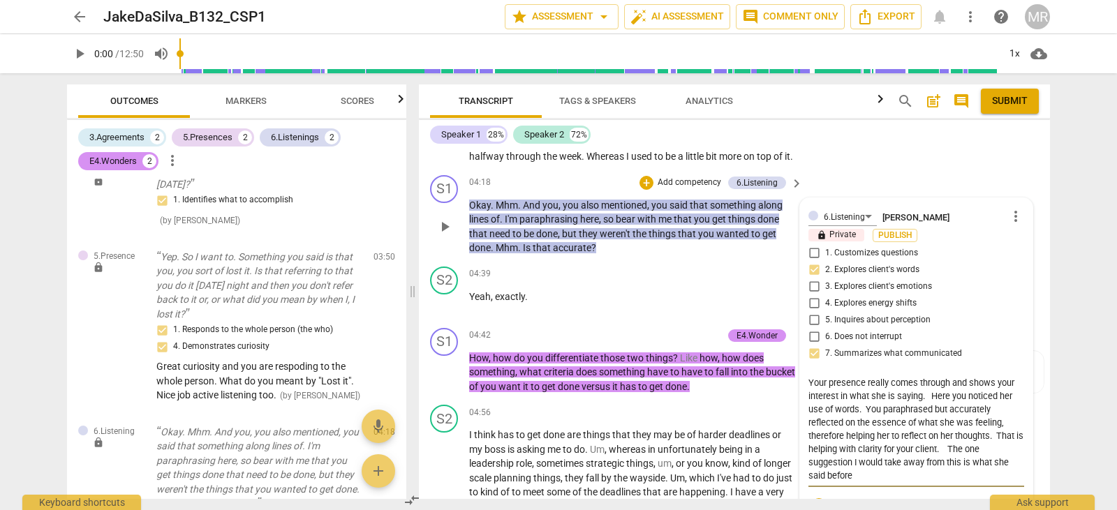
scroll to position [1469, 0]
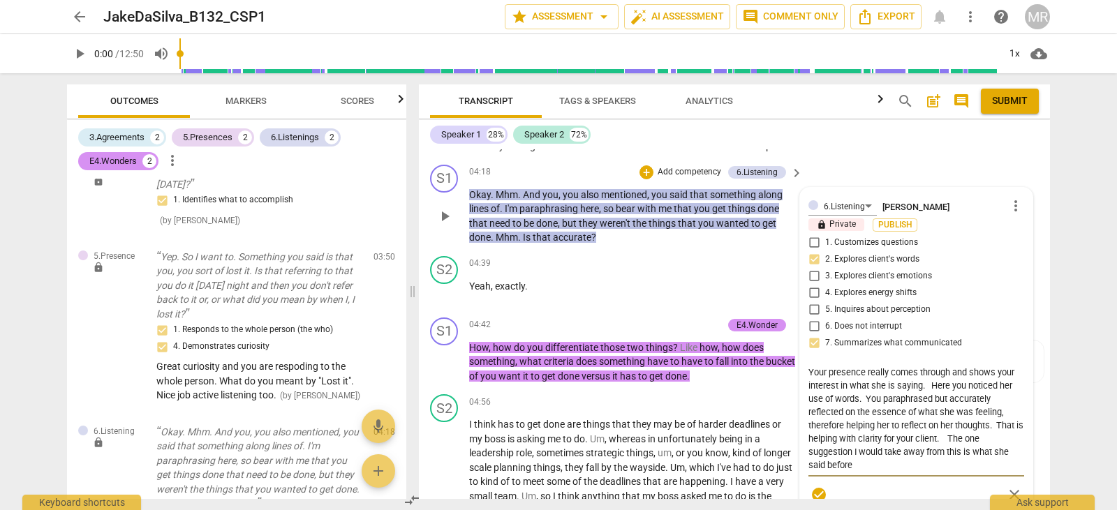
click at [867, 472] on textarea "You are present, and active listening to your client. Your presence really come…" at bounding box center [916, 419] width 216 height 106
click at [849, 472] on textarea "You are present, and active listening to your client. Your presence really come…" at bounding box center [916, 419] width 216 height 106
click at [860, 472] on textarea "You are present, and active listening to your client. Your presence really come…" at bounding box center [916, 419] width 216 height 106
click at [851, 471] on textarea "You are present, and active listening to your client. Your presence really come…" at bounding box center [916, 418] width 216 height 106
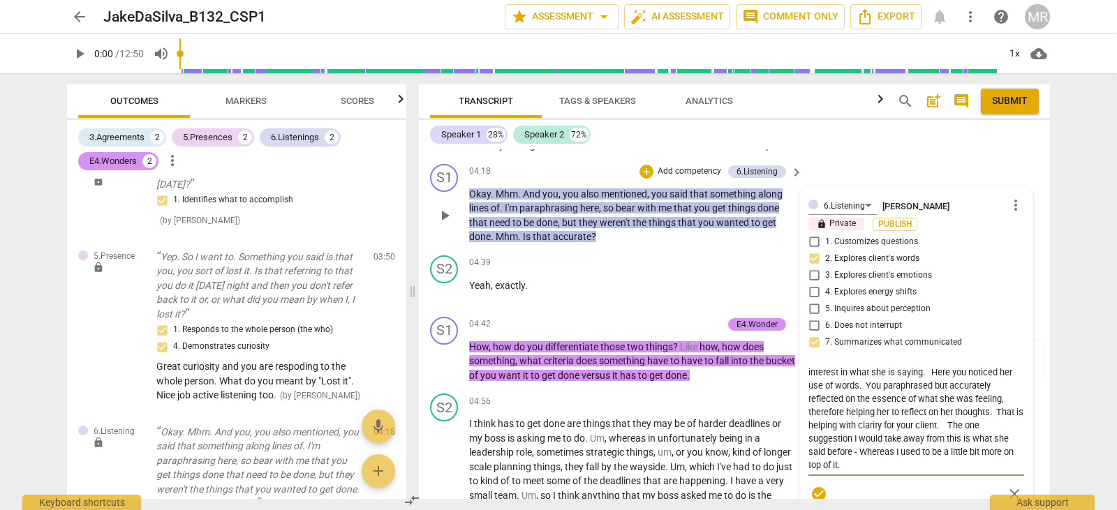
click at [860, 471] on textarea "You are present, and active listening to your client. Your presence really come…" at bounding box center [916, 418] width 216 height 106
click at [851, 471] on textarea "You are present, and active listening to your client. Your presence really come…" at bounding box center [916, 418] width 216 height 106
click at [857, 471] on textarea "You are present, and active listening to your client. Your presence really come…" at bounding box center [916, 418] width 216 height 106
click at [860, 471] on textarea "You are present, and active listening to your client. Your presence really come…" at bounding box center [916, 418] width 216 height 106
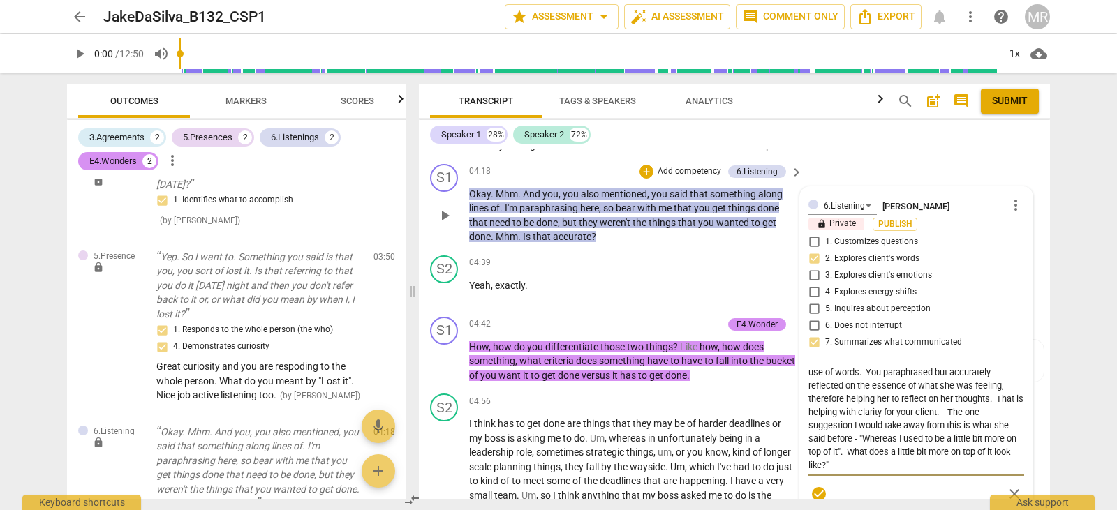
click at [849, 471] on textarea "You are present, and active listening to your client. Your presence really come…" at bounding box center [916, 418] width 216 height 106
click at [858, 471] on textarea "You are present, and active listening to your client. Your presence really come…" at bounding box center [916, 418] width 216 height 106
click at [854, 471] on textarea "You are present, and active listening to your client. Your presence really come…" at bounding box center [916, 418] width 216 height 106
click at [849, 471] on textarea "You are present, and active listening to your client. Your presence really come…" at bounding box center [916, 418] width 216 height 106
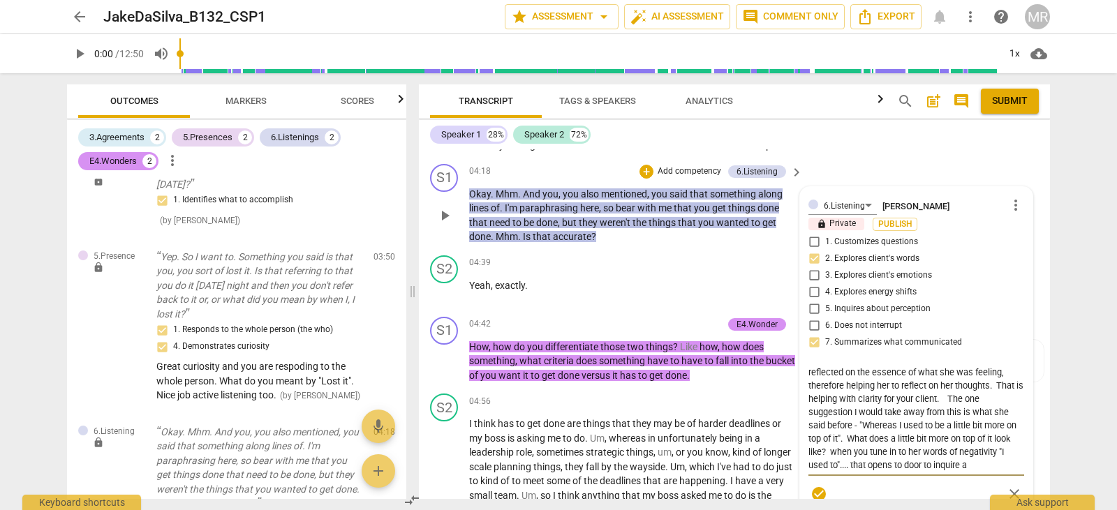
scroll to position [66, 0]
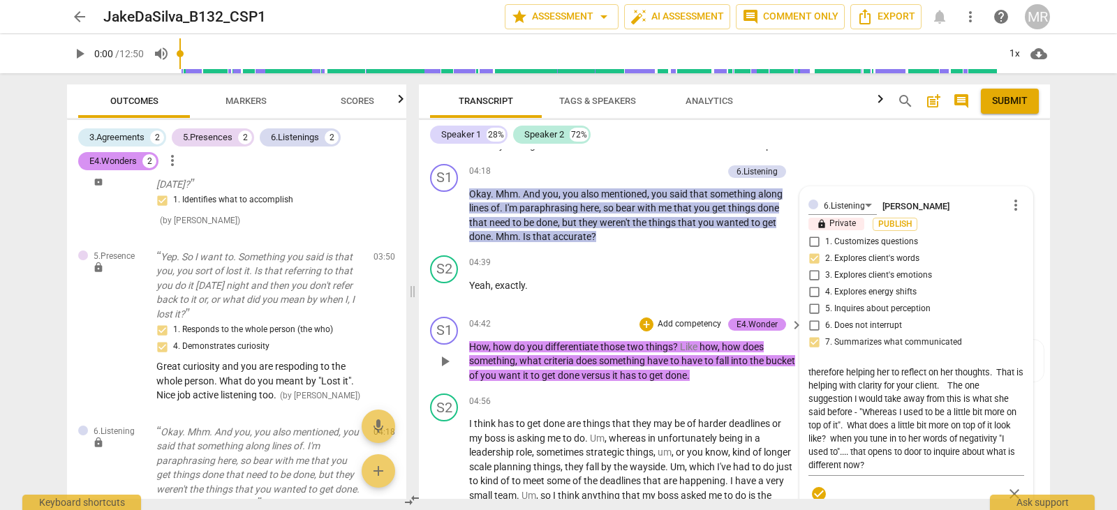
click at [704, 331] on p "Add competency" at bounding box center [689, 324] width 66 height 13
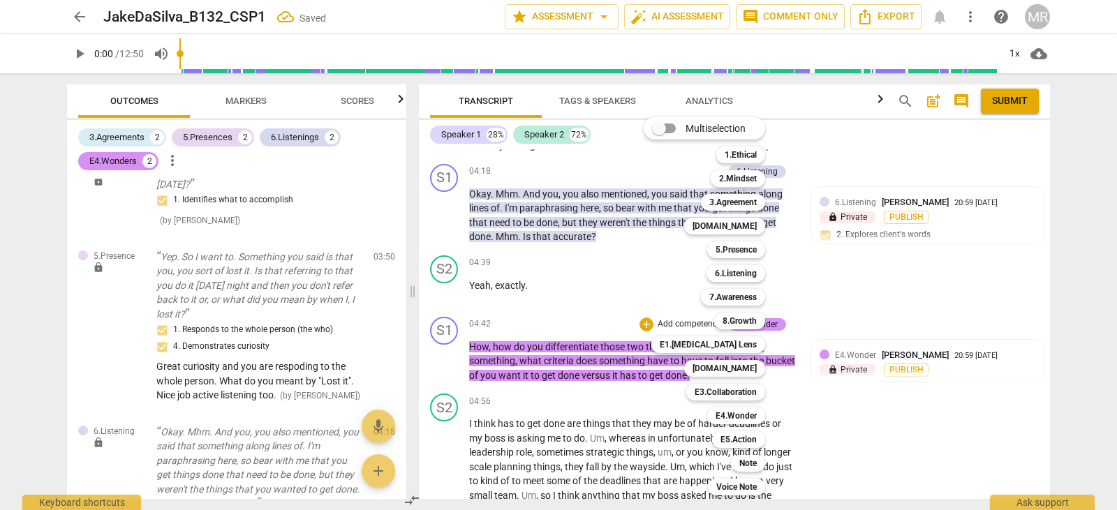
click at [444, 387] on div at bounding box center [558, 255] width 1117 height 510
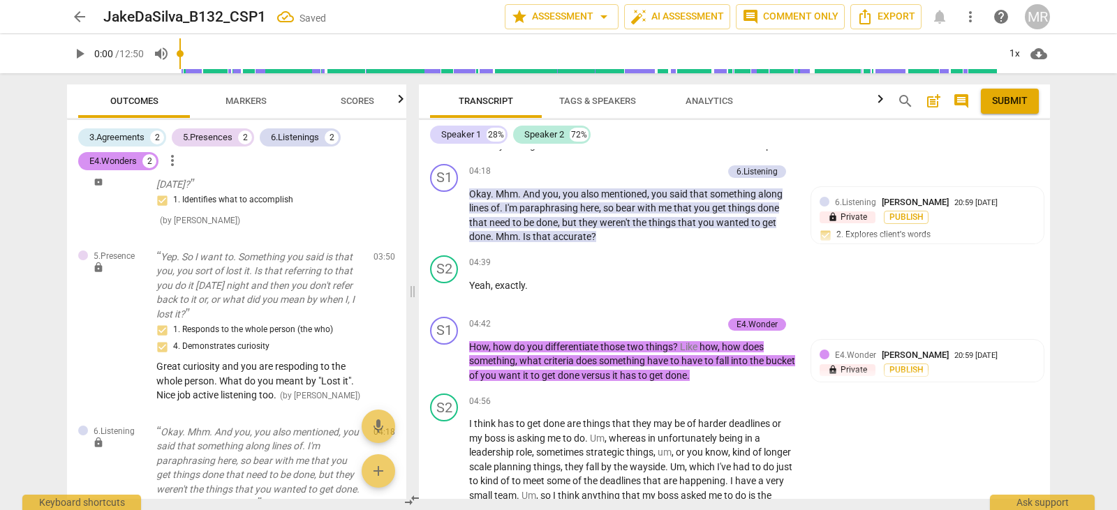
click at [444, 387] on div at bounding box center [558, 255] width 1117 height 510
click at [447, 370] on span "play_arrow" at bounding box center [444, 361] width 17 height 17
click at [447, 370] on span "pause" at bounding box center [444, 361] width 17 height 17
click at [447, 379] on div "play_arrow pause" at bounding box center [451, 362] width 36 height 34
click at [445, 370] on span "play_arrow" at bounding box center [444, 361] width 17 height 17
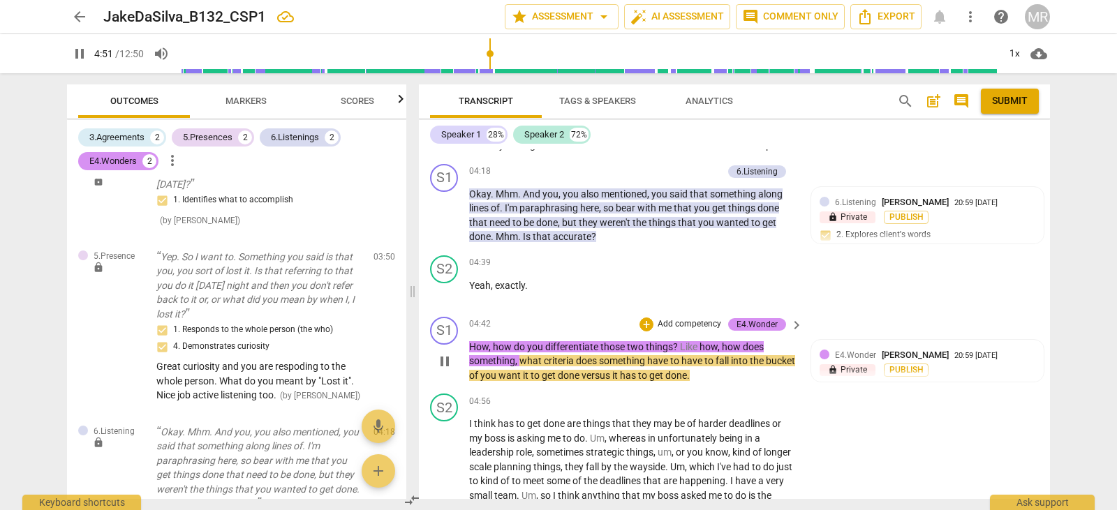
click at [695, 331] on p "Add competency" at bounding box center [689, 324] width 66 height 13
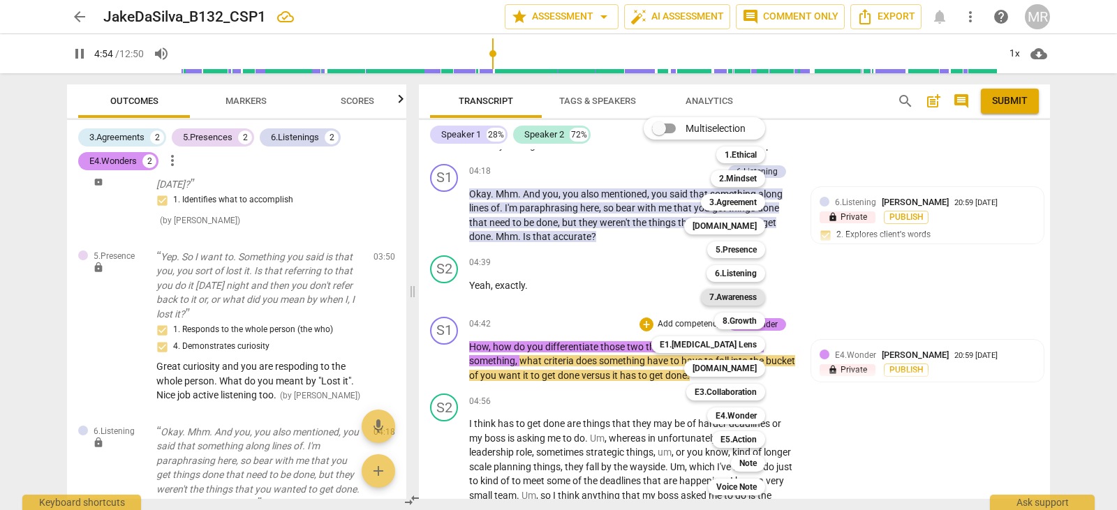
click at [729, 297] on b "7.Awareness" at bounding box center [732, 297] width 47 height 17
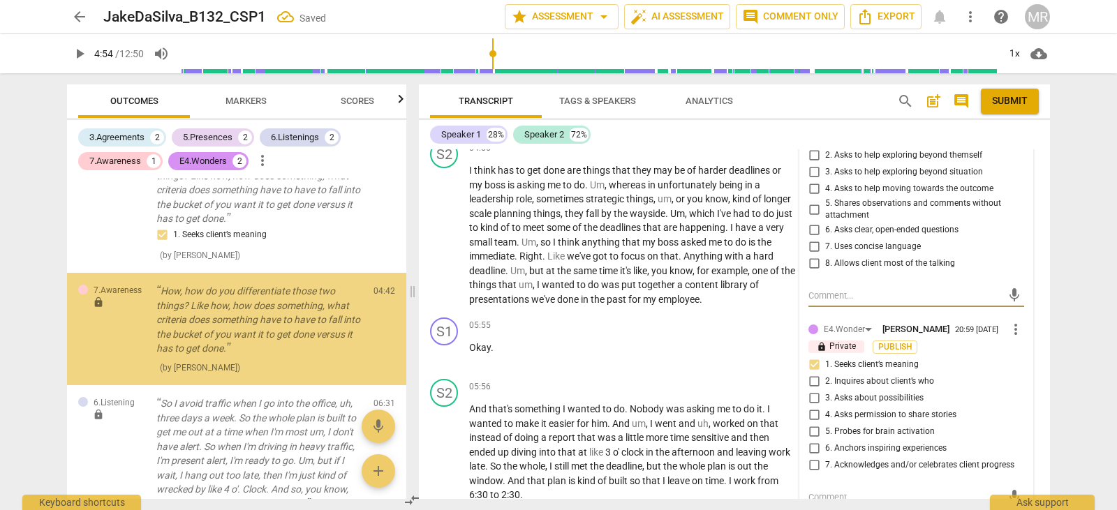
scroll to position [1061, 0]
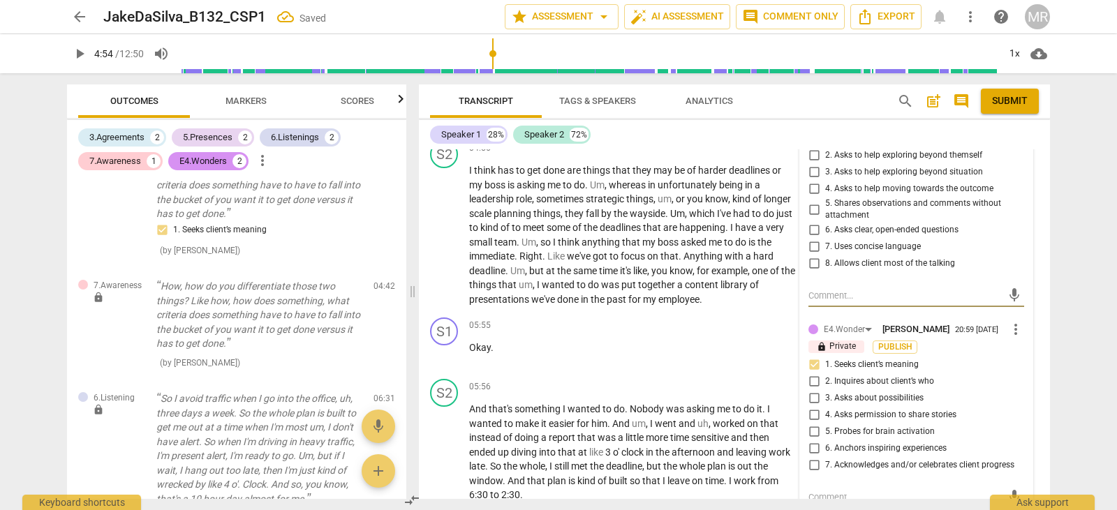
click at [812, 147] on input "1. Asks about a current way of thinking" at bounding box center [814, 139] width 22 height 17
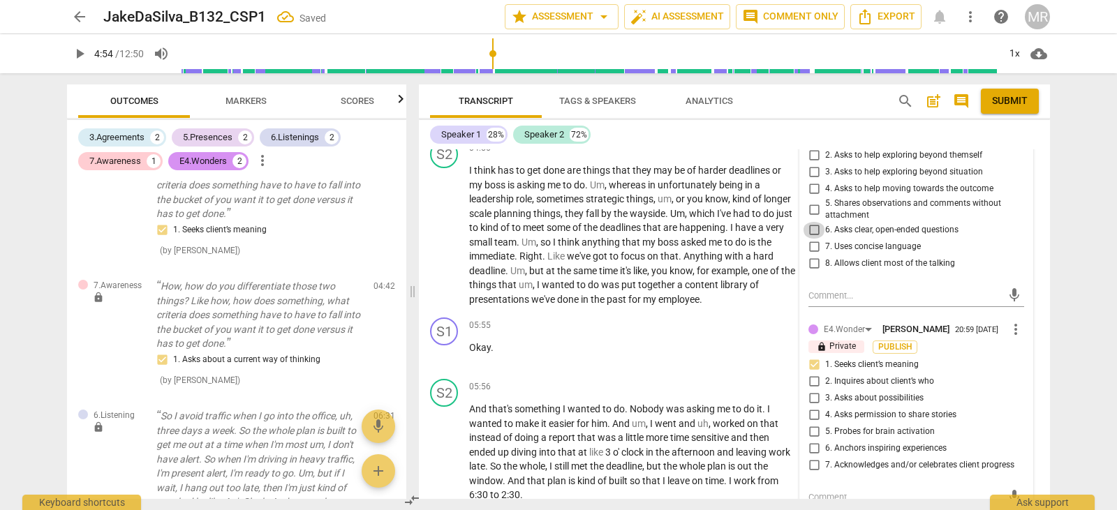
click at [812, 239] on input "6. Asks clear, open-ended questions" at bounding box center [814, 230] width 22 height 17
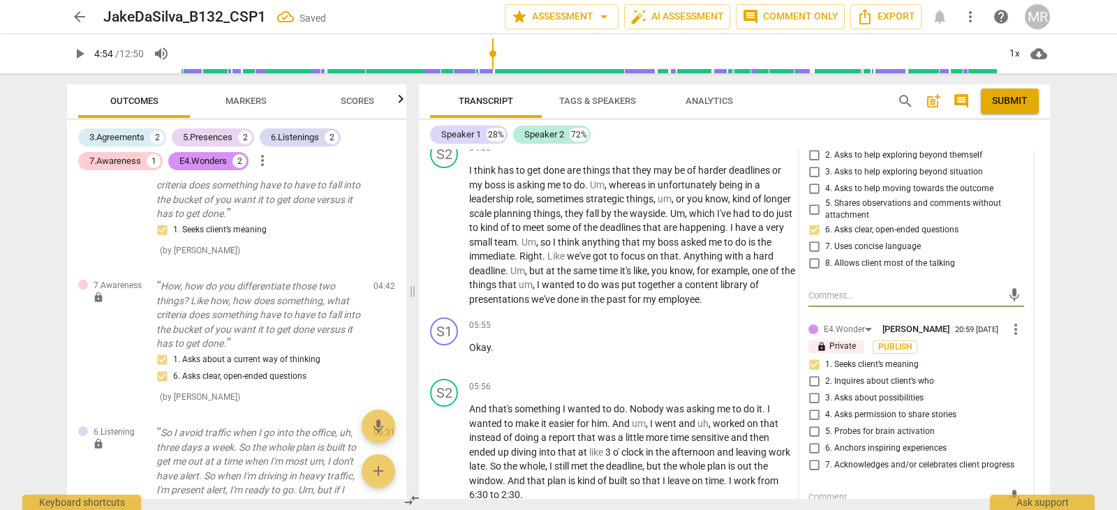
click at [812, 302] on textarea at bounding box center [904, 295] width 193 height 13
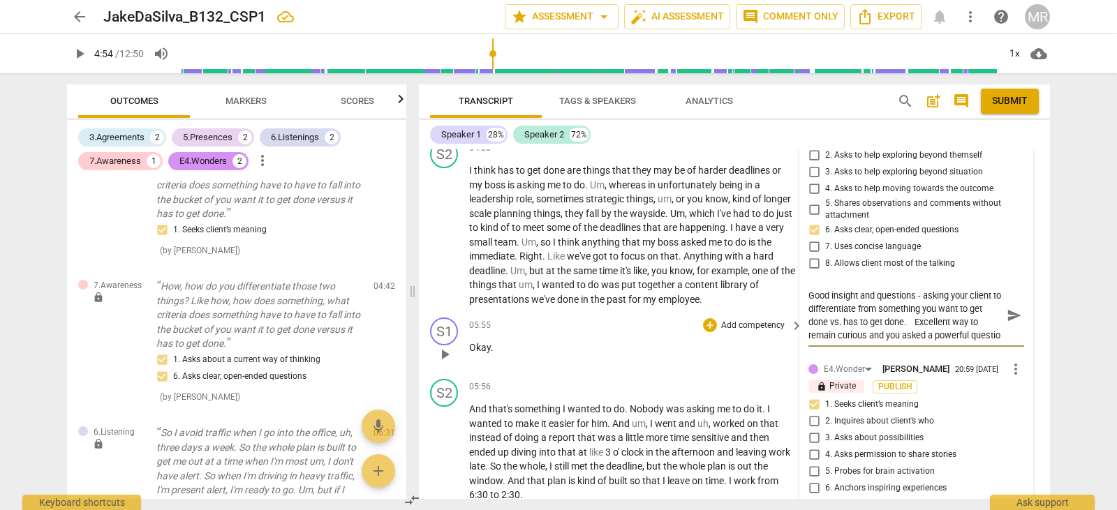
scroll to position [12, 0]
click at [450, 244] on span "play_arrow" at bounding box center [444, 235] width 17 height 17
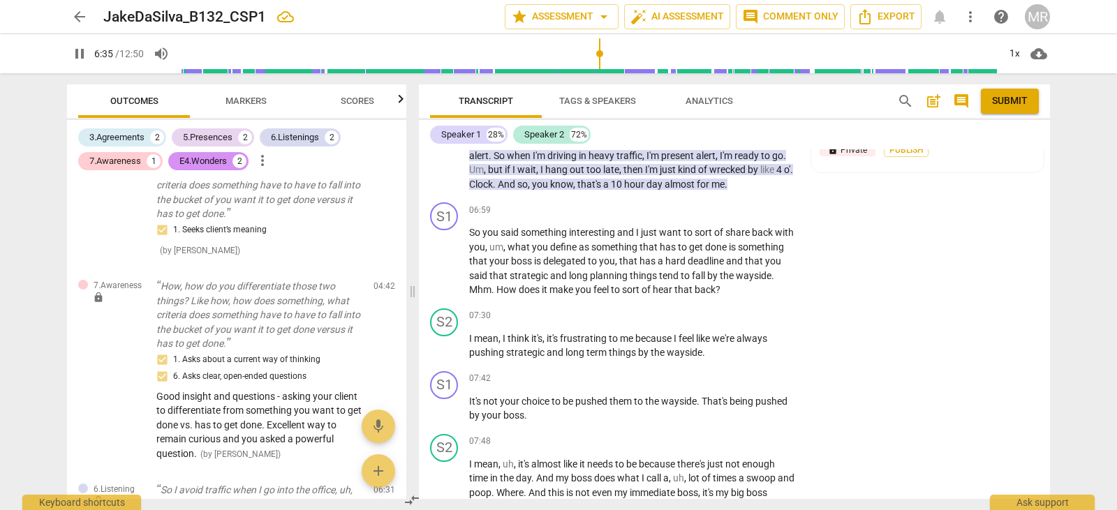
scroll to position [2183, 0]
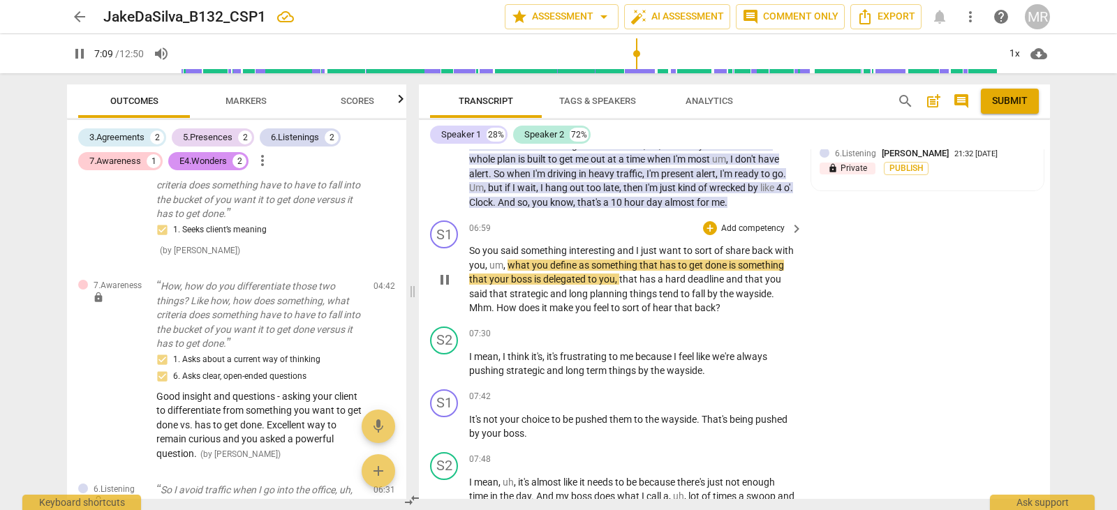
click at [759, 235] on p "Add competency" at bounding box center [753, 229] width 66 height 13
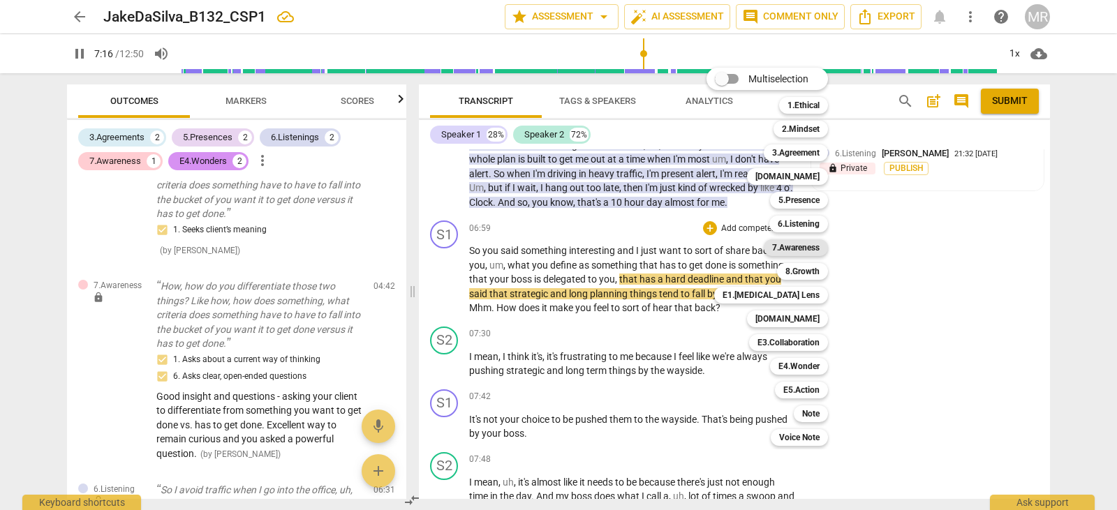
click at [821, 242] on div "7.Awareness" at bounding box center [795, 247] width 64 height 17
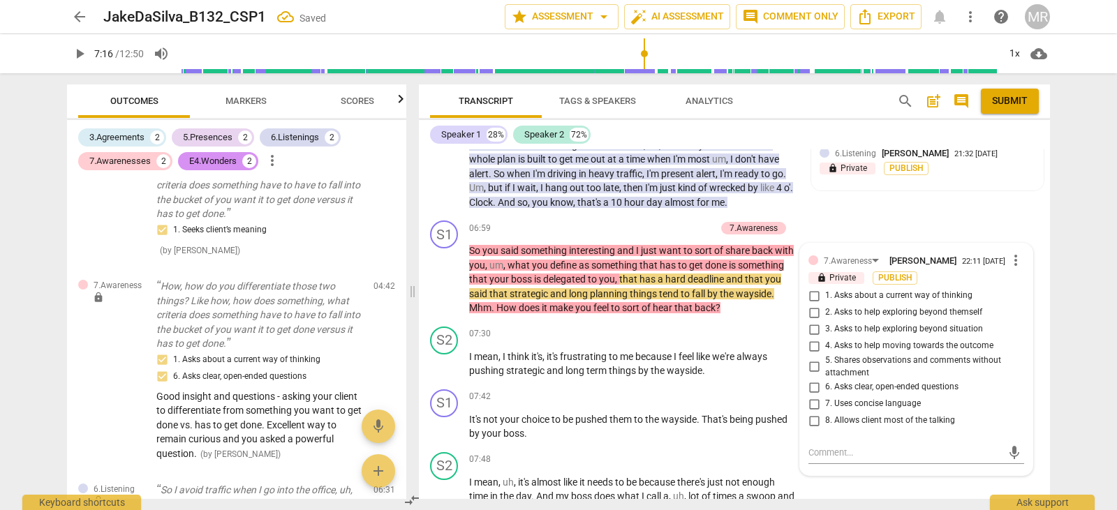
scroll to position [1429, 0]
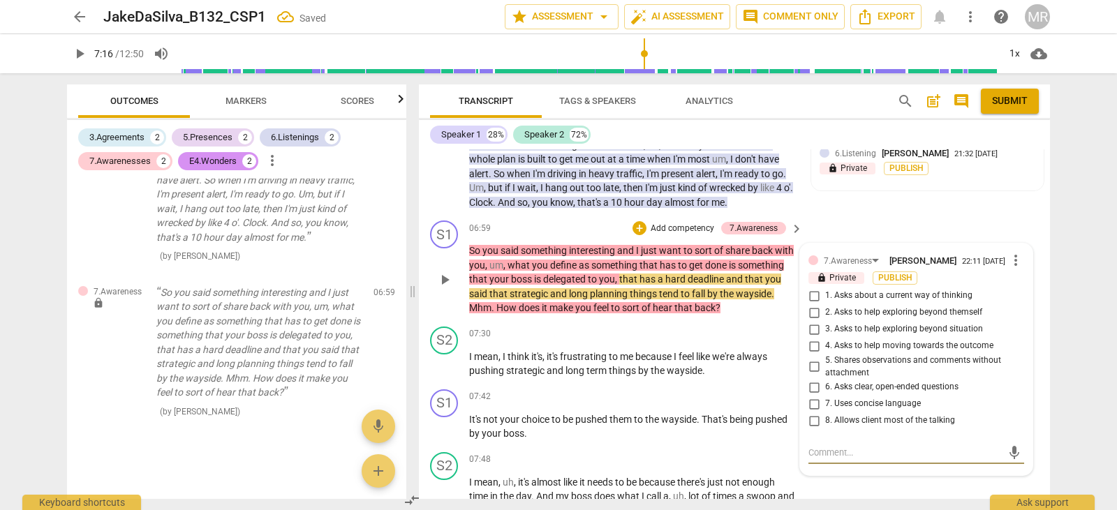
click at [807, 375] on input "5. Shares observations and comments without attachment" at bounding box center [814, 367] width 22 height 17
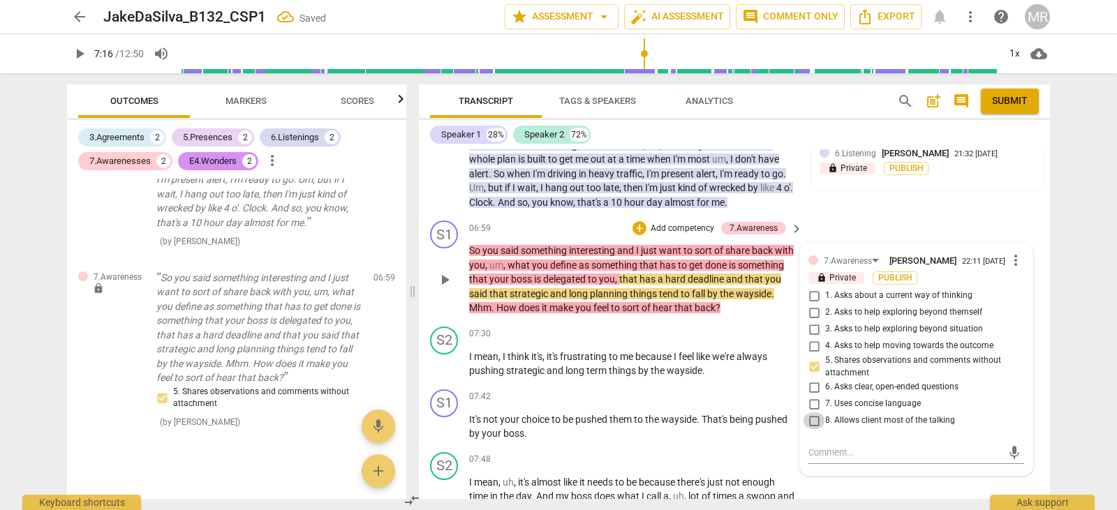
click at [810, 429] on input "8. Allows client most of the talking" at bounding box center [814, 420] width 22 height 17
click at [808, 459] on textarea at bounding box center [904, 452] width 193 height 13
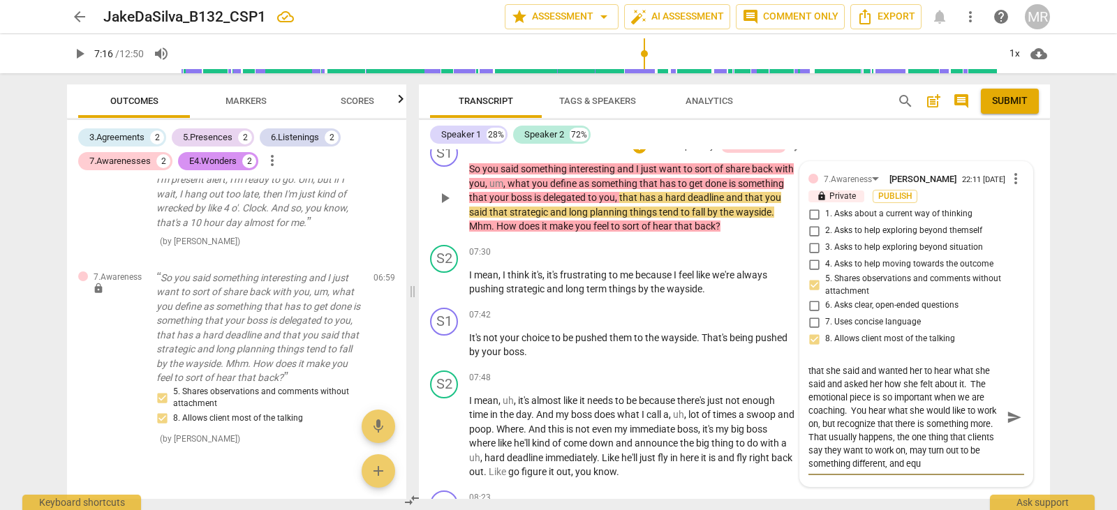
scroll to position [26, 0]
click at [78, 57] on span "play_arrow" at bounding box center [79, 53] width 17 height 17
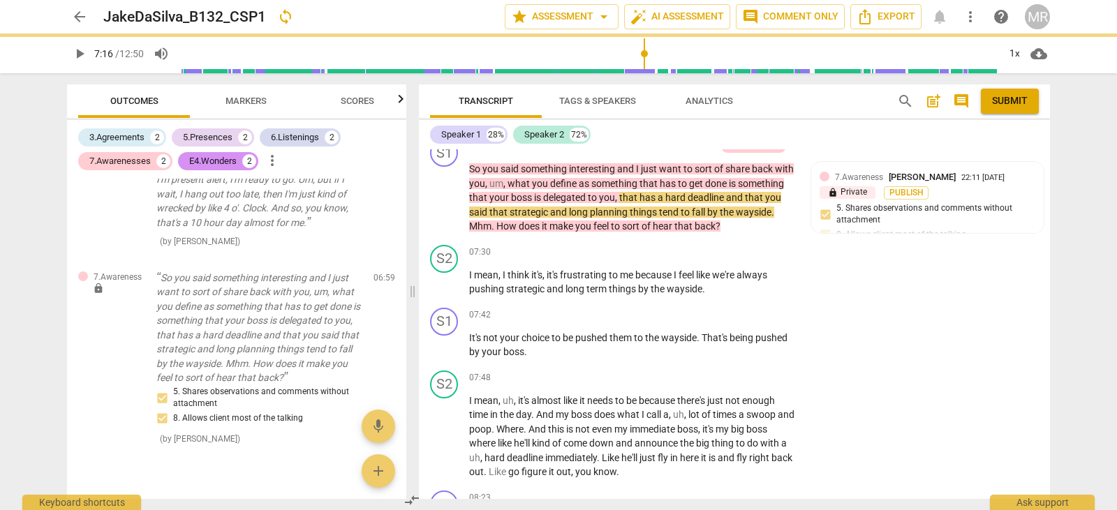
click at [78, 57] on span "play_arrow" at bounding box center [79, 53] width 17 height 17
click at [81, 58] on span "play_arrow" at bounding box center [79, 53] width 17 height 17
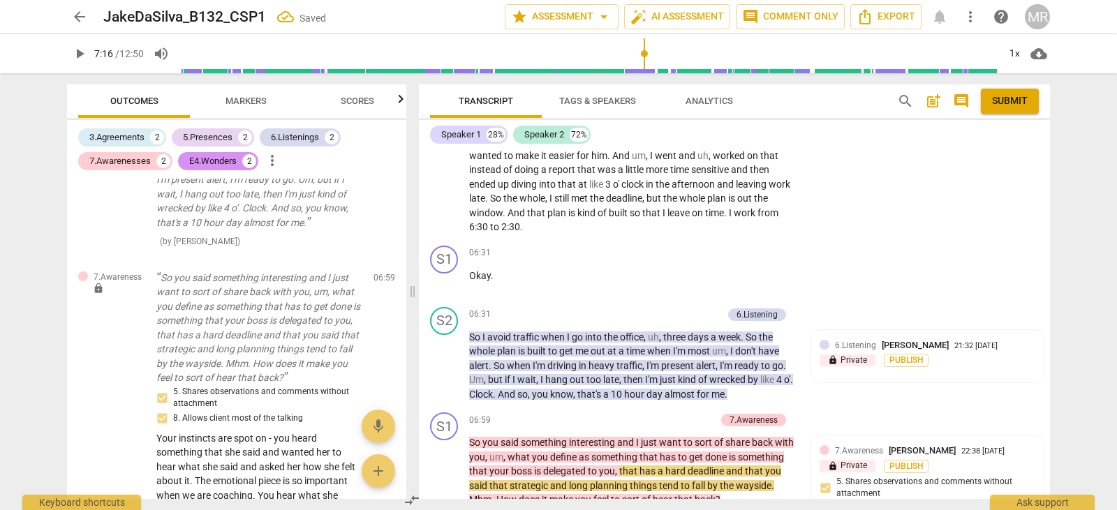
scroll to position [2219, 0]
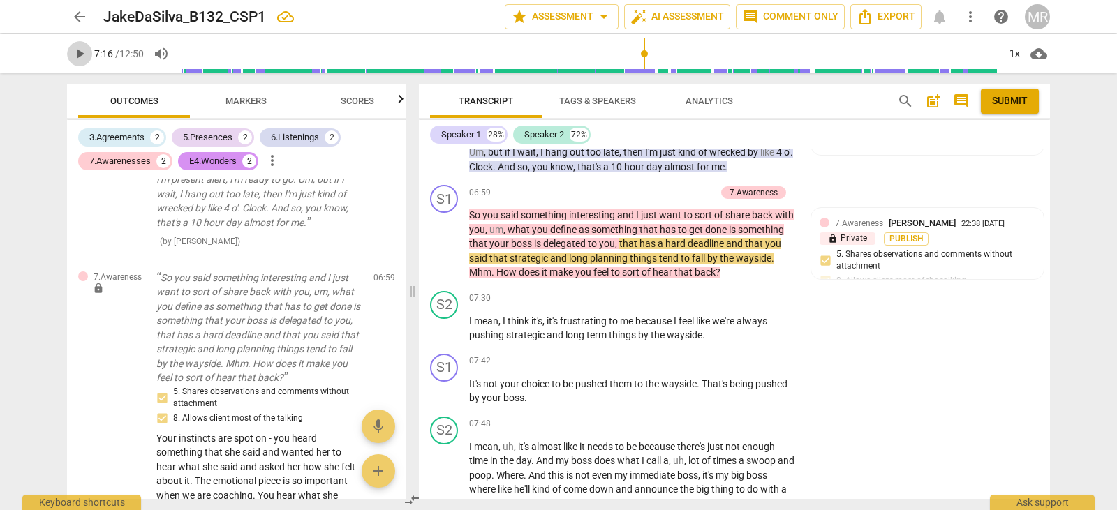
click at [80, 52] on span "play_arrow" at bounding box center [79, 53] width 17 height 17
click at [447, 253] on span "pause" at bounding box center [444, 244] width 17 height 17
click at [447, 253] on span "play_arrow" at bounding box center [444, 244] width 17 height 17
click at [922, 494] on div "S2 play_arrow pause 07:48 + Add competency keyboard_arrow_right I mean , uh , i…" at bounding box center [734, 471] width 631 height 120
click at [648, 54] on input "range" at bounding box center [588, 53] width 819 height 45
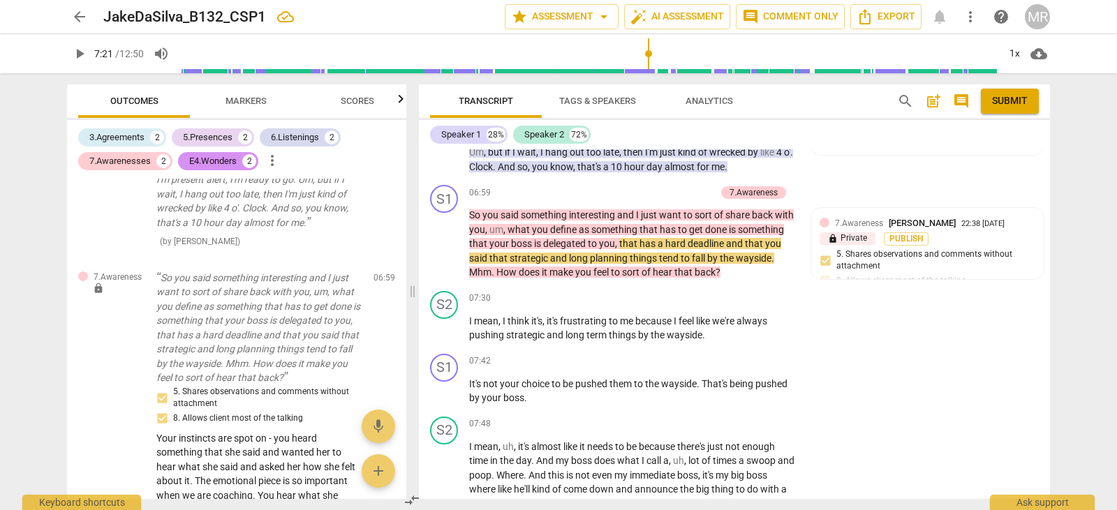
drag, startPoint x: 648, startPoint y: 54, endPoint x: 175, endPoint y: 29, distance: 473.8
click at [634, 56] on input "range" at bounding box center [588, 53] width 819 height 45
click at [167, 43] on button "volume_up" at bounding box center [161, 53] width 25 height 25
click at [177, 52] on input "range" at bounding box center [196, 53] width 45 height 3
click at [216, 55] on input "range" at bounding box center [196, 53] width 45 height 3
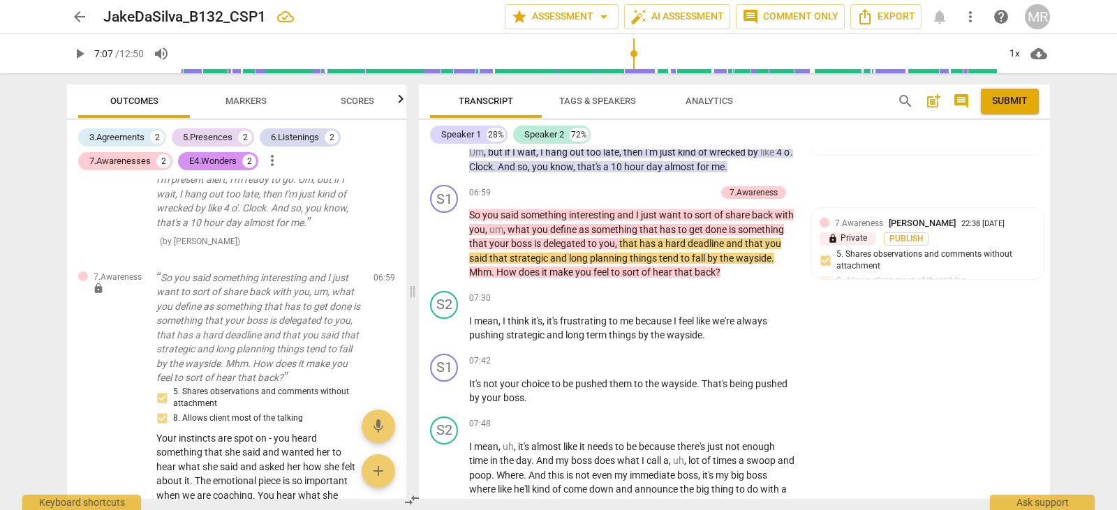
click at [85, 52] on span "play_arrow" at bounding box center [79, 53] width 17 height 17
click at [80, 52] on span "play_arrow" at bounding box center [79, 53] width 17 height 17
drag, startPoint x: 1051, startPoint y: 341, endPoint x: 1043, endPoint y: 348, distance: 9.9
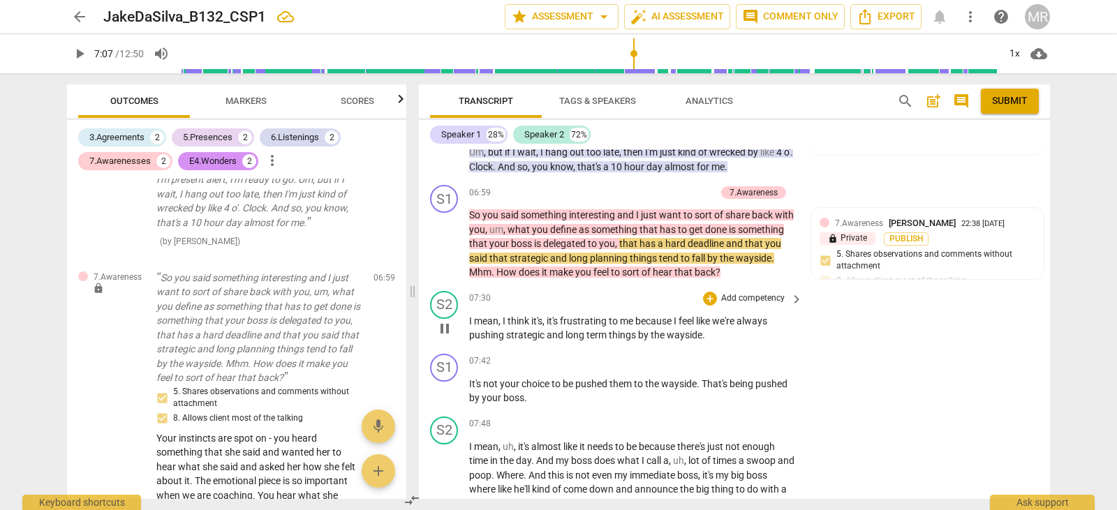
click at [1043, 348] on div "Transcript Tags & Speakers Analytics search post_add comment Submit Speaker 1 2…" at bounding box center [737, 291] width 648 height 437
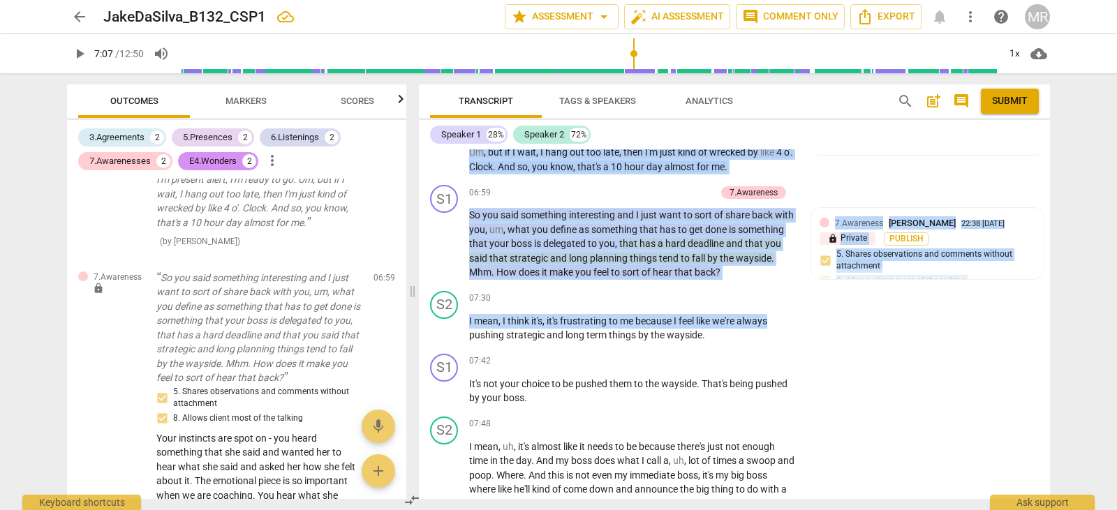
drag, startPoint x: 1043, startPoint y: 348, endPoint x: 1044, endPoint y: 166, distance: 181.5
click at [1044, 166] on div "S1 play_arrow pause 00:02 + Add competency keyboard_arrow_right Hey [PERSON_NAM…" at bounding box center [734, 324] width 631 height 350
click at [1044, 166] on div "S2 play_arrow pause 06:31 + Add competency 6.Listening keyboard_arrow_right So …" at bounding box center [734, 127] width 631 height 106
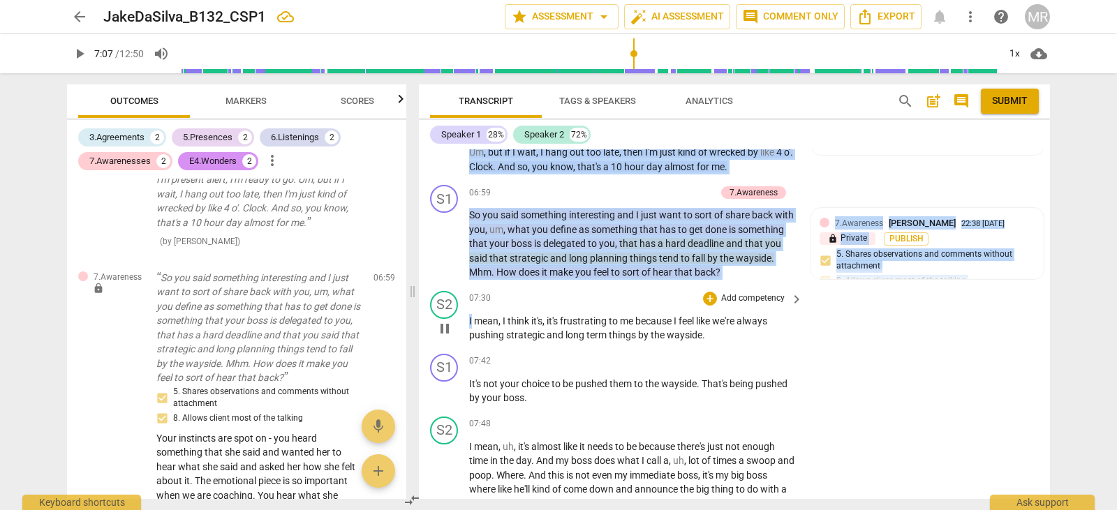
drag, startPoint x: 1044, startPoint y: 166, endPoint x: 1042, endPoint y: 333, distance: 166.8
click at [1042, 333] on div "S1 play_arrow pause 00:02 + Add competency keyboard_arrow_right Hey [PERSON_NAM…" at bounding box center [734, 324] width 631 height 350
click at [1042, 333] on div "S2 play_arrow pause 07:30 + Add competency keyboard_arrow_right I mean , I thin…" at bounding box center [734, 316] width 631 height 63
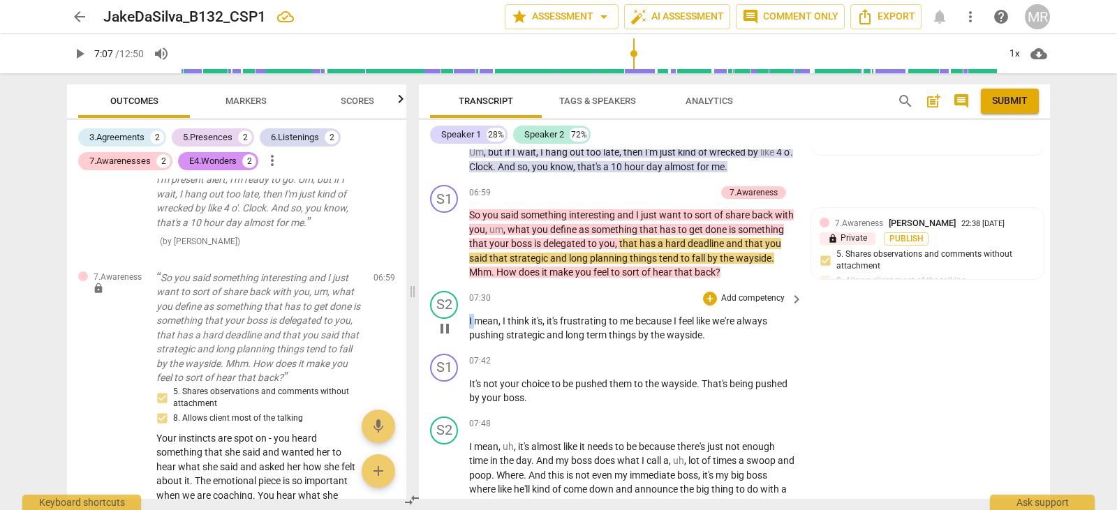
click at [1042, 333] on div "S2 play_arrow pause 07:30 + Add competency keyboard_arrow_right I mean , I thin…" at bounding box center [734, 316] width 631 height 63
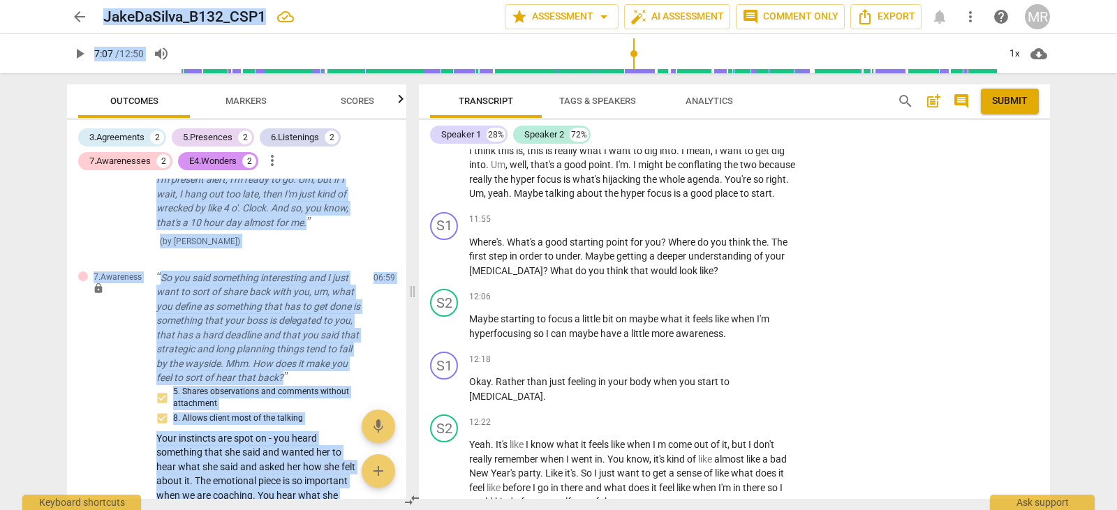
scroll to position [4026, 0]
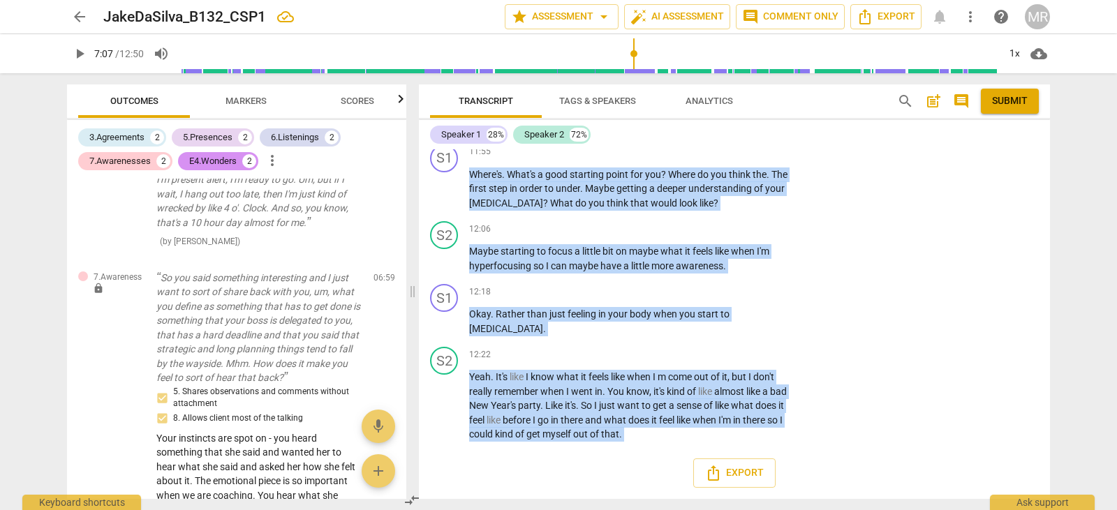
drag, startPoint x: 469, startPoint y: 181, endPoint x: 849, endPoint y: 475, distance: 479.6
click at [849, 475] on div "S1 play_arrow pause 00:02 + Add competency keyboard_arrow_right Hey [PERSON_NAM…" at bounding box center [734, 324] width 631 height 350
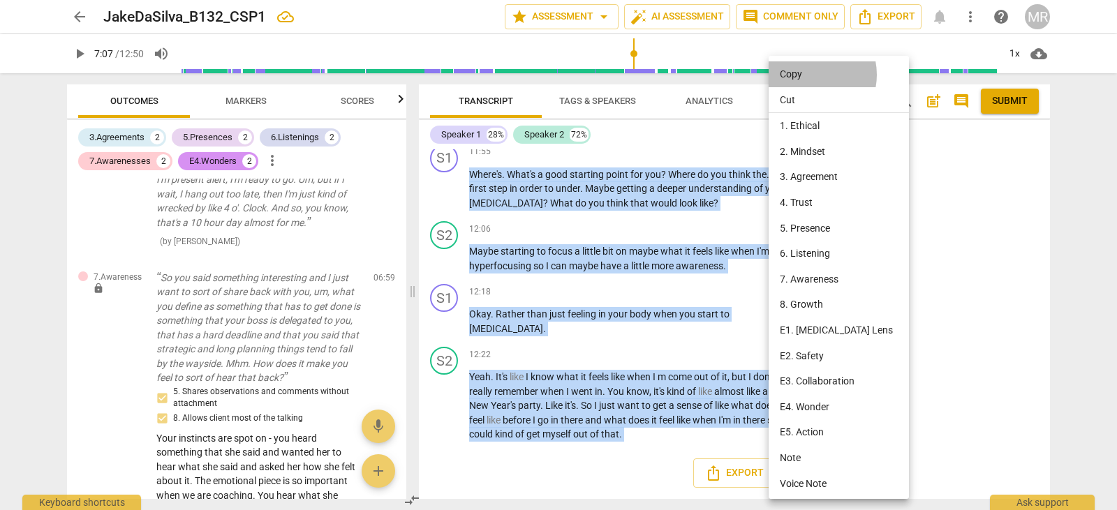
click at [807, 75] on li "Copy" at bounding box center [840, 74] width 145 height 26
copy div "Hey Steph , how are you ? S2 play_arrow pause 00:03 + Add competency keyboard_a…"
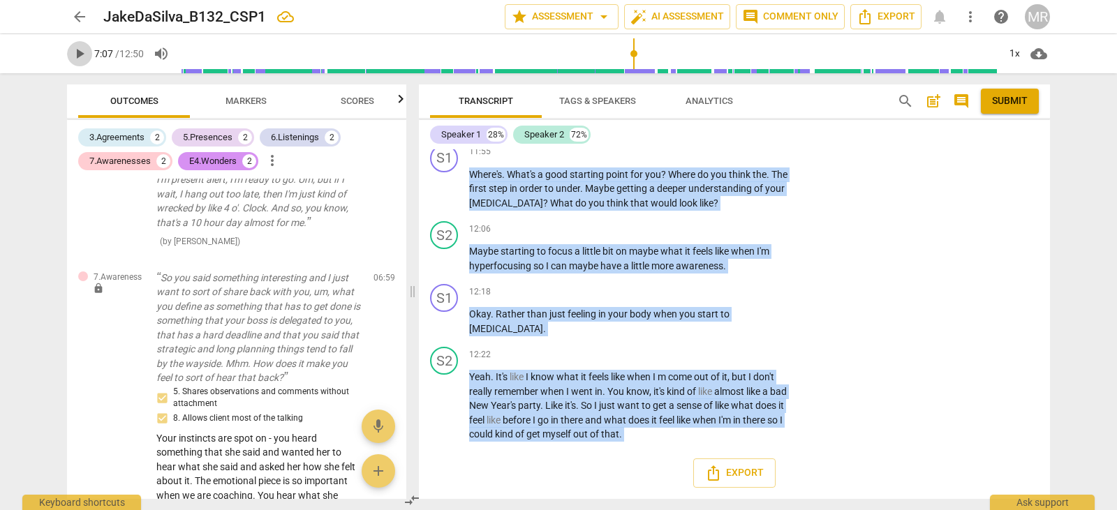
click at [73, 50] on span "play_arrow" at bounding box center [79, 53] width 17 height 17
click at [77, 53] on span "play_arrow" at bounding box center [79, 53] width 17 height 17
click at [85, 14] on span "arrow_back" at bounding box center [79, 16] width 17 height 17
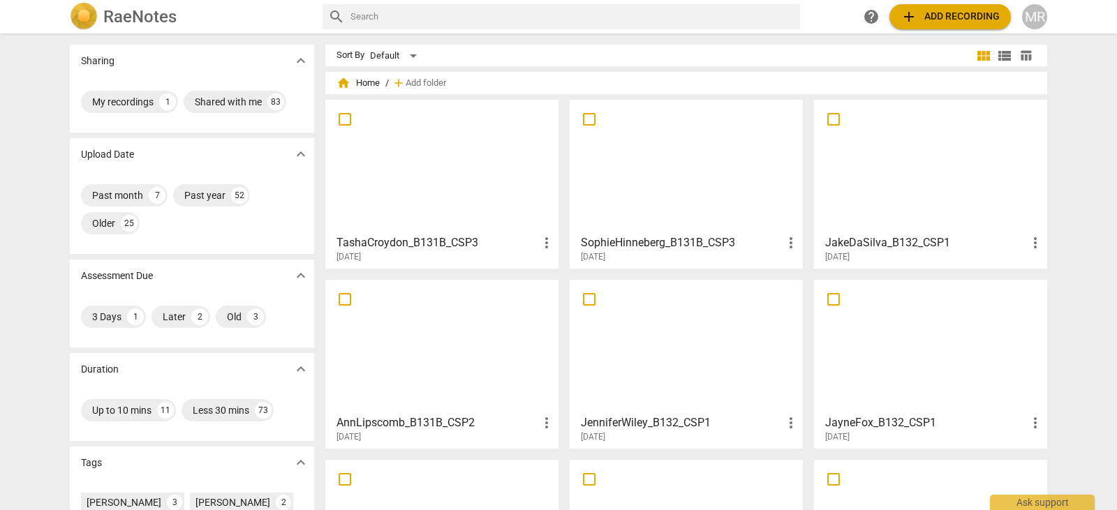
click at [855, 367] on div at bounding box center [930, 347] width 223 height 124
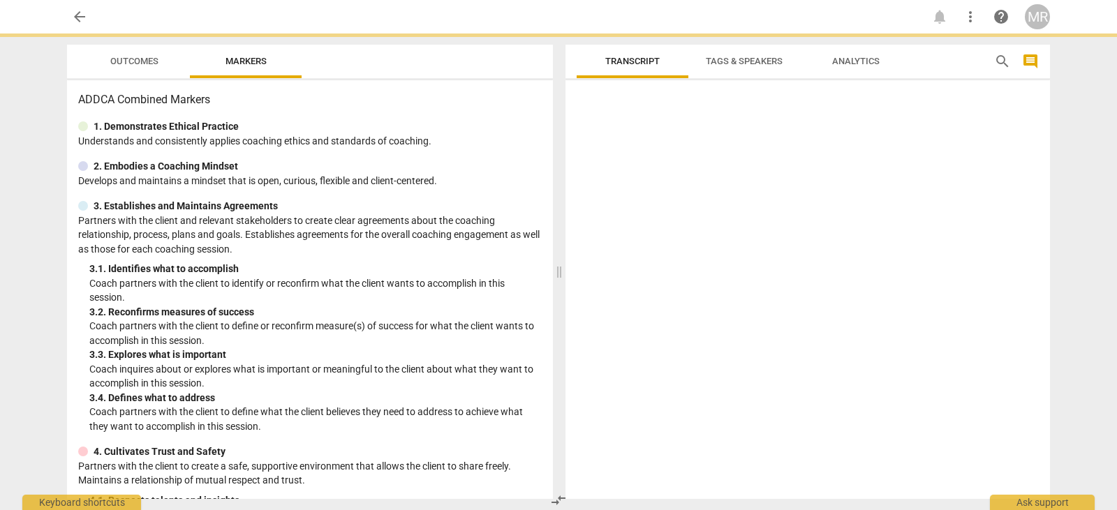
click at [855, 367] on div at bounding box center [807, 292] width 484 height 413
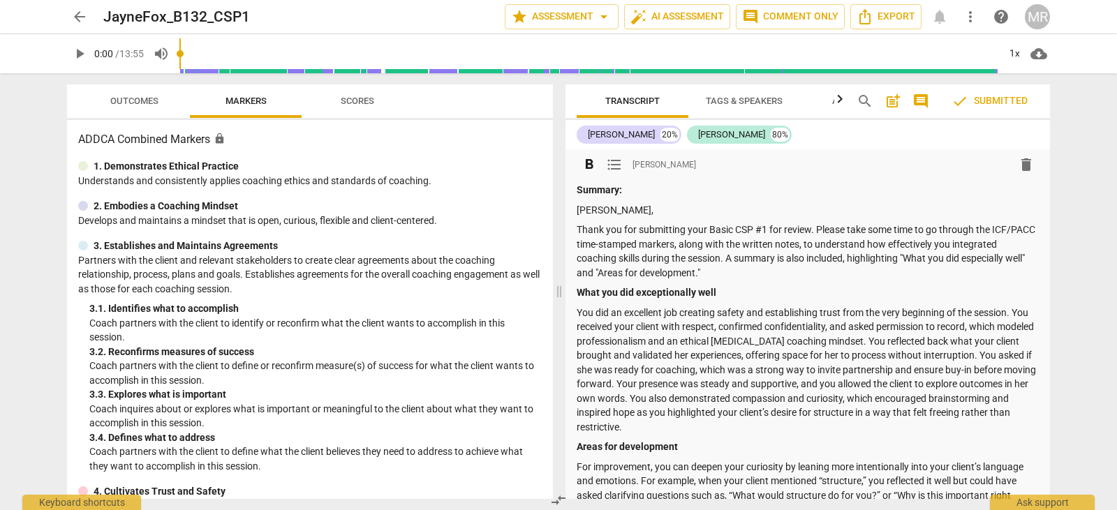
click at [687, 191] on p "Summary:" at bounding box center [807, 190] width 462 height 15
click at [574, 209] on div "format_bold format_list_bulleted [PERSON_NAME] delete Summary: [PERSON_NAME], T…" at bounding box center [807, 444] width 484 height 590
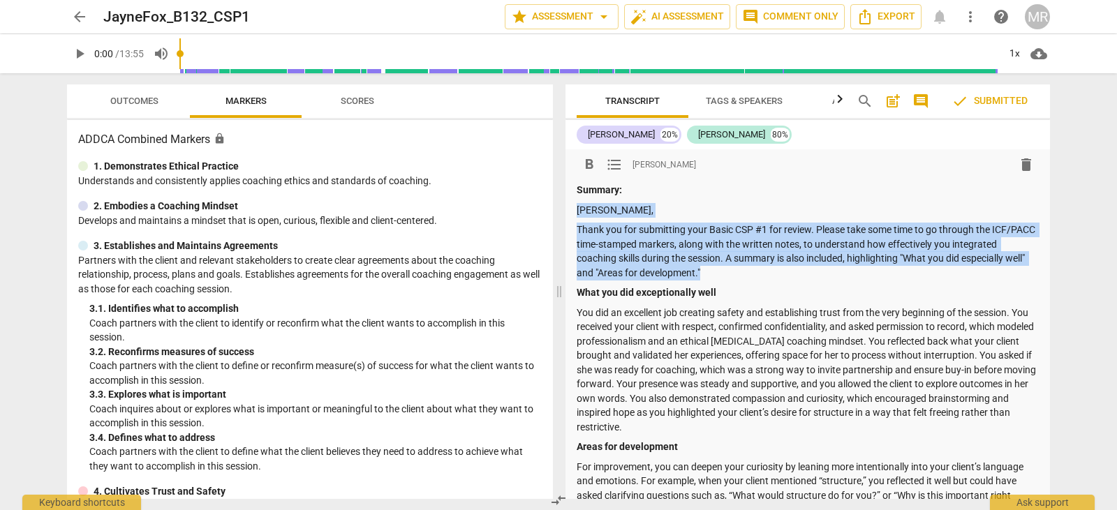
drag, startPoint x: 577, startPoint y: 211, endPoint x: 791, endPoint y: 271, distance: 221.8
click at [791, 271] on div "Summary: [PERSON_NAME], Thank you for submitting your Basic CSP #1 for review. …" at bounding box center [807, 457] width 462 height 548
copy div "[PERSON_NAME], Thank you for submitting your Basic CSP #1 for review. Please ta…"
click at [83, 12] on span "arrow_back" at bounding box center [79, 16] width 17 height 17
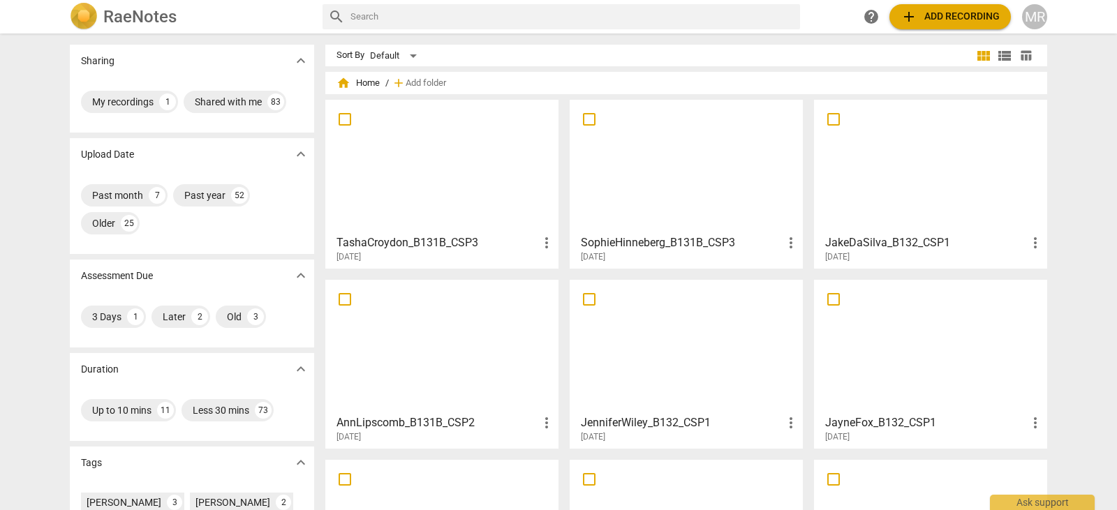
click at [952, 175] on div at bounding box center [930, 167] width 223 height 124
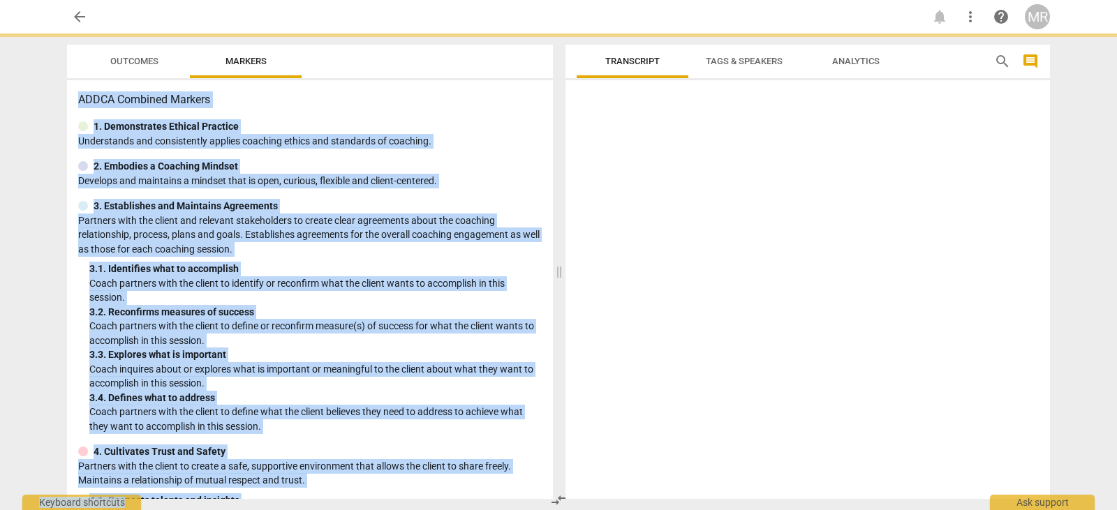
click at [952, 175] on div at bounding box center [807, 292] width 484 height 413
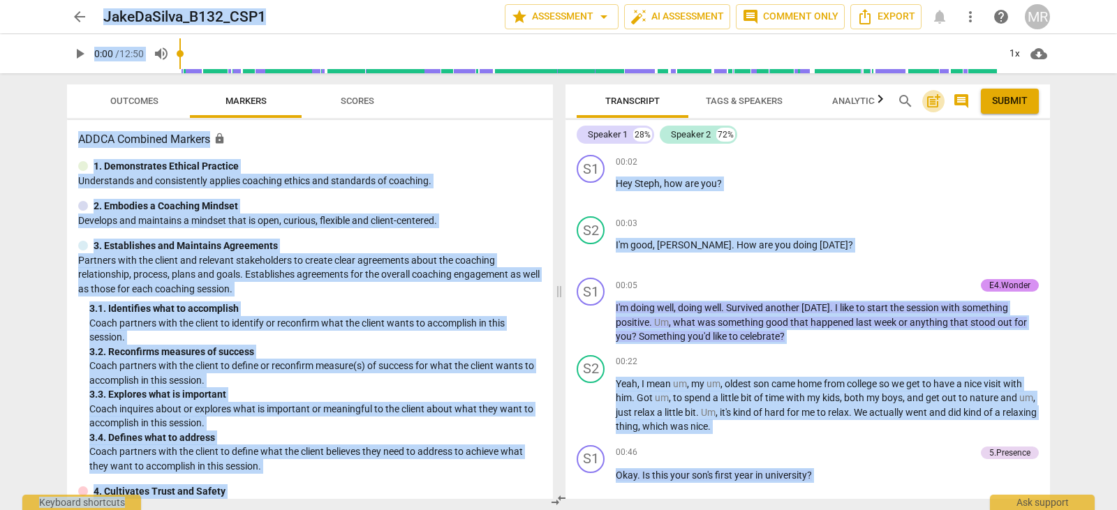
click at [932, 103] on span "post_add" at bounding box center [933, 101] width 17 height 17
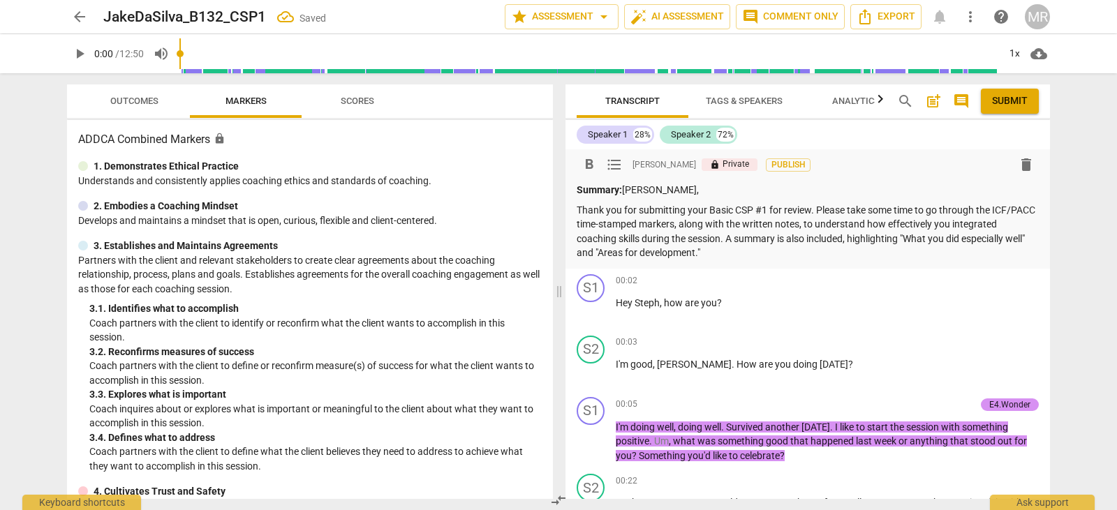
click at [625, 194] on p "Summary: [PERSON_NAME]," at bounding box center [807, 190] width 462 height 15
click at [625, 190] on p "Summary: [PERSON_NAME]," at bounding box center [807, 190] width 462 height 15
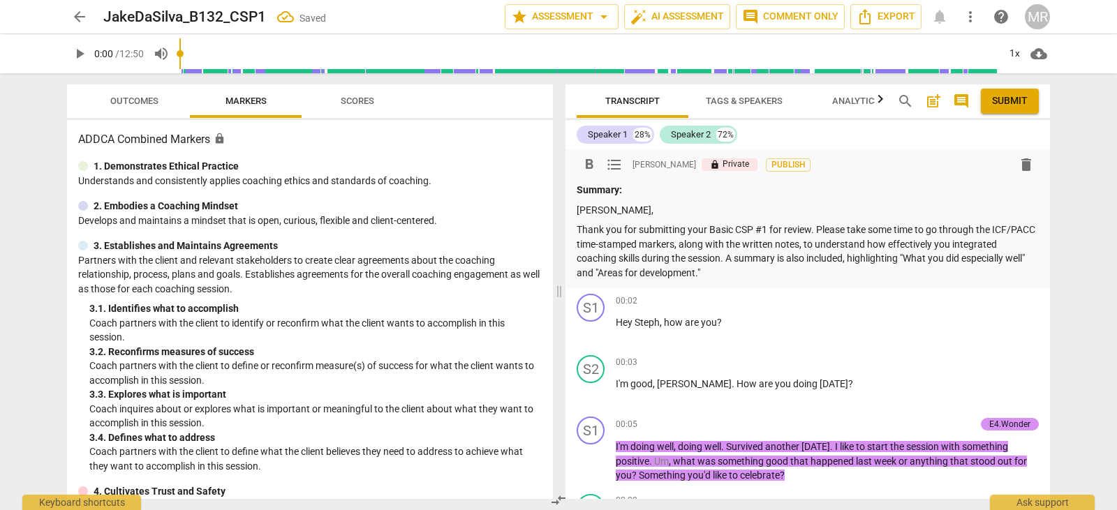
click at [625, 190] on p "Summary:" at bounding box center [807, 190] width 462 height 15
click at [602, 207] on p "[PERSON_NAME]," at bounding box center [807, 210] width 462 height 15
click at [1044, 168] on div "format_bold format_list_bulleted [PERSON_NAME] lock Private Publish delete Summ…" at bounding box center [807, 218] width 484 height 139
click at [85, 19] on span "arrow_back" at bounding box center [79, 16] width 17 height 17
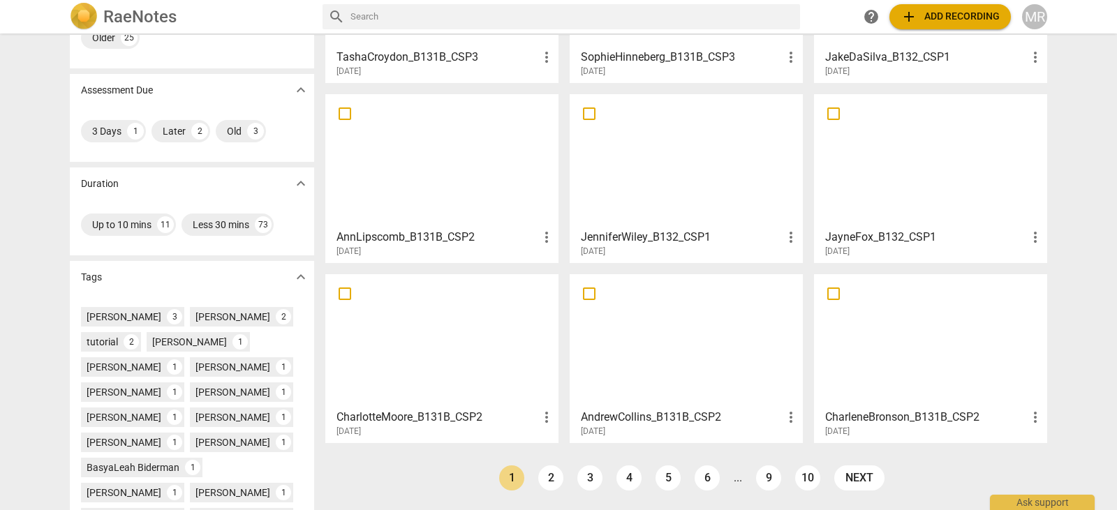
scroll to position [206, 0]
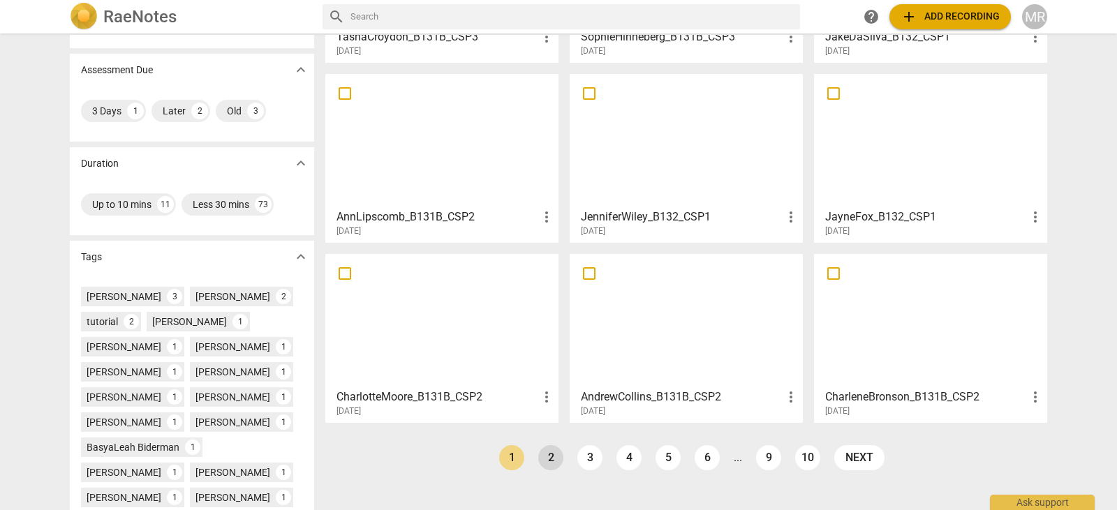
click at [555, 461] on link "2" at bounding box center [550, 457] width 25 height 25
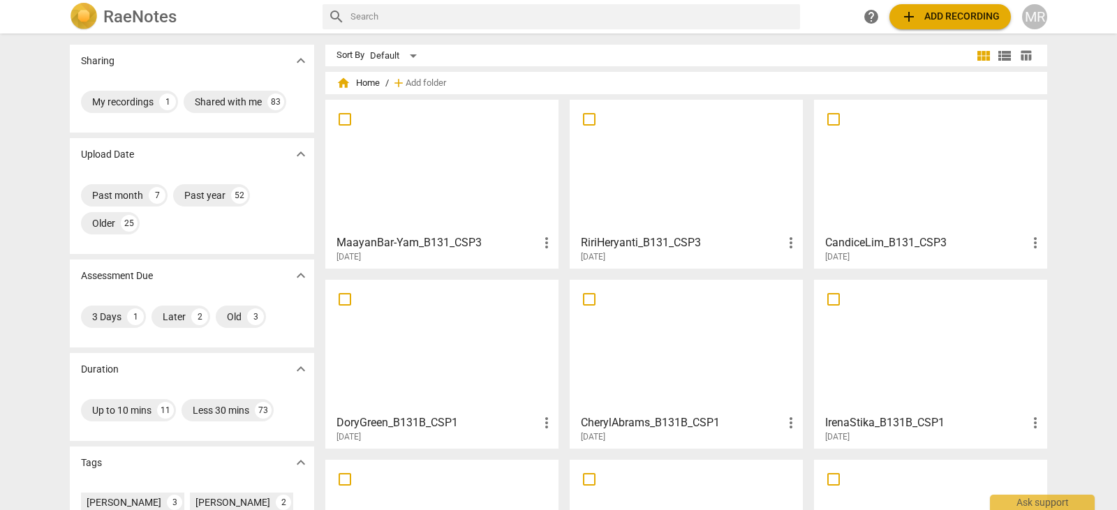
click at [895, 364] on div at bounding box center [930, 347] width 223 height 124
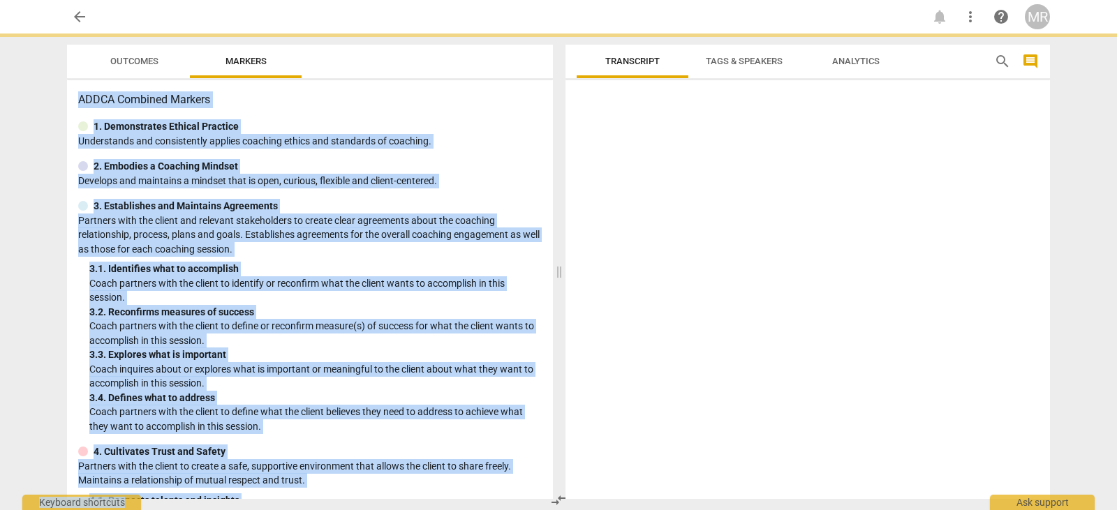
click at [895, 364] on div at bounding box center [807, 292] width 484 height 413
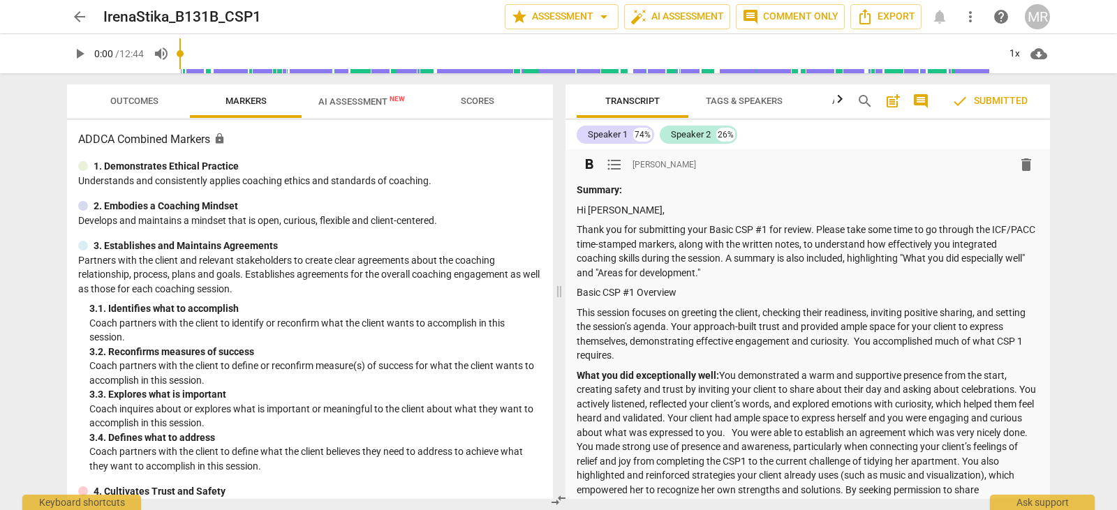
click at [678, 354] on p "This session focuses on greeting the client, checking their readiness, inviting…" at bounding box center [807, 334] width 462 height 57
drag, startPoint x: 678, startPoint y: 354, endPoint x: 574, endPoint y: 222, distance: 168.0
click at [574, 222] on div "format_bold format_list_bulleted [PERSON_NAME] delete Summary: Hi [PERSON_NAME]…" at bounding box center [807, 504] width 484 height 710
copy div "Thank you for submitting your Basic CSP #1 for review. Please take some time to…"
click at [75, 14] on span "arrow_back" at bounding box center [79, 16] width 17 height 17
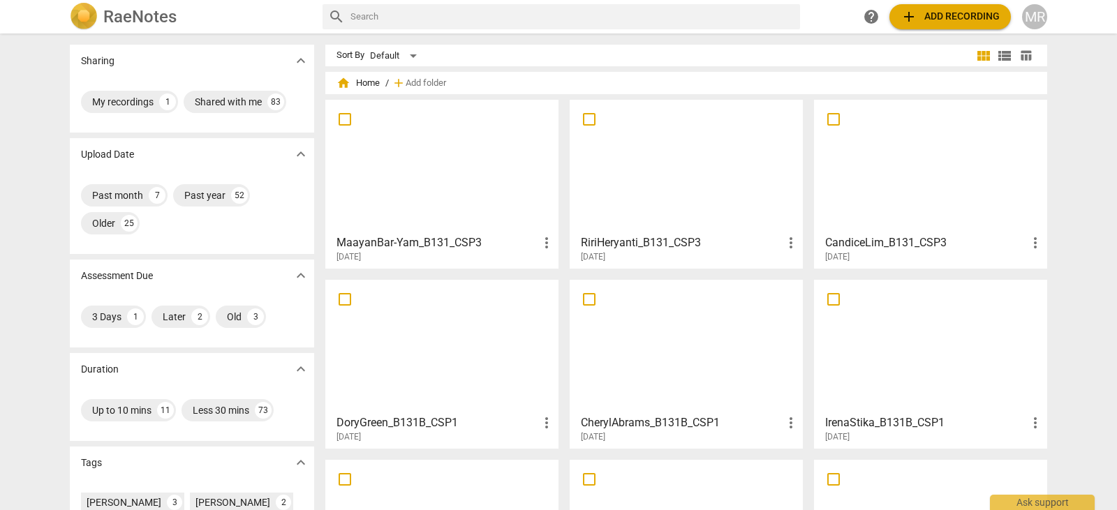
click at [75, 14] on img at bounding box center [84, 17] width 28 height 28
click at [967, 195] on div at bounding box center [930, 167] width 223 height 124
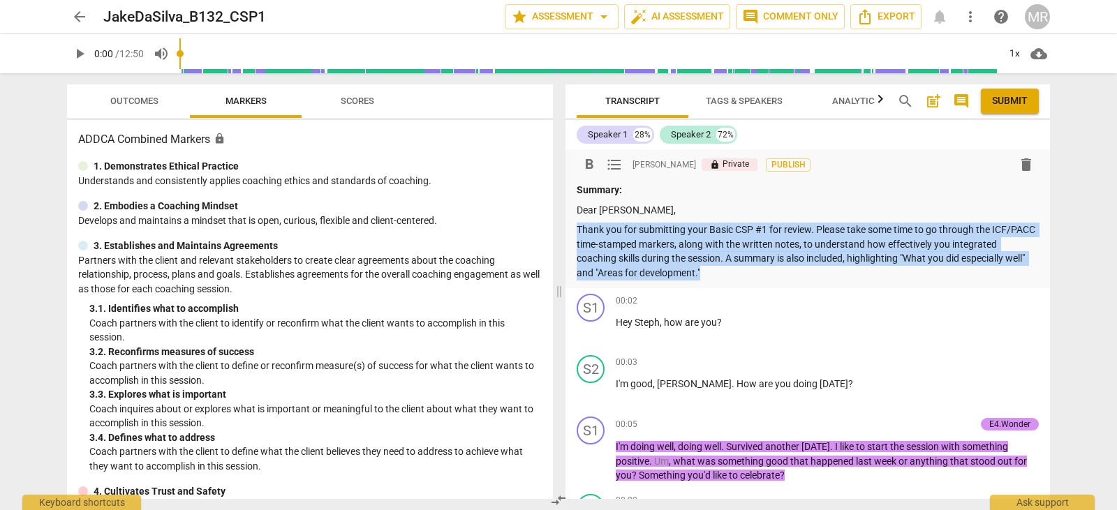
drag, startPoint x: 579, startPoint y: 225, endPoint x: 782, endPoint y: 269, distance: 207.1
click at [782, 269] on p "Thank you for submitting your Basic CSP #1 for review. Please take some time to…" at bounding box center [807, 251] width 462 height 57
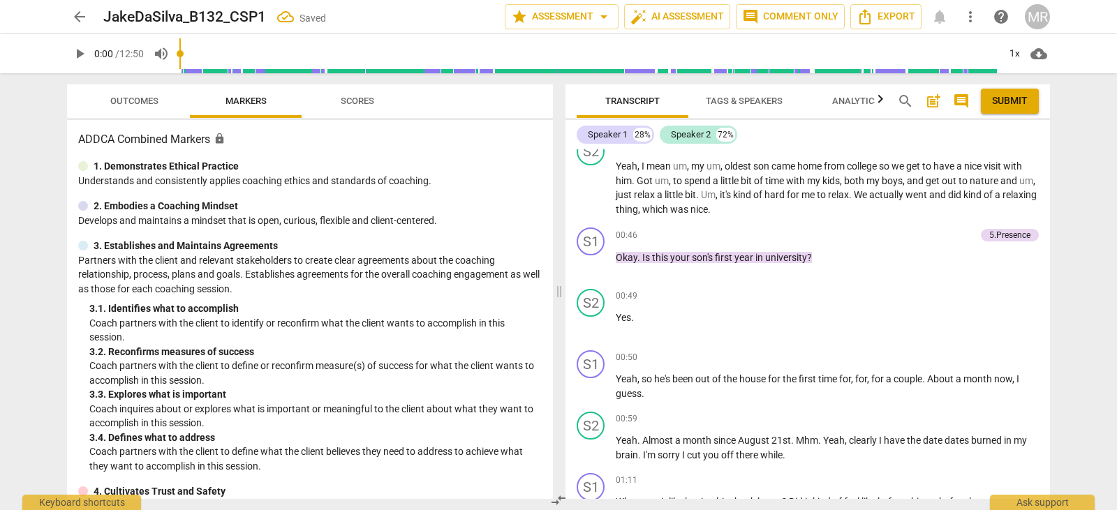
scroll to position [332, 0]
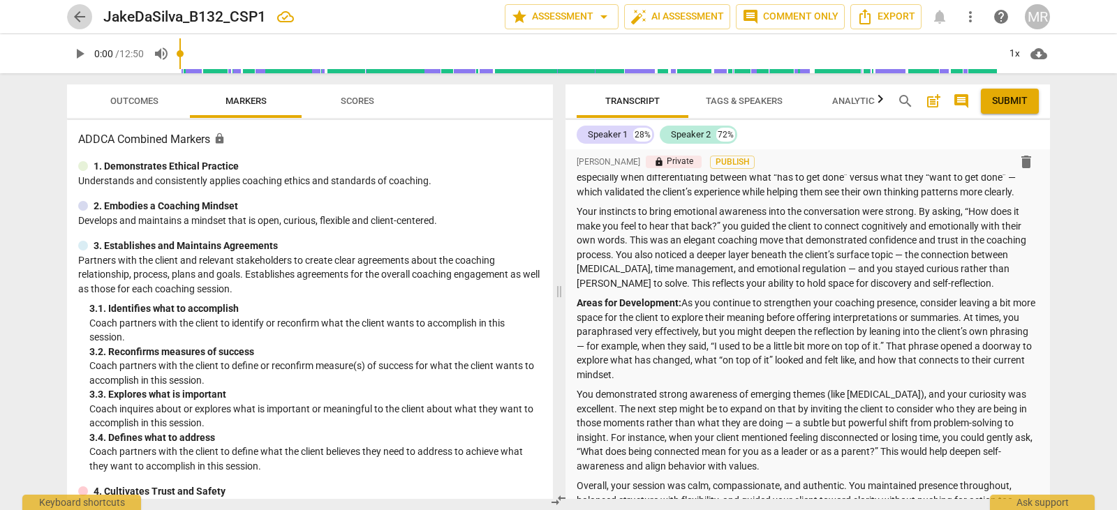
click at [76, 20] on span "arrow_back" at bounding box center [79, 16] width 17 height 17
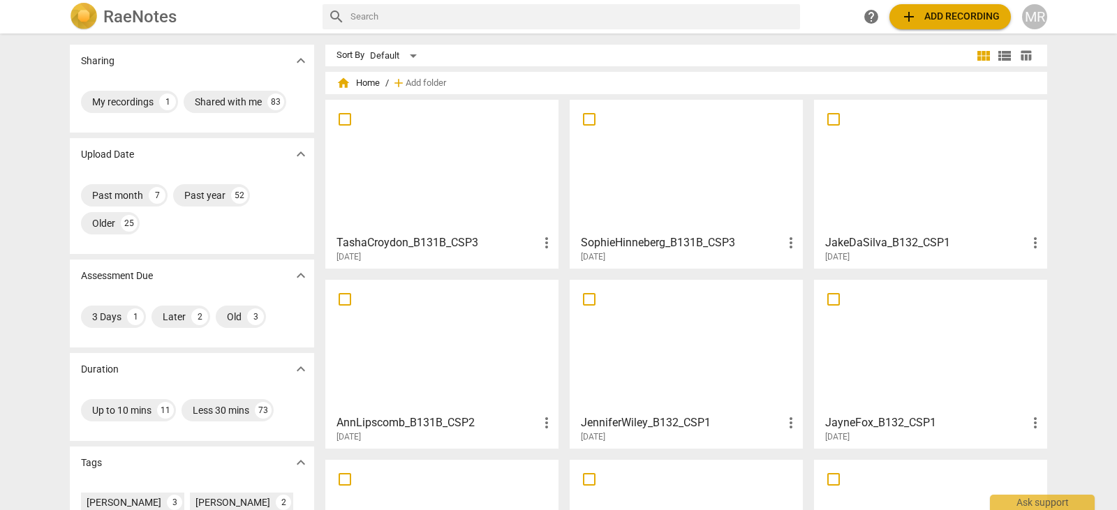
click at [372, 366] on div at bounding box center [441, 347] width 223 height 124
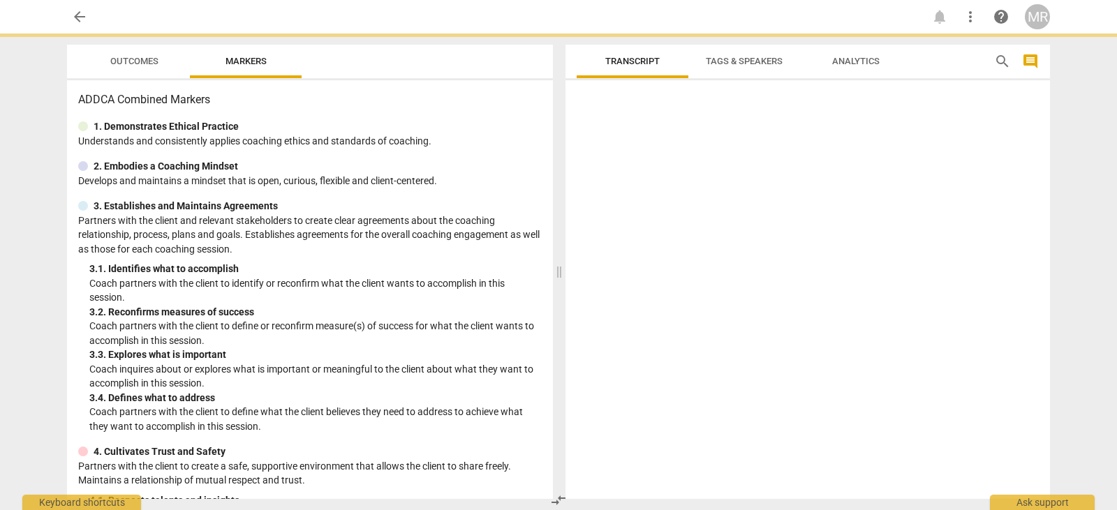
click at [372, 366] on p "Coach inquires about or explores what is important or meaningful to the client …" at bounding box center [315, 376] width 452 height 29
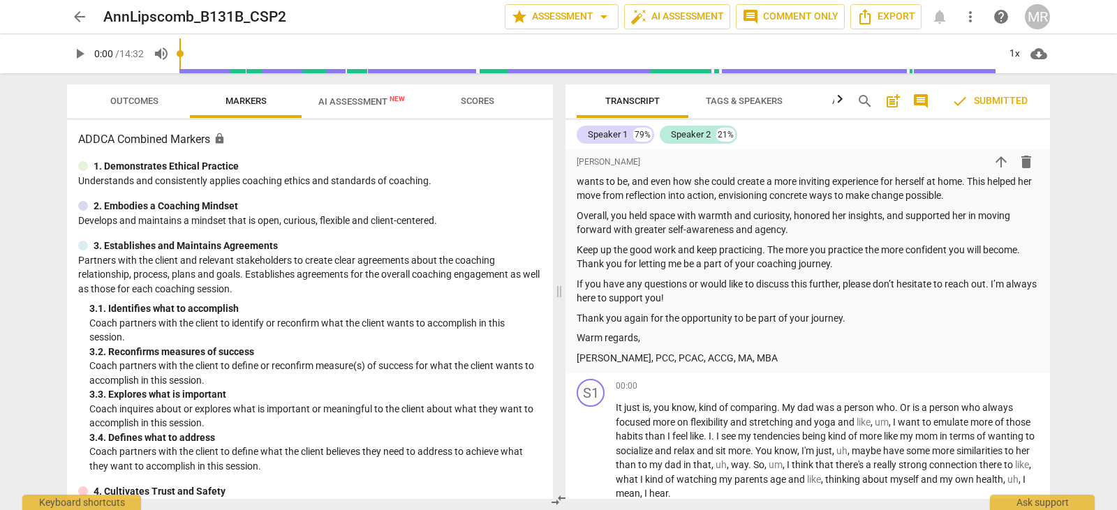
scroll to position [657, 0]
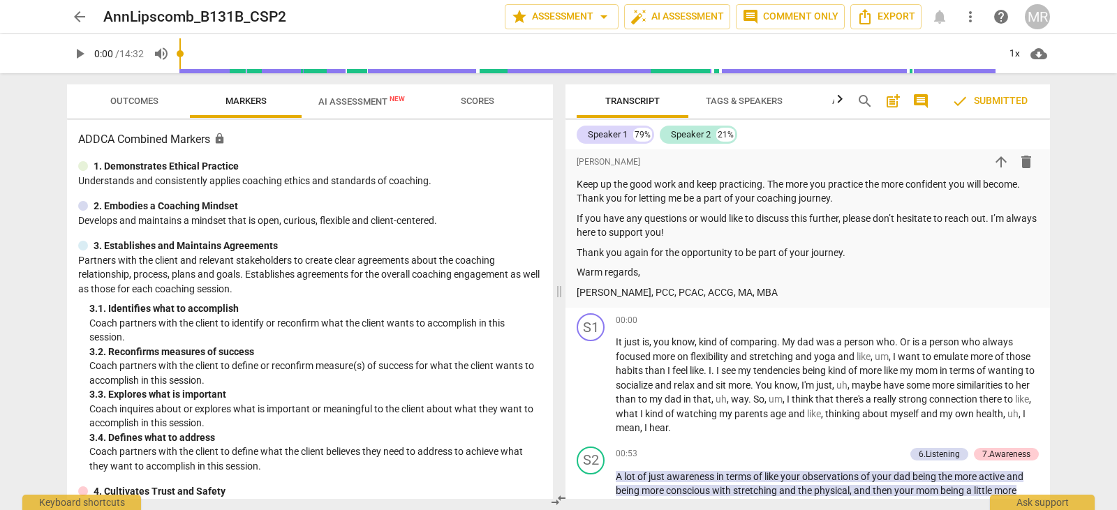
drag, startPoint x: 576, startPoint y: 182, endPoint x: 756, endPoint y: 291, distance: 210.4
click at [756, 291] on p "[PERSON_NAME], PCC, PCAC, ACCG, MA, MBA" at bounding box center [807, 292] width 462 height 15
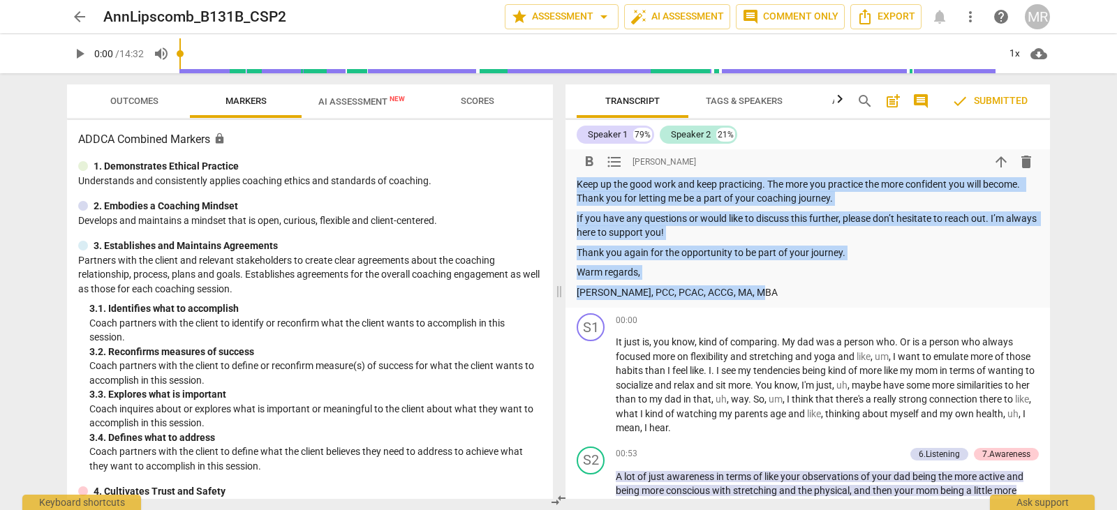
drag, startPoint x: 756, startPoint y: 291, endPoint x: 579, endPoint y: 179, distance: 209.3
copy div "Keep up the good work and keep practicing. The more you practice the more confi…"
click at [82, 15] on span "arrow_back" at bounding box center [79, 16] width 17 height 17
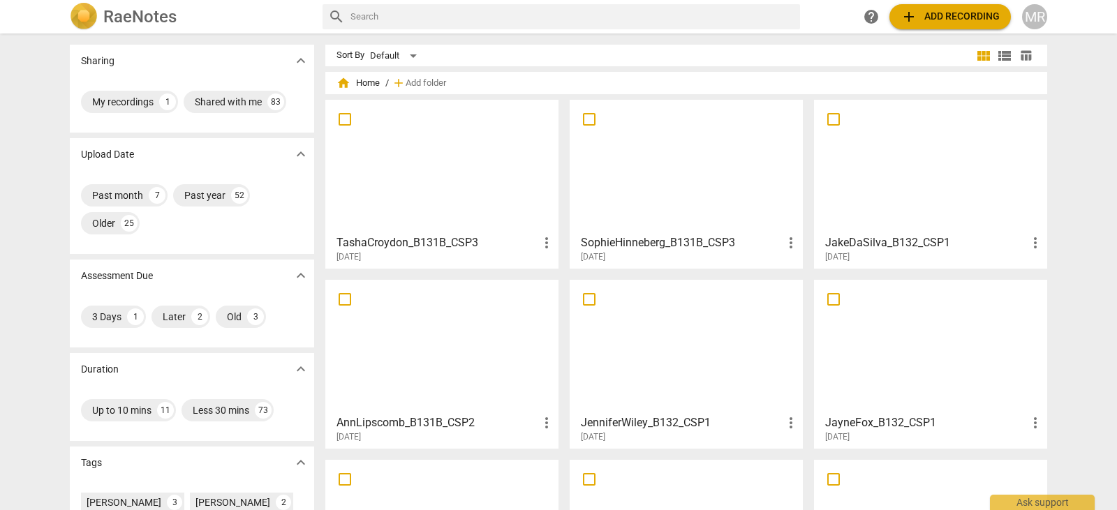
click at [897, 177] on div at bounding box center [930, 167] width 223 height 124
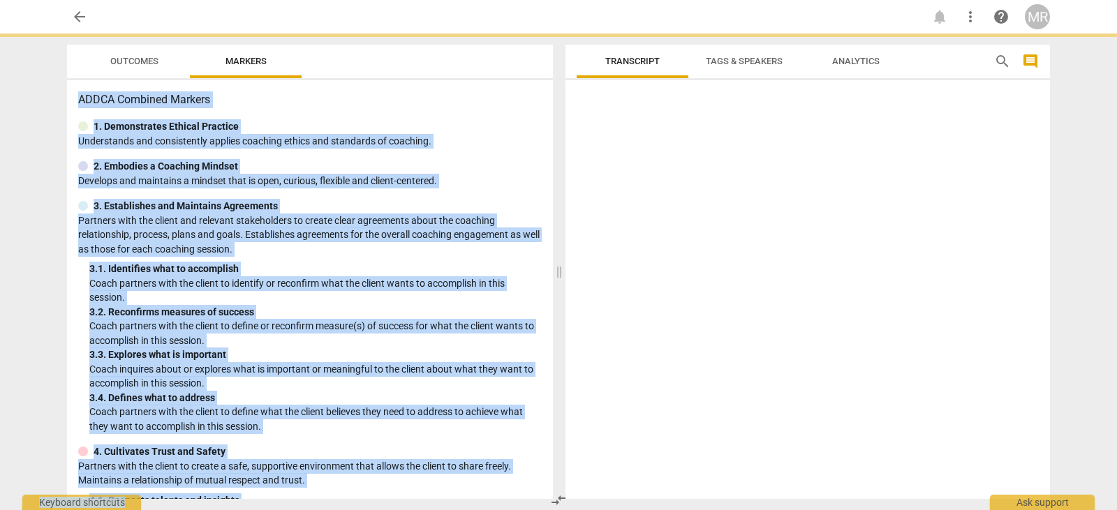
click at [897, 177] on div at bounding box center [807, 292] width 484 height 413
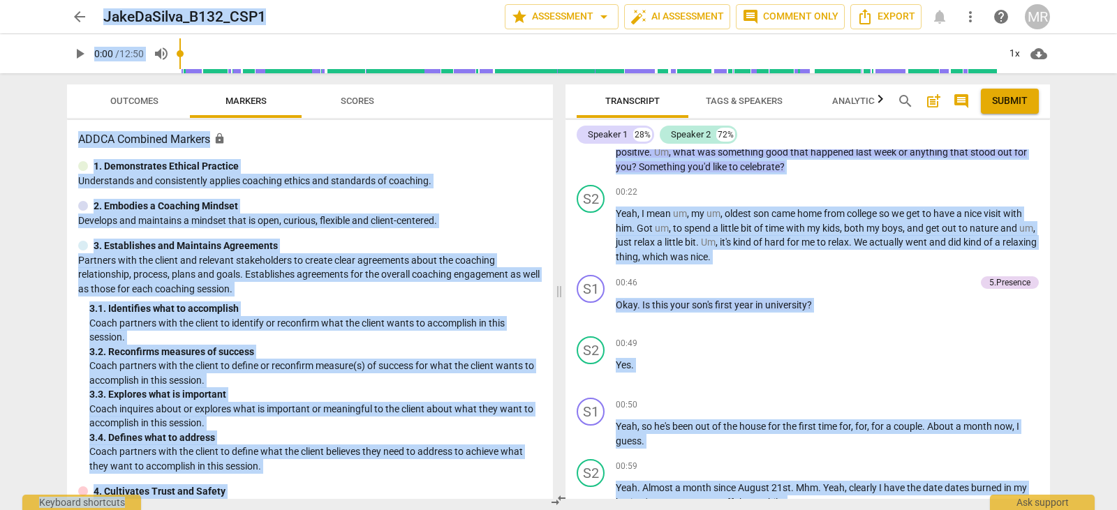
scroll to position [607, 0]
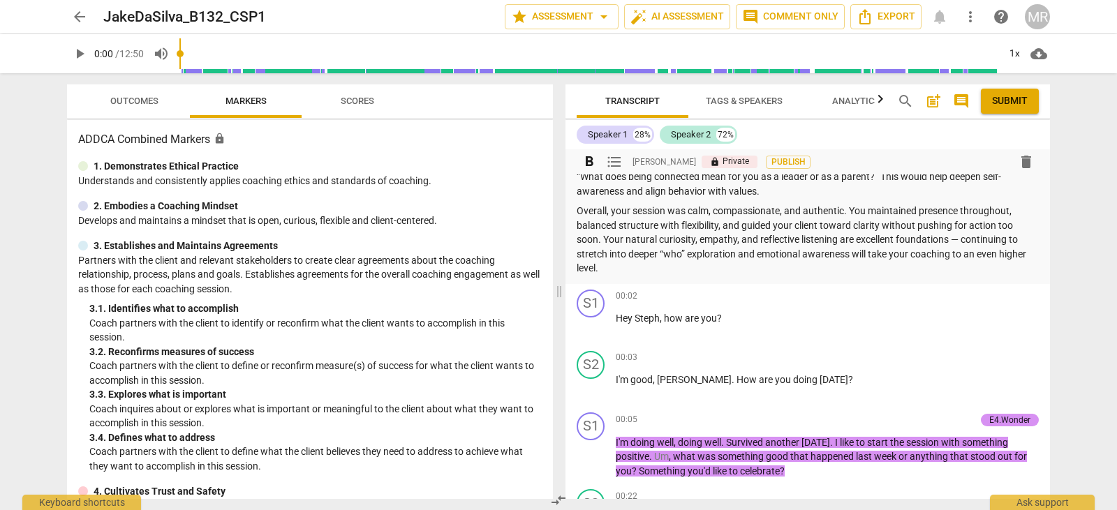
click at [669, 276] on p "Overall, your session was calm, compassionate, and authentic. You maintained pr…" at bounding box center [807, 240] width 462 height 72
click at [634, 276] on p "Overall, your session was calm, compassionate, and authentic. You maintained pr…" at bounding box center [807, 240] width 462 height 72
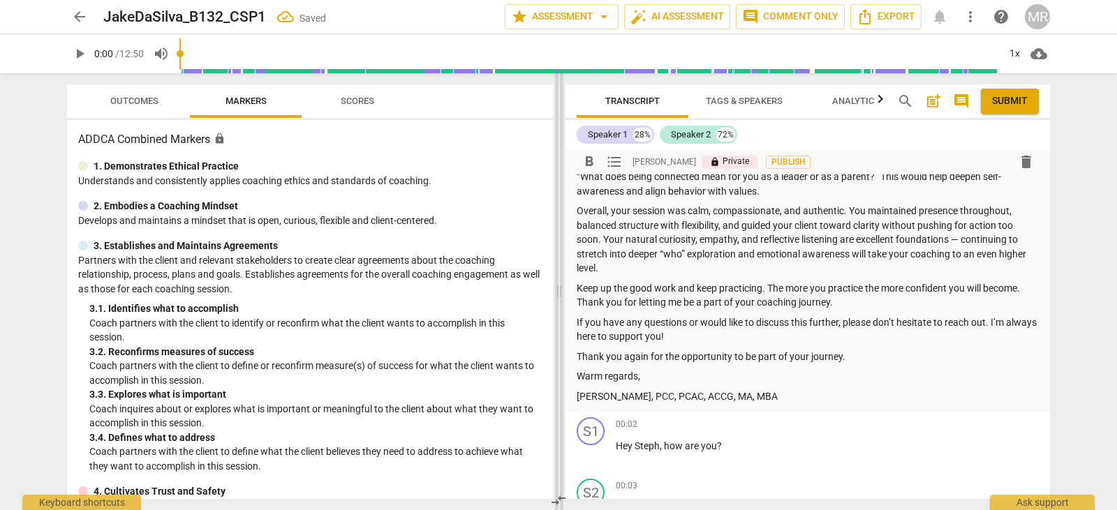
drag, startPoint x: 557, startPoint y: 292, endPoint x: 669, endPoint y: 307, distance: 112.6
click at [563, 307] on span at bounding box center [559, 291] width 8 height 437
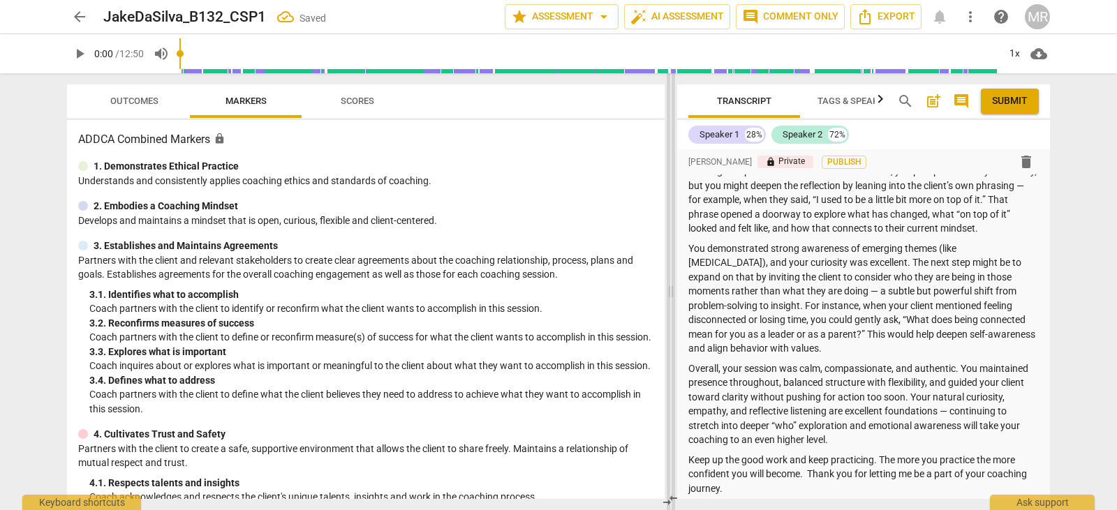
scroll to position [750, 0]
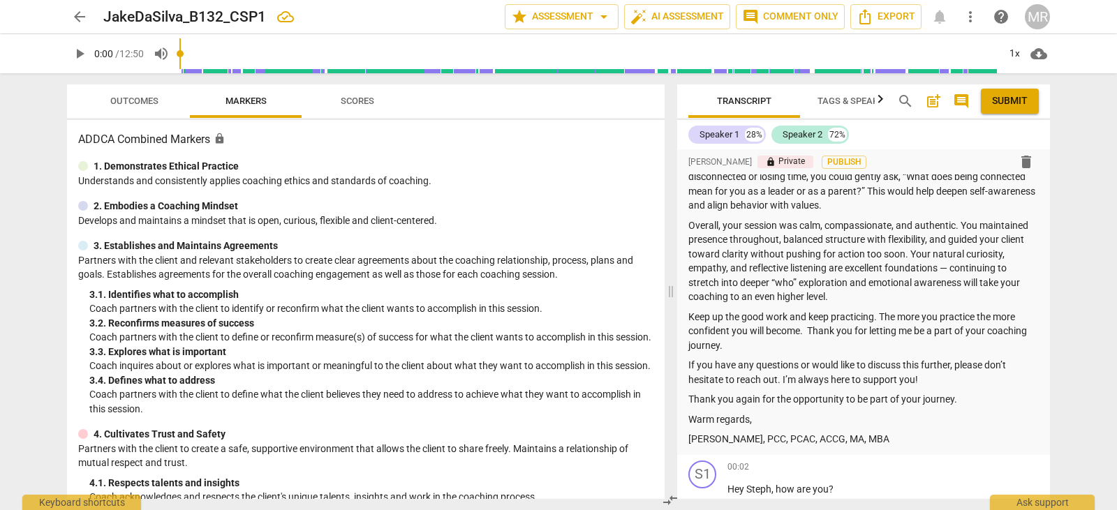
click at [145, 103] on span "Outcomes" at bounding box center [134, 101] width 48 height 10
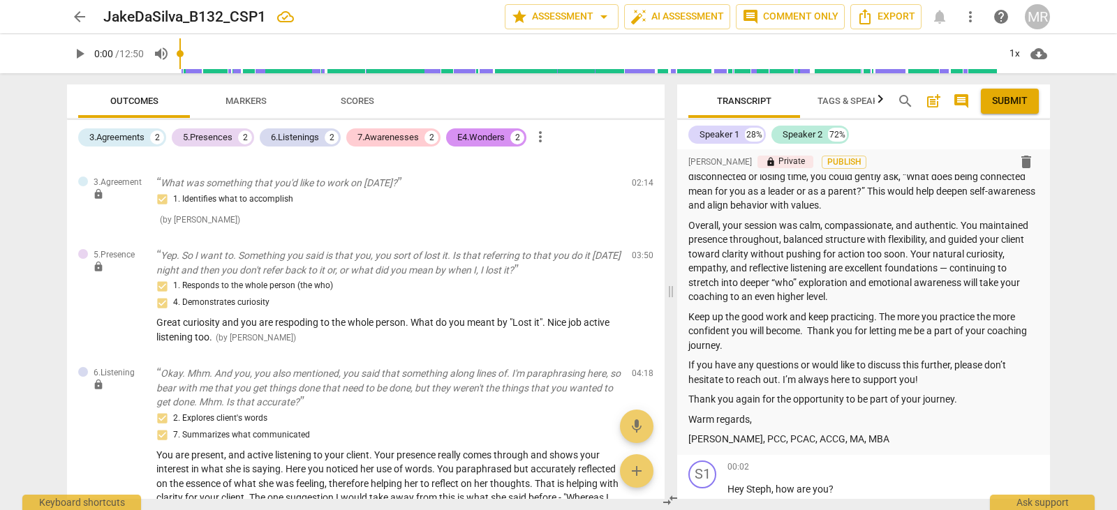
scroll to position [313, 0]
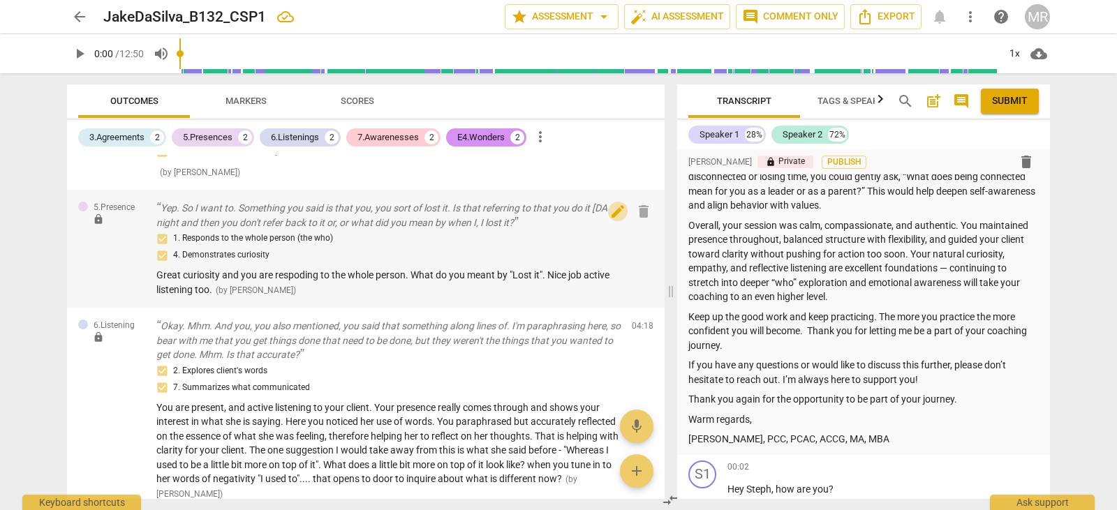
click at [614, 212] on span "edit" at bounding box center [617, 211] width 17 height 17
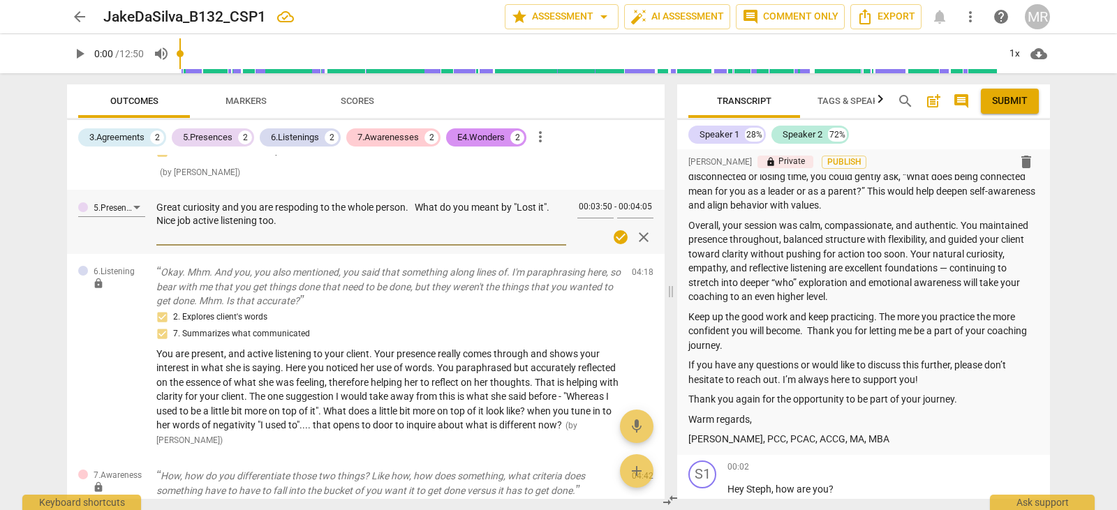
drag, startPoint x: 285, startPoint y: 221, endPoint x: 158, endPoint y: 205, distance: 127.2
click at [158, 205] on textarea "Great curiosity and you are respoding to the whole person. What do you meant by…" at bounding box center [361, 221] width 410 height 40
paste textarea "You demonstrated great curiosity and responded to the whole person. Asking, “Wh…"
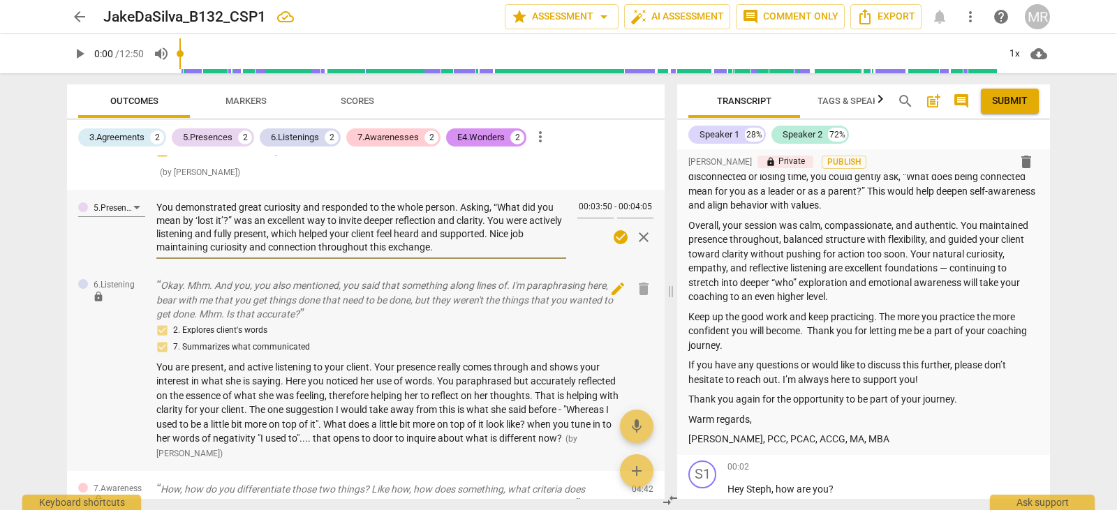
click at [612, 287] on span "edit" at bounding box center [617, 289] width 17 height 17
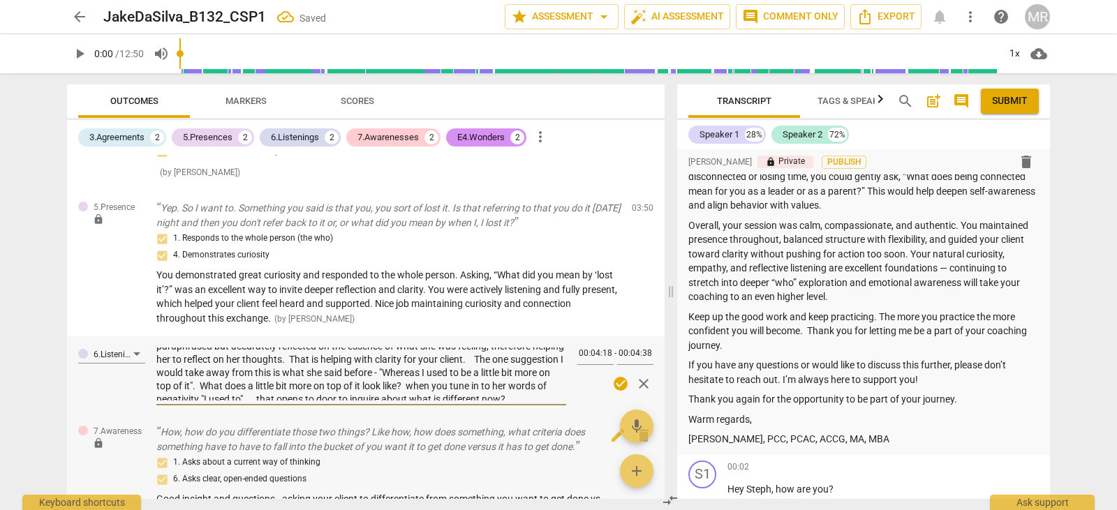
scroll to position [53, 0]
drag, startPoint x: 160, startPoint y: 354, endPoint x: 371, endPoint y: 434, distance: 226.2
click at [371, 434] on div "E4.Wonder lock I'm doing well, doing well. Survived another [DATE]. I like to s…" at bounding box center [365, 327] width 597 height 344
paste textarea "were fully present and actively listening to your client. Your presence truly c…"
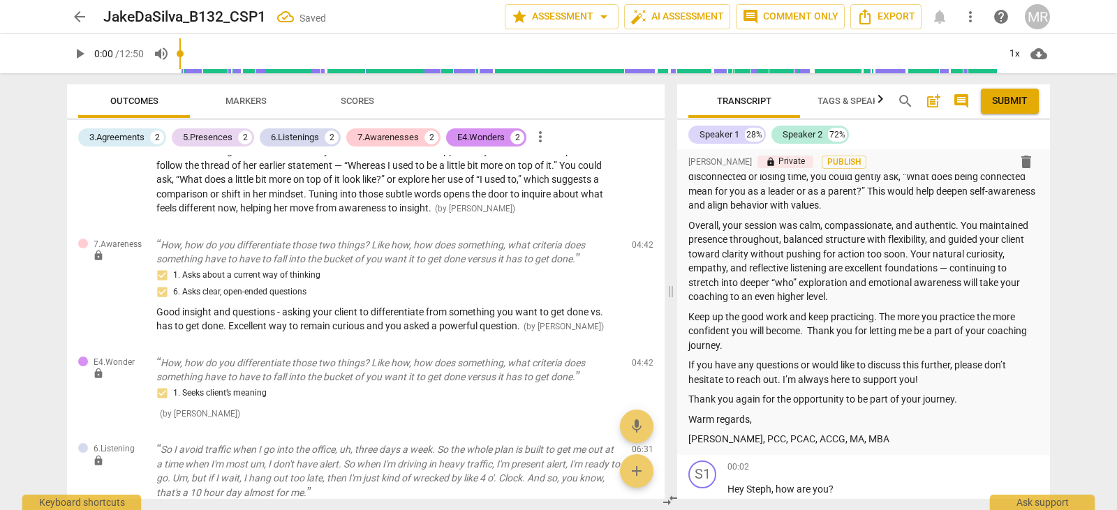
scroll to position [643, 0]
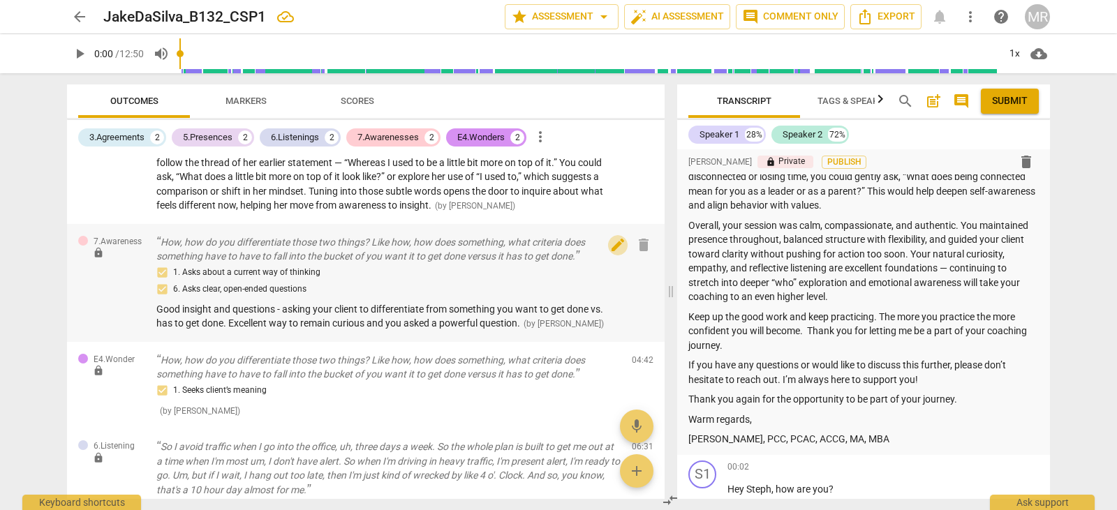
click at [609, 241] on span "edit" at bounding box center [617, 245] width 17 height 17
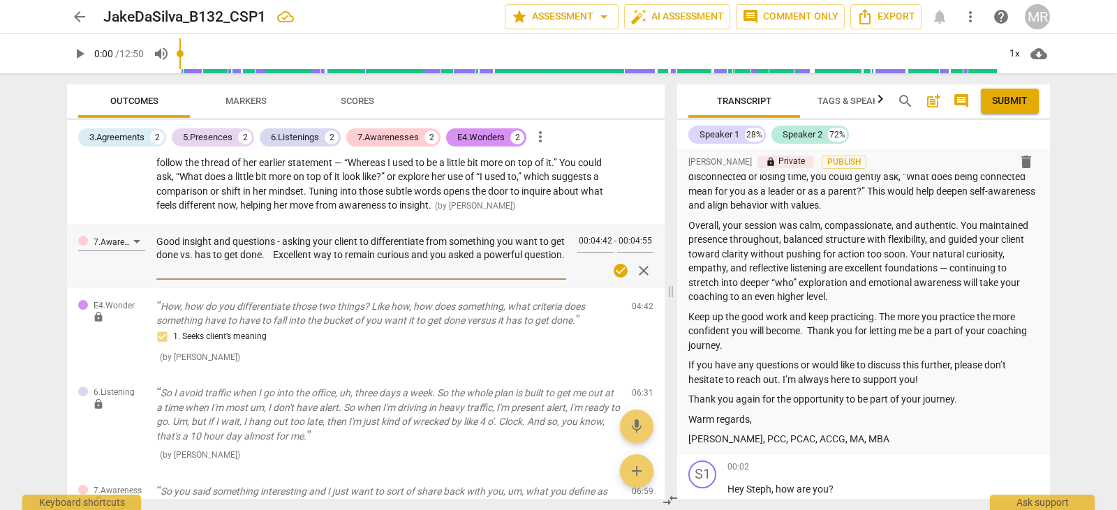
drag, startPoint x: 156, startPoint y: 241, endPoint x: 211, endPoint y: 273, distance: 63.4
click at [211, 273] on textarea "Good insight and questions - asking your client to differentiate from something…" at bounding box center [361, 255] width 410 height 40
paste textarea "You demonstrated strong insight and curiosity by asking your client to differen…"
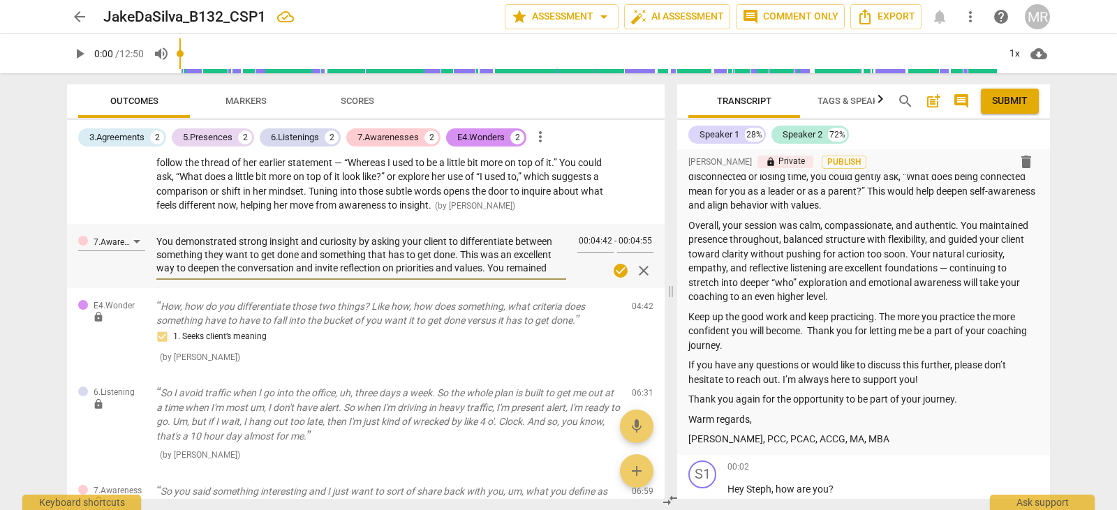
scroll to position [13, 0]
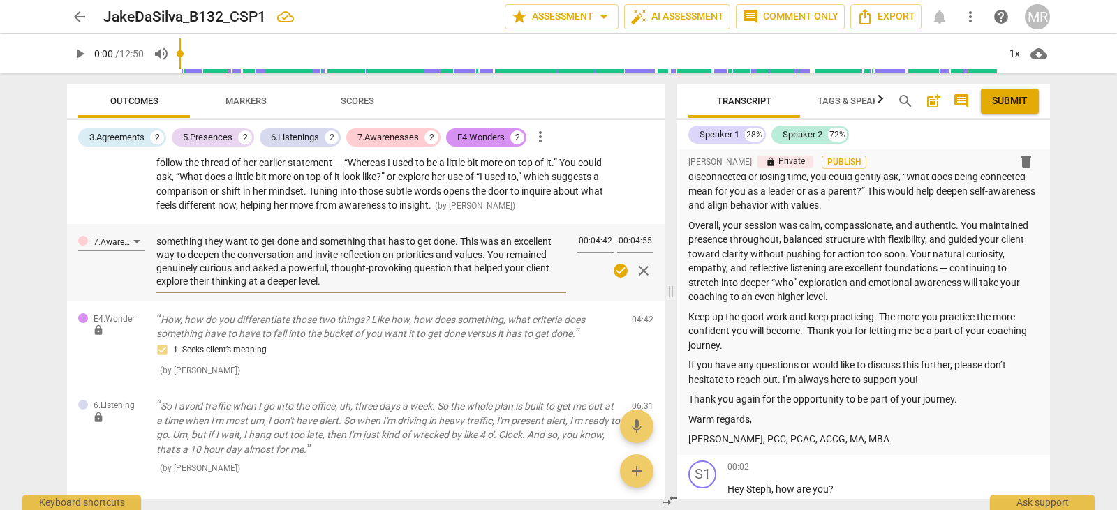
drag, startPoint x: 658, startPoint y: 346, endPoint x: 660, endPoint y: 383, distance: 37.0
click at [660, 383] on div "E4.Wonder lock I'm doing well, doing well. Survived another [DATE]. I like to s…" at bounding box center [365, 327] width 597 height 344
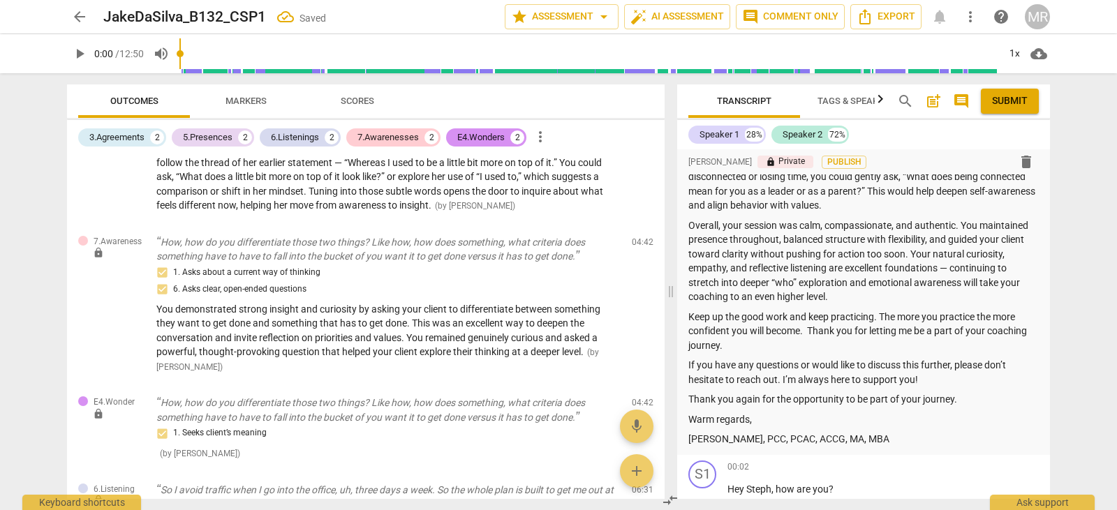
scroll to position [778, 0]
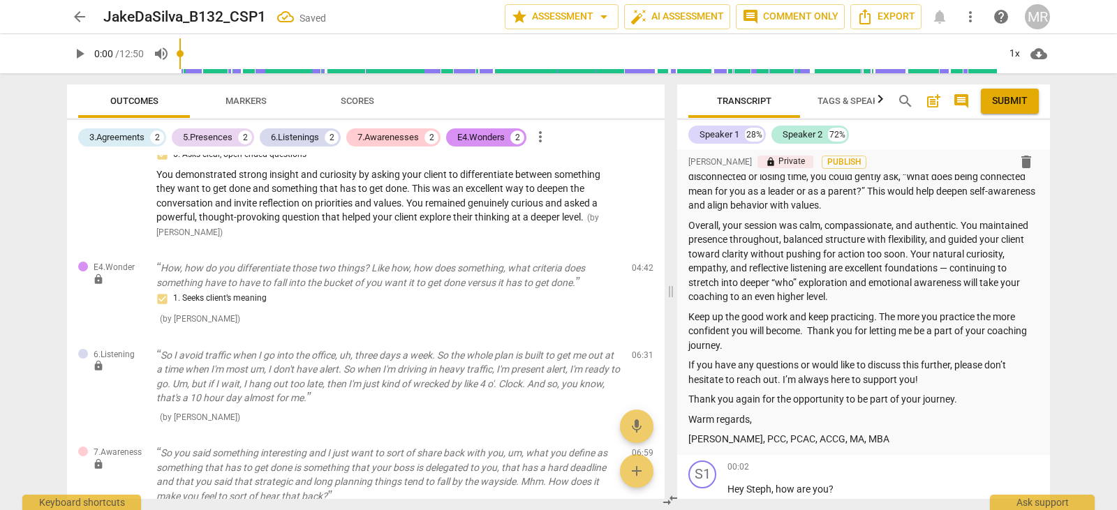
drag, startPoint x: 660, startPoint y: 383, endPoint x: 659, endPoint y: 460, distance: 76.8
click at [659, 460] on div "E4.Wonder lock I'm doing well, doing well. Survived another [DATE]. I like to s…" at bounding box center [365, 327] width 597 height 344
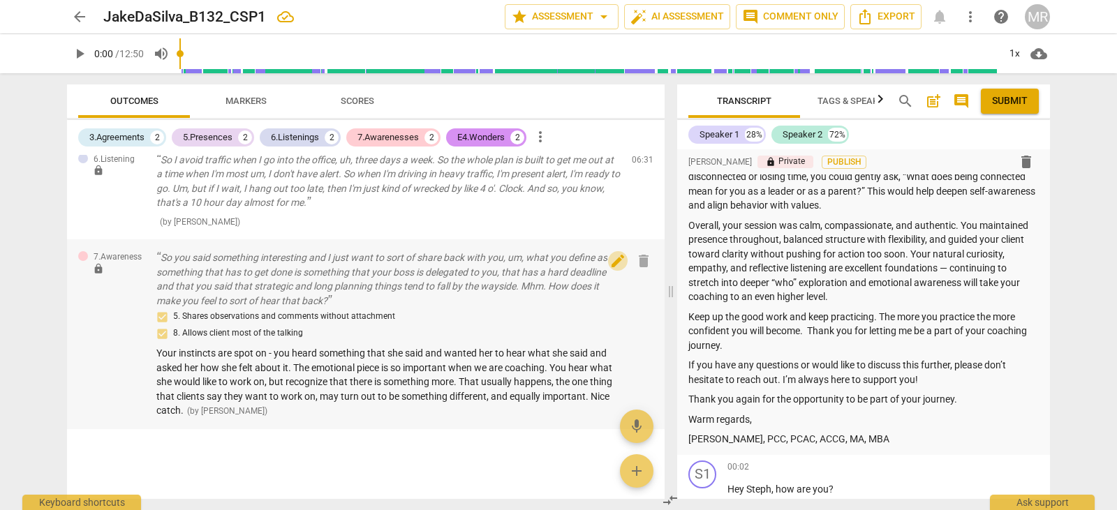
click at [613, 263] on span "edit" at bounding box center [617, 261] width 17 height 17
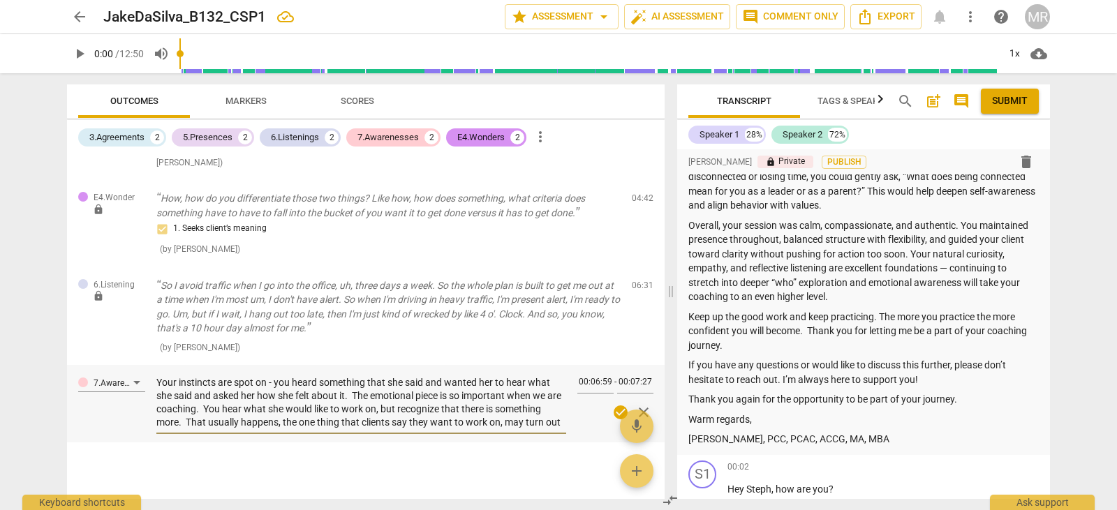
scroll to position [13, 0]
drag, startPoint x: 156, startPoint y: 380, endPoint x: 514, endPoint y: 423, distance: 359.8
click at [514, 423] on textarea "Your instincts are spot on - you heard something that she said and wanted her t…" at bounding box center [361, 402] width 410 height 53
paste textarea "were spot on. You heard something meaningful in what your client said and skill…"
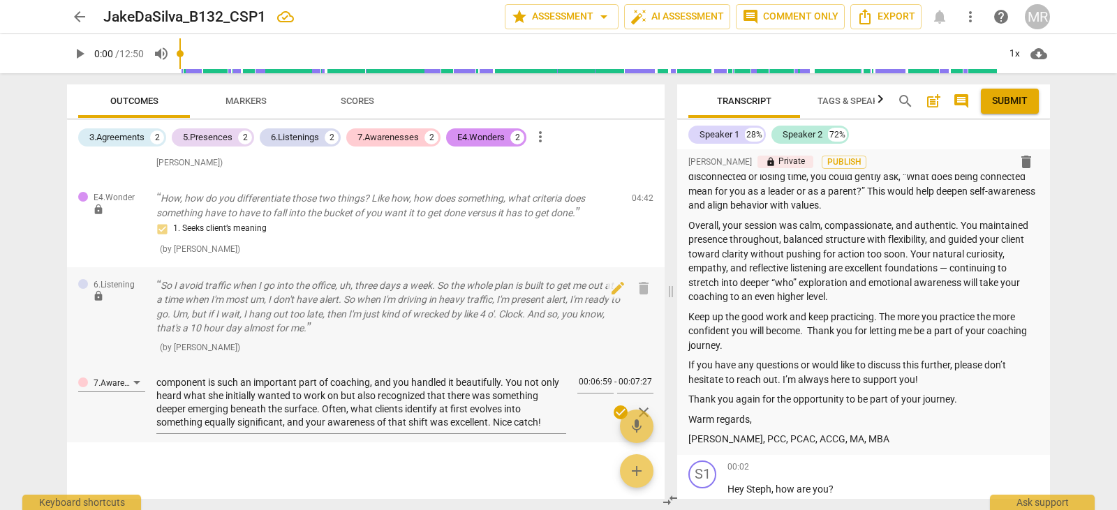
click at [245, 269] on div "6.Listening lock So I avoid traffic when I go into the office, uh, three days a…" at bounding box center [365, 316] width 597 height 98
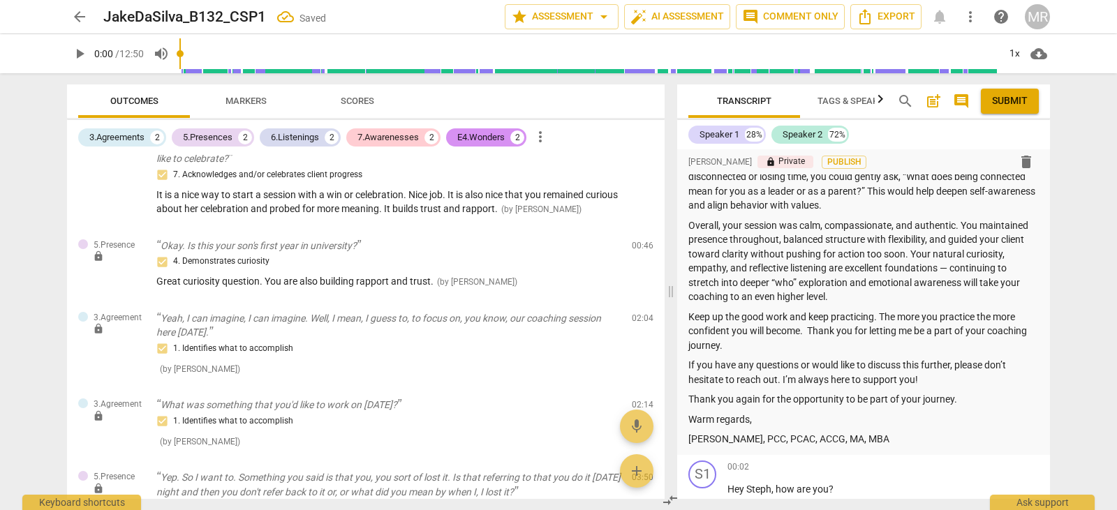
scroll to position [0, 0]
